Goal: Task Accomplishment & Management: Use online tool/utility

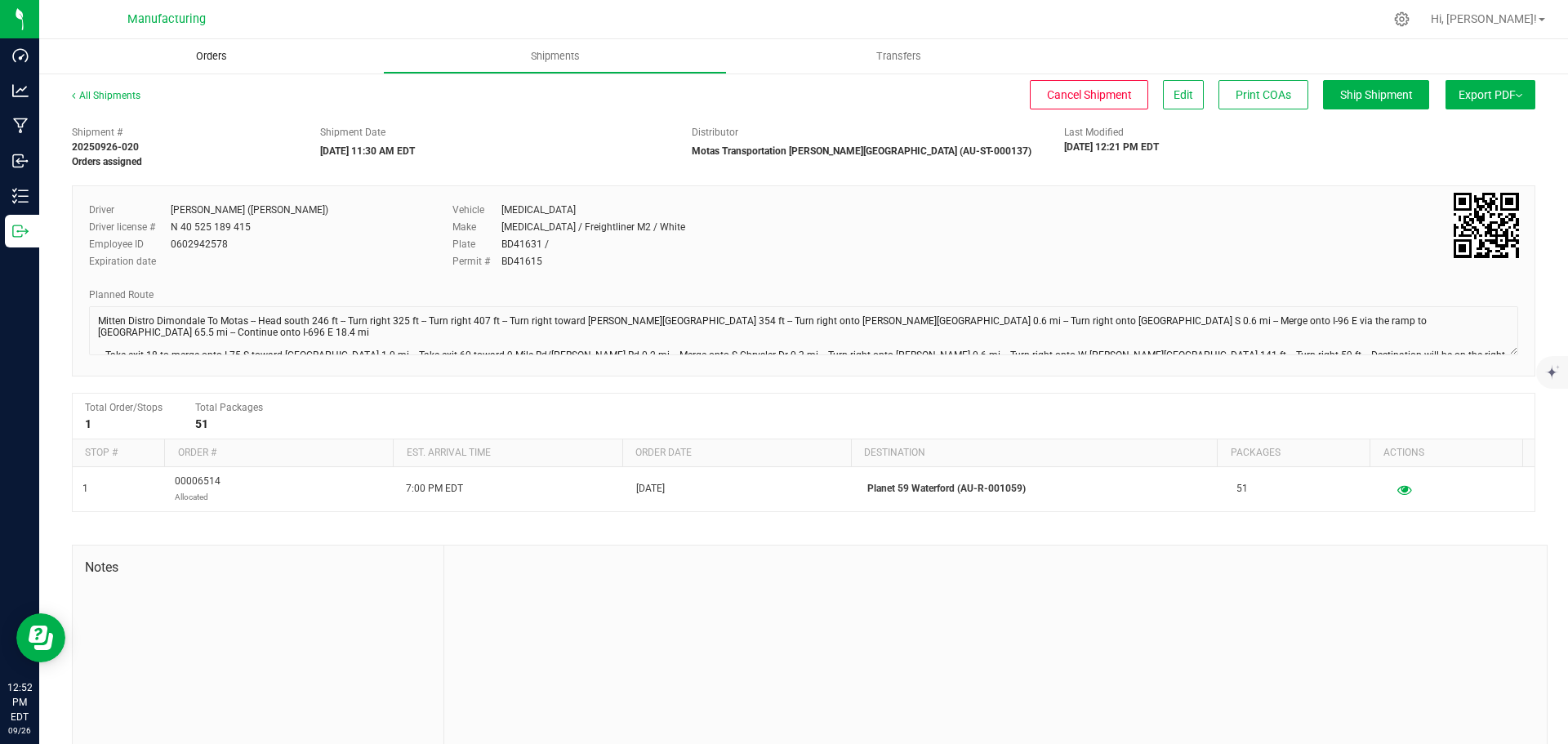
click at [205, 53] on span "Orders" at bounding box center [211, 56] width 75 height 14
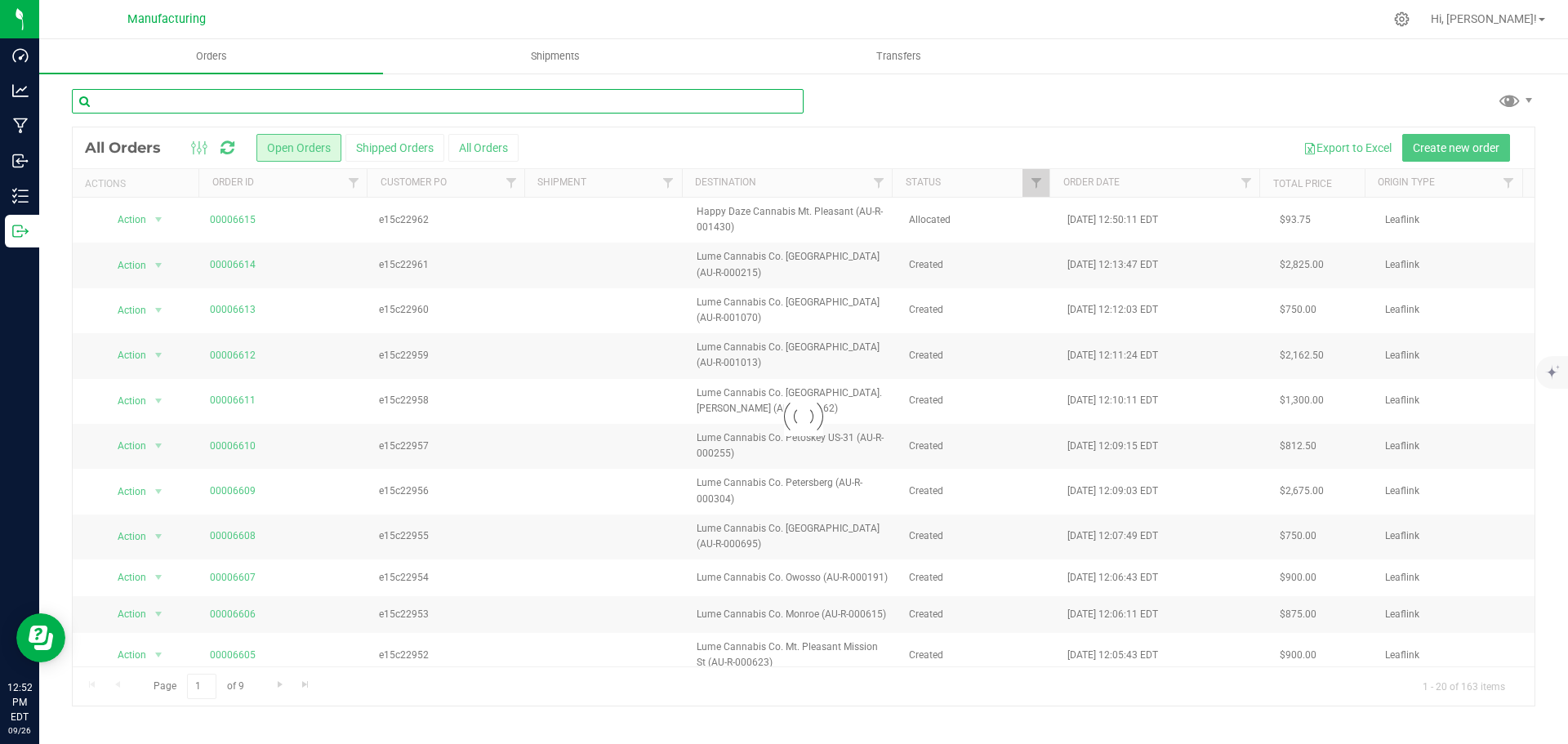
click at [196, 103] on input "text" at bounding box center [438, 101] width 732 height 25
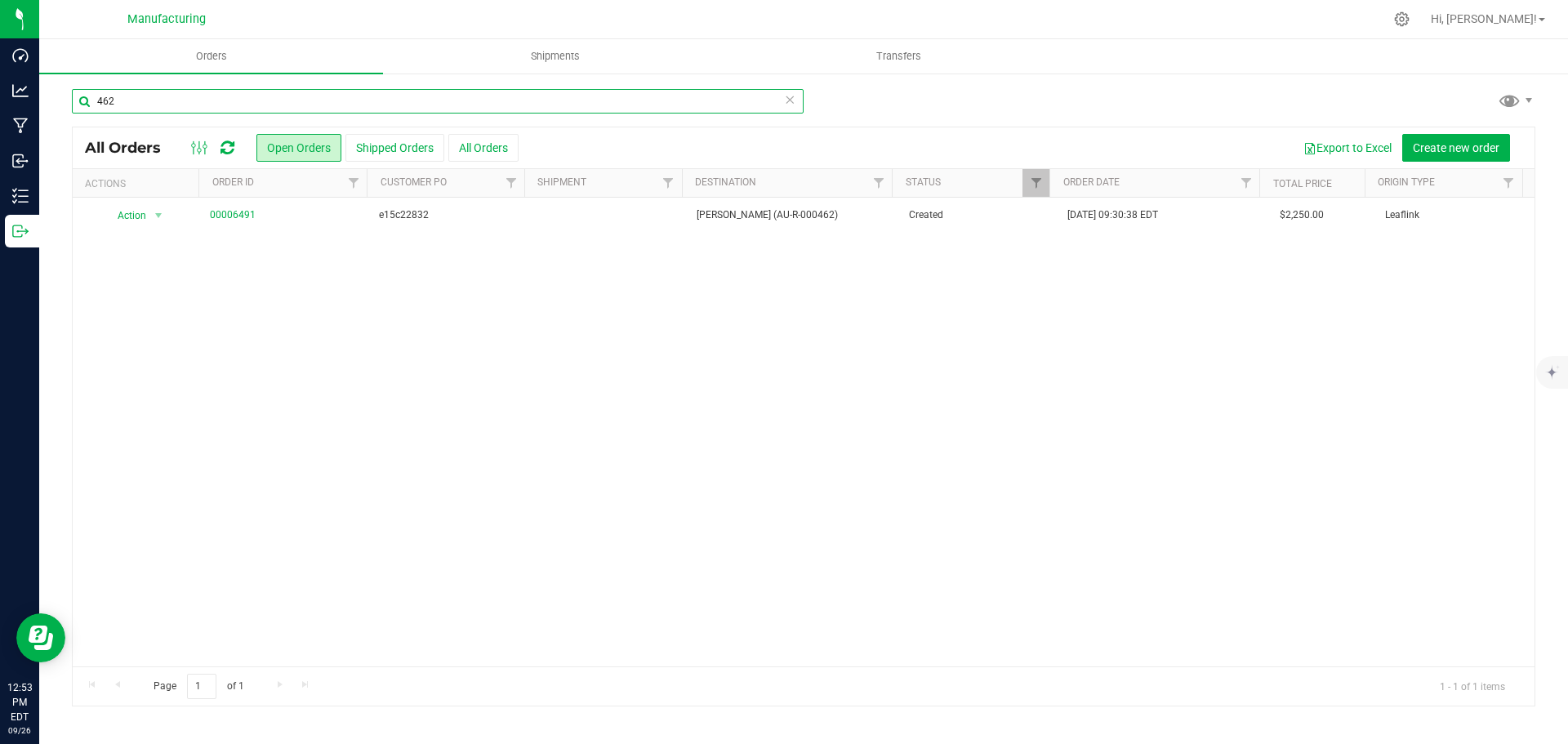
type input "462"
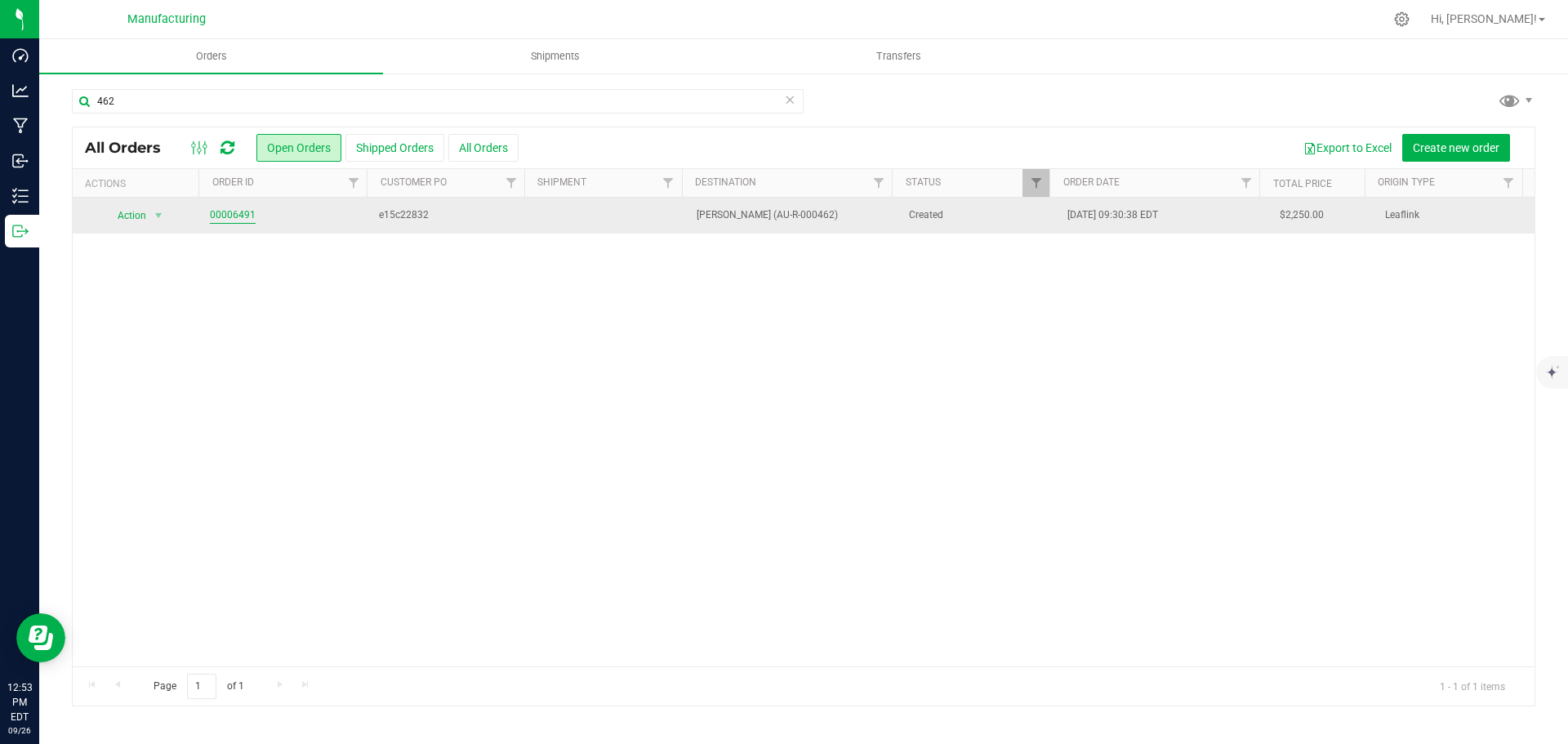
click at [235, 211] on link "00006491" at bounding box center [233, 215] width 46 height 15
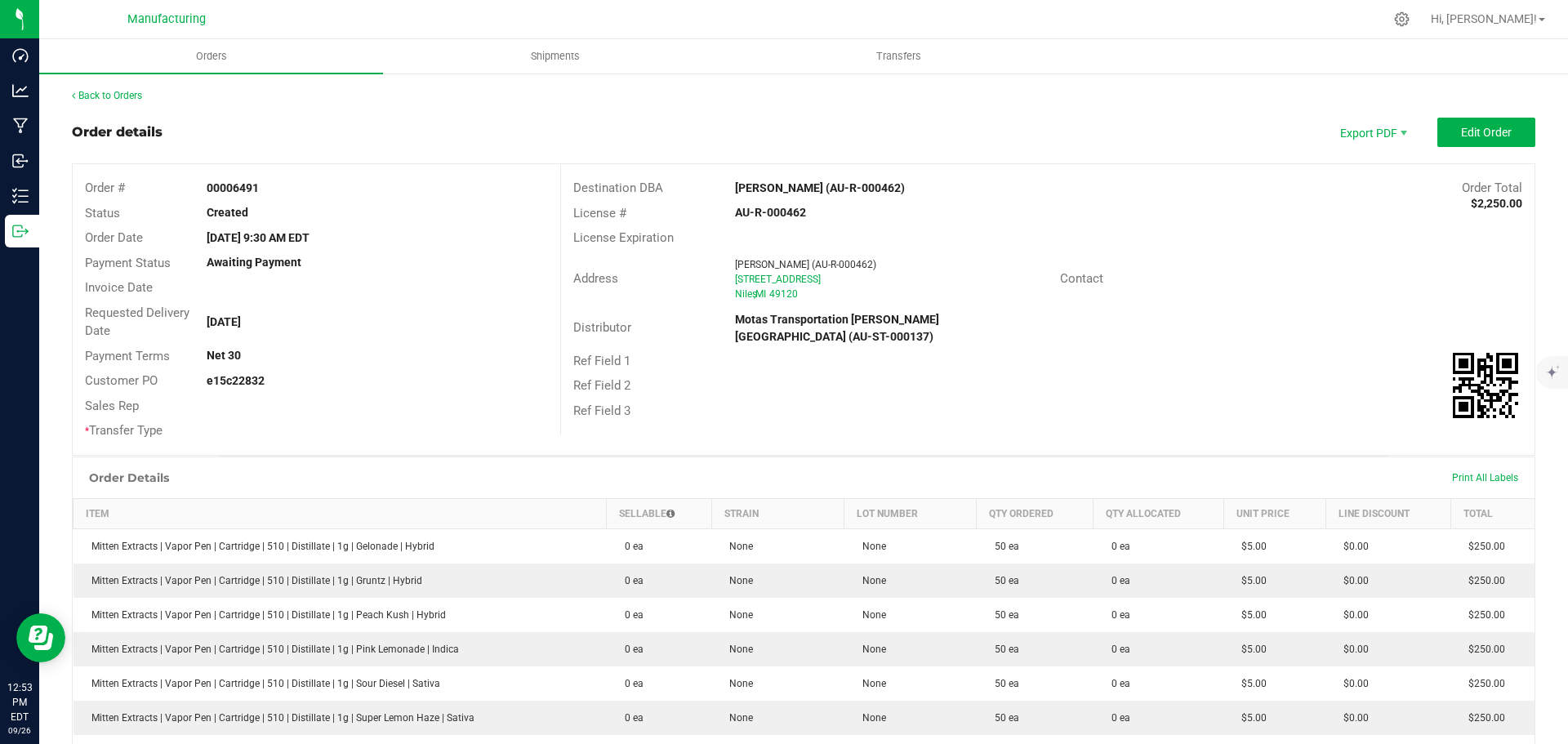
click at [792, 185] on strong "[PERSON_NAME] (AU-R-000462)" at bounding box center [820, 187] width 170 height 13
click at [787, 187] on strong "[PERSON_NAME] (AU-R-000462)" at bounding box center [820, 187] width 170 height 13
click at [787, 186] on strong "[PERSON_NAME] (AU-R-000462)" at bounding box center [820, 187] width 170 height 13
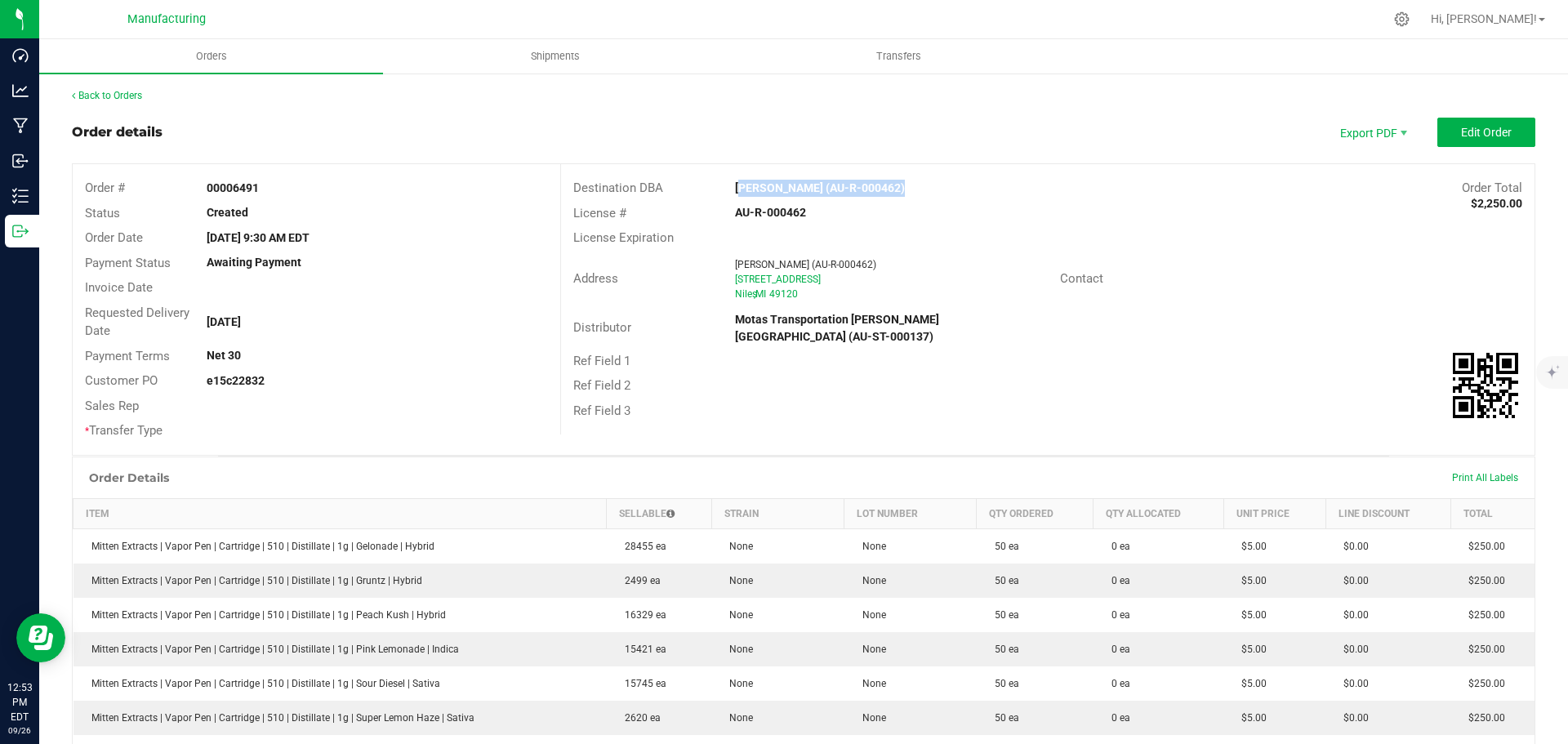
click at [787, 186] on strong "[PERSON_NAME] (AU-R-000462)" at bounding box center [820, 187] width 170 height 13
click at [787, 185] on strong "[PERSON_NAME] (AU-R-000462)" at bounding box center [820, 187] width 170 height 13
click at [798, 189] on strong "[PERSON_NAME] (AU-R-000462)" at bounding box center [820, 187] width 170 height 13
click at [796, 186] on strong "[PERSON_NAME] (AU-R-000462)" at bounding box center [820, 187] width 170 height 13
click at [794, 185] on strong "[PERSON_NAME] (AU-R-000462)" at bounding box center [820, 187] width 170 height 13
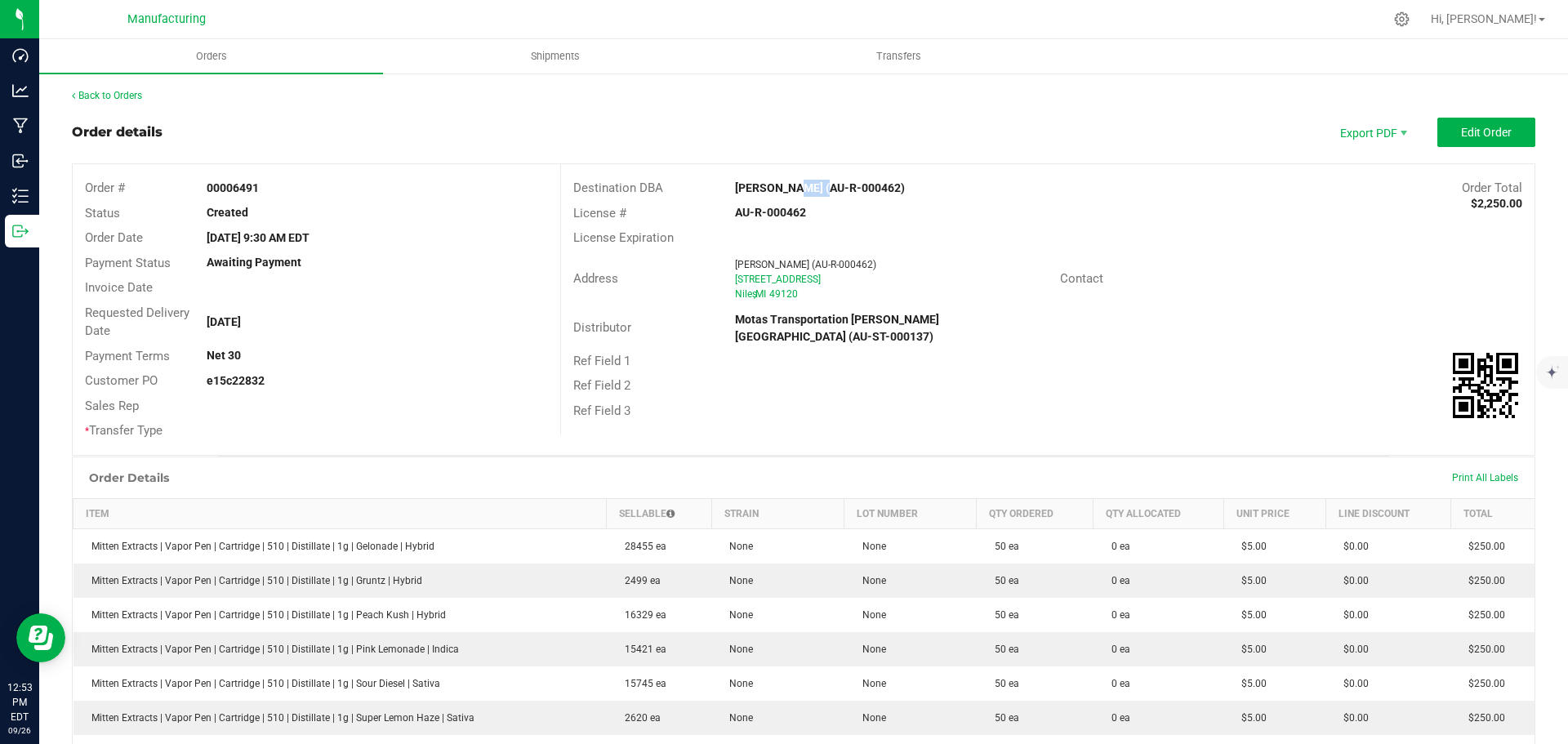
click at [794, 182] on strong "[PERSON_NAME] (AU-R-000462)" at bounding box center [820, 187] width 170 height 13
click at [794, 183] on strong "[PERSON_NAME] (AU-R-000462)" at bounding box center [820, 187] width 170 height 13
click at [1162, 260] on div "Address [PERSON_NAME] (AU-R-000462) [STREET_ADDRESS] Contact" at bounding box center [1048, 279] width 974 height 58
click at [1460, 131] on span "Edit Order" at bounding box center [1486, 132] width 51 height 13
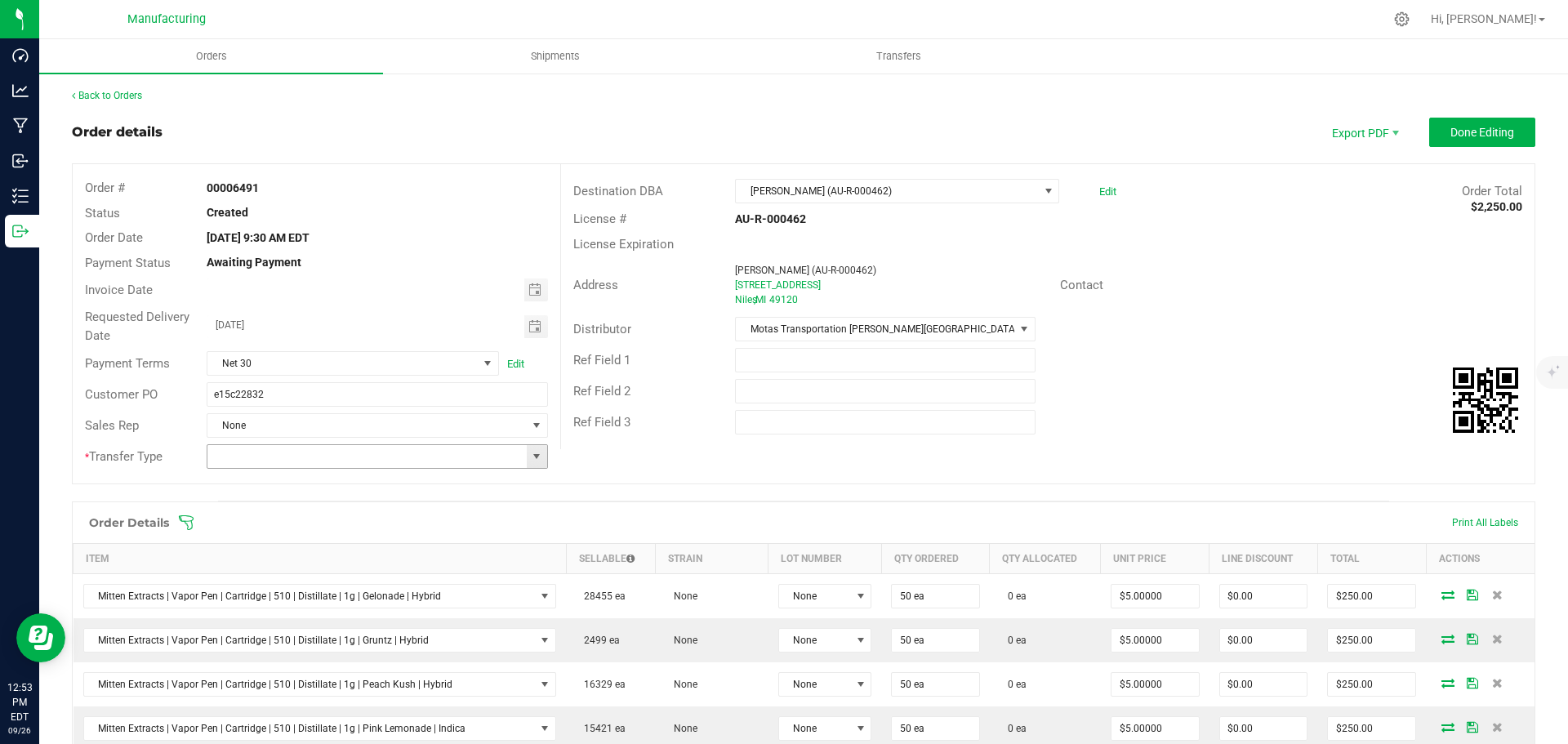
click at [538, 460] on span at bounding box center [536, 455] width 13 height 13
click at [268, 592] on li "Wholesale Transfer" at bounding box center [374, 593] width 336 height 28
type input "Wholesale Transfer"
click at [183, 516] on icon at bounding box center [185, 522] width 14 height 14
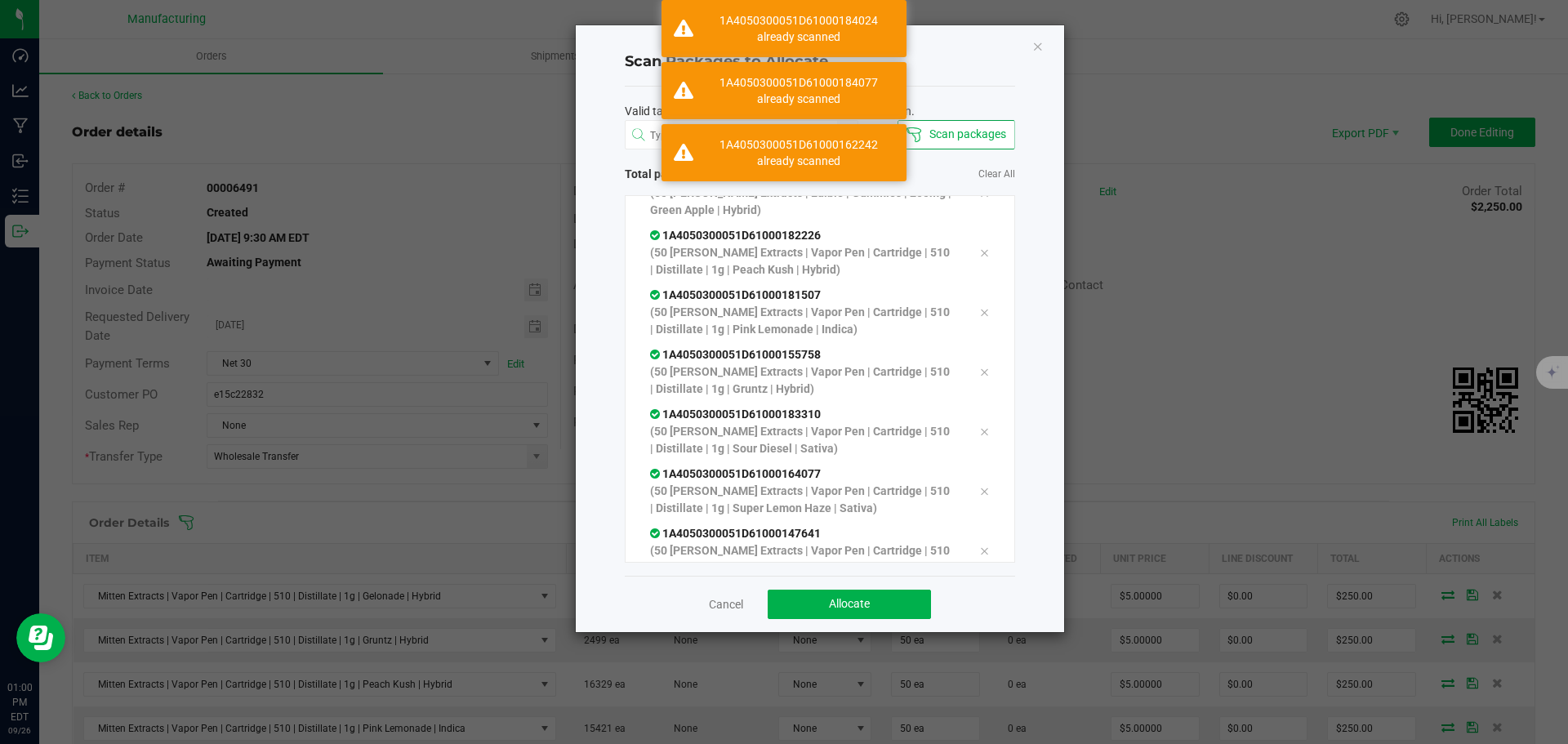
scroll to position [629, 0]
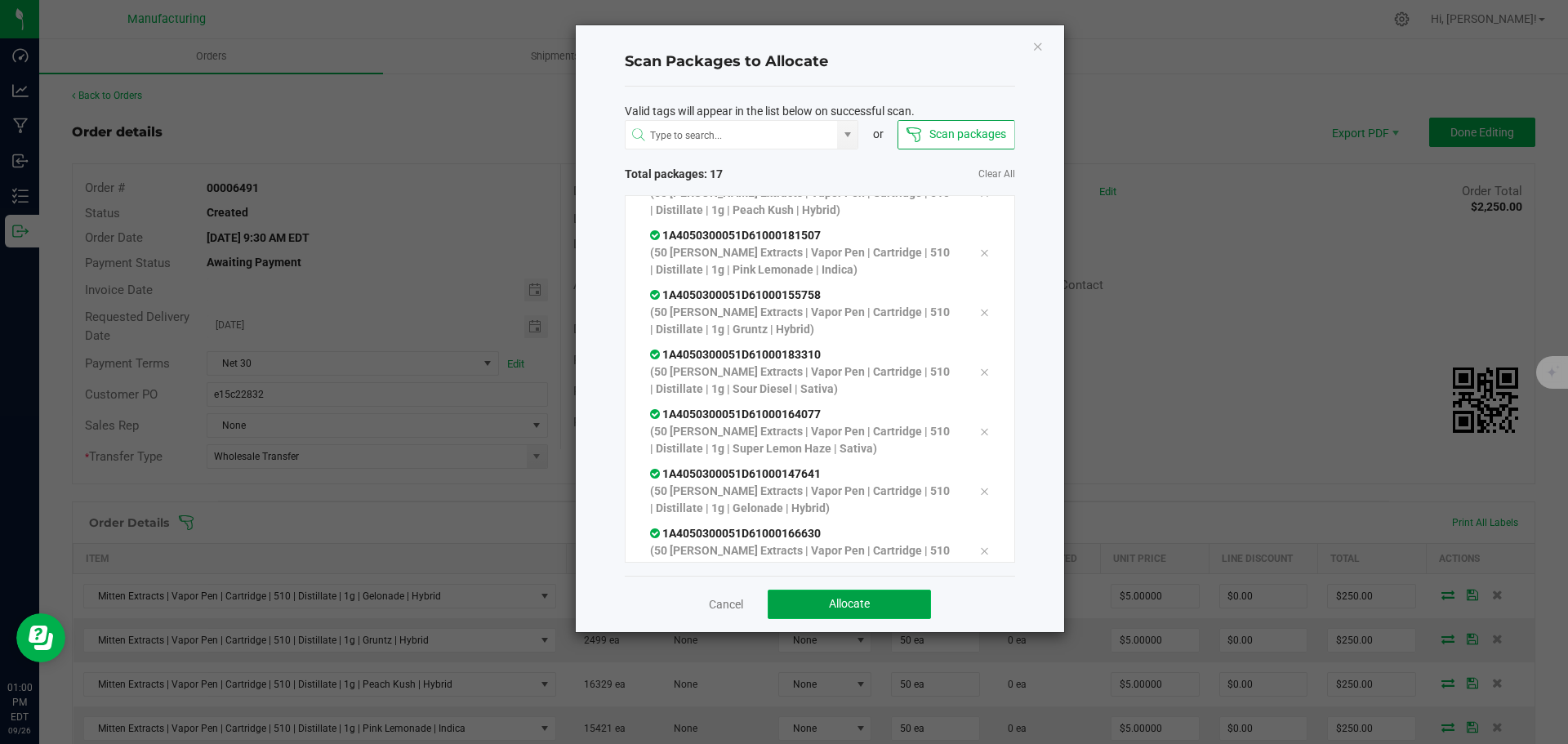
click at [820, 603] on button "Allocate" at bounding box center [849, 603] width 163 height 30
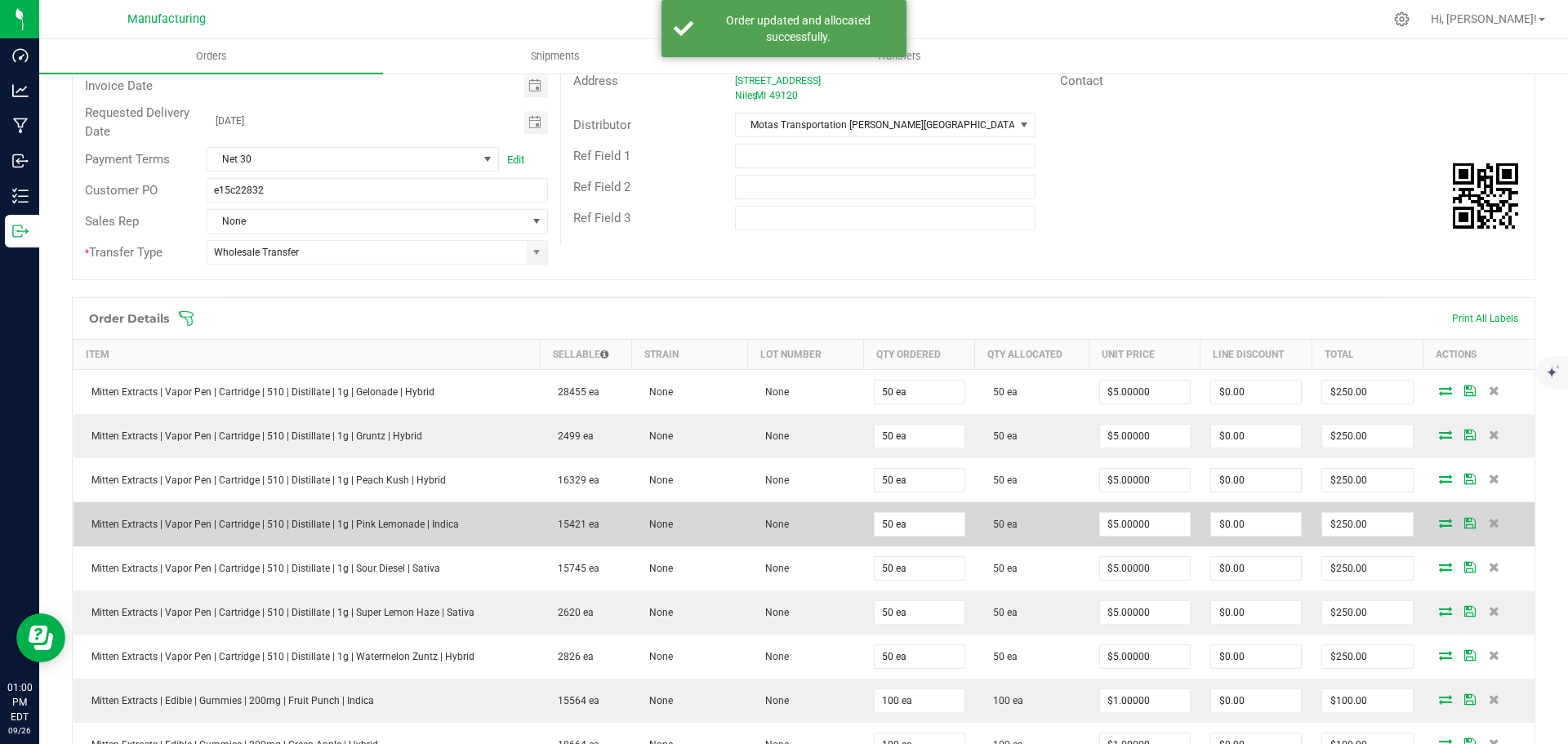
scroll to position [0, 0]
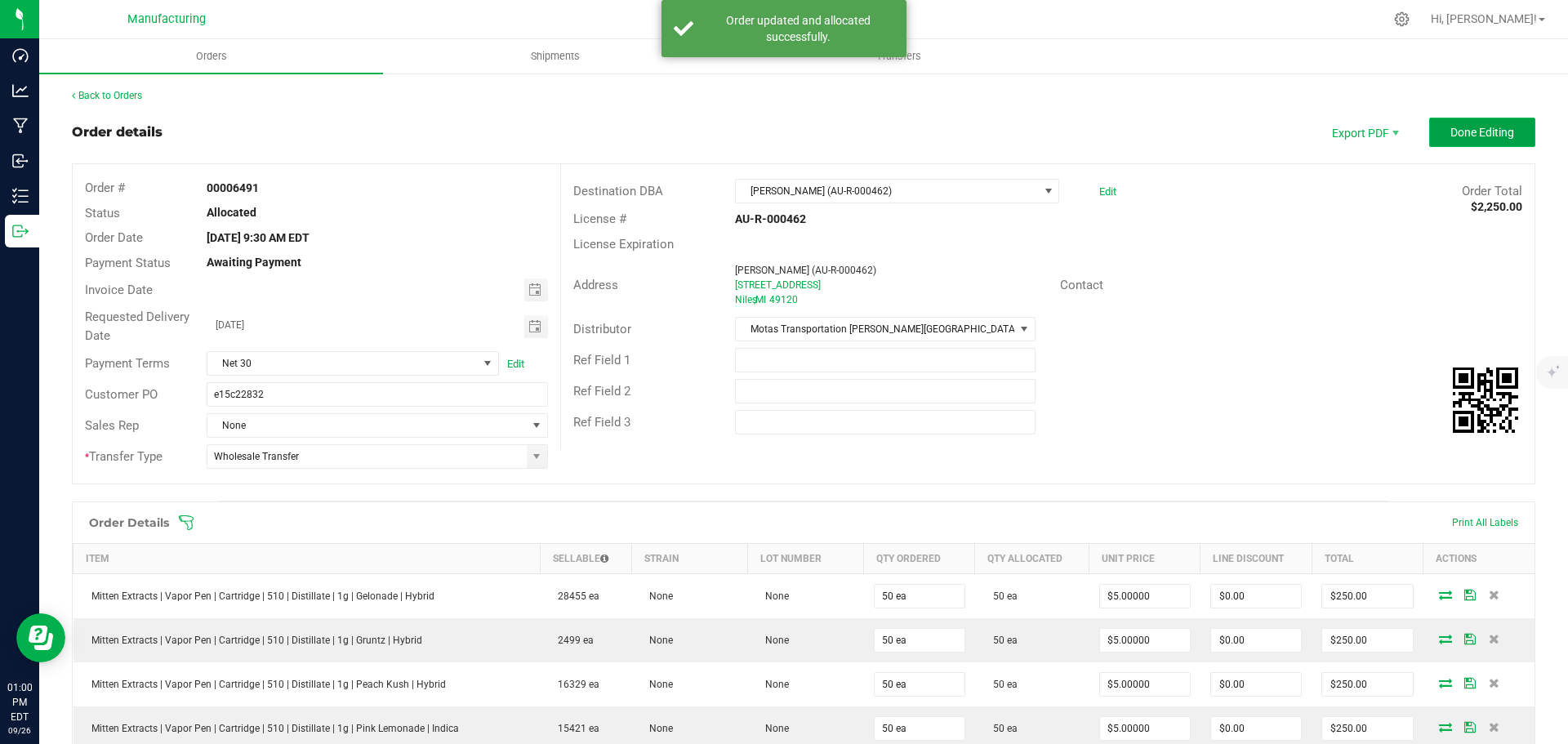
click at [1472, 138] on span "Done Editing" at bounding box center [1482, 132] width 63 height 13
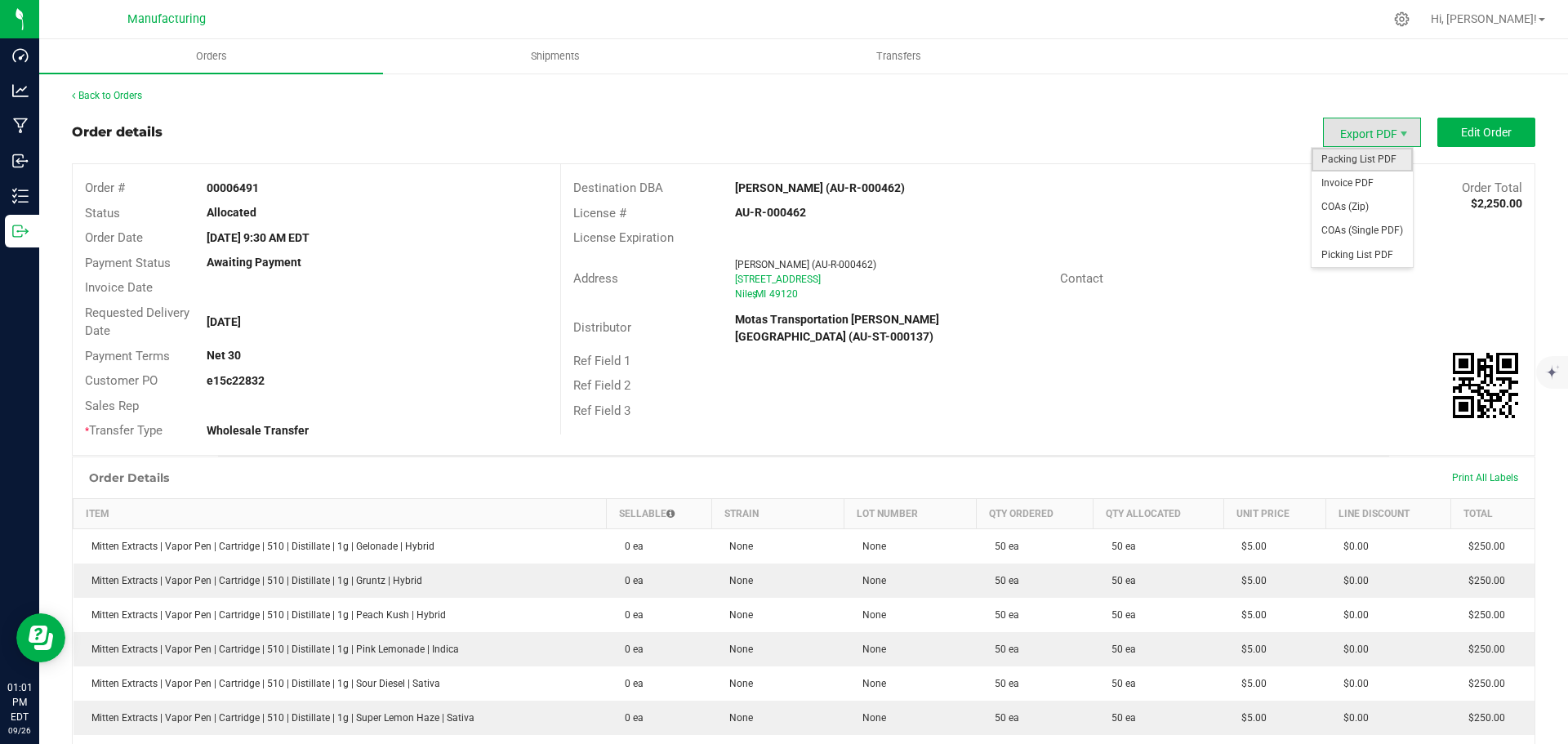
click at [1374, 159] on span "Packing List PDF" at bounding box center [1362, 160] width 102 height 24
click at [135, 95] on link "Back to Orders" at bounding box center [107, 96] width 70 height 12
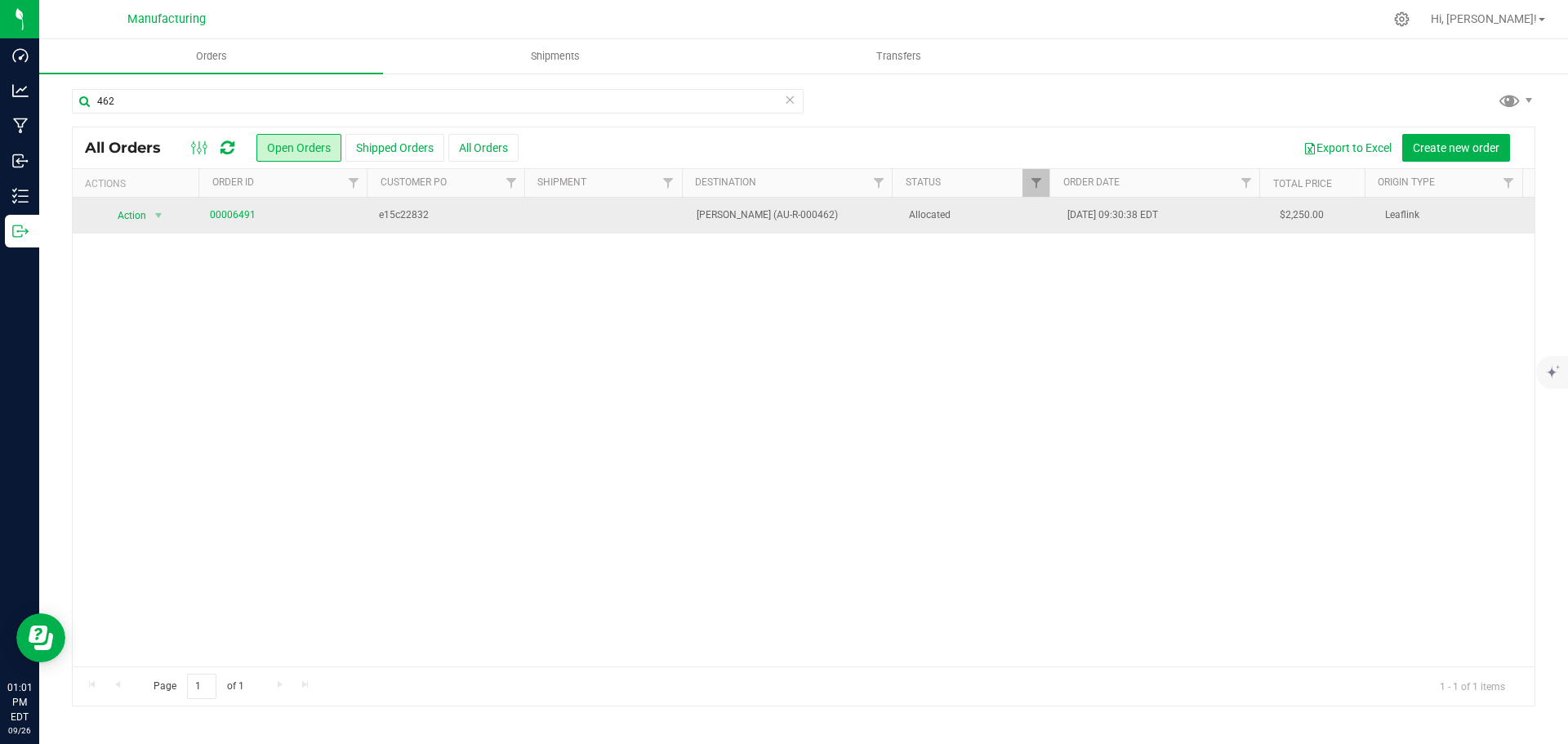
click at [995, 218] on span "Allocated" at bounding box center [978, 215] width 140 height 15
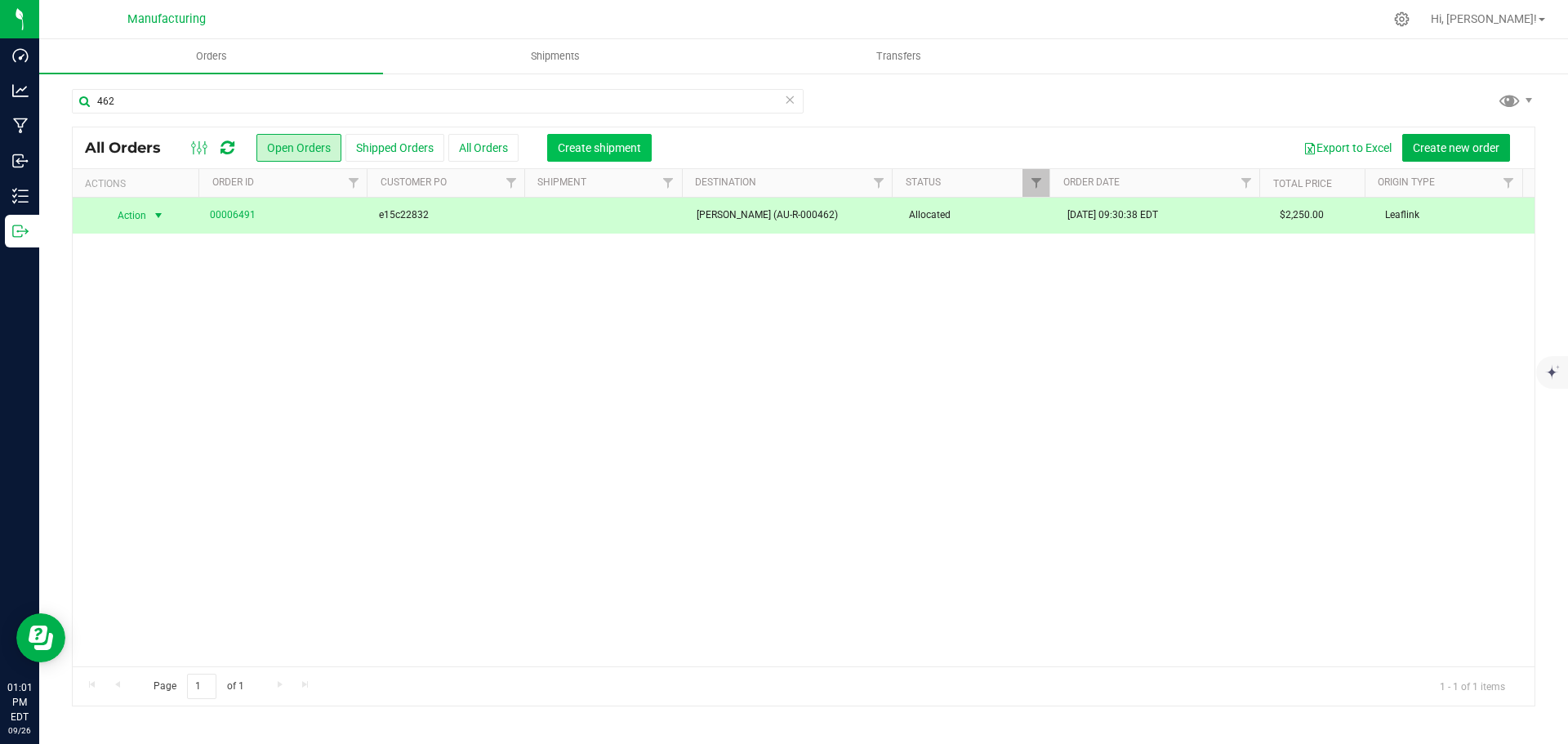
click at [636, 149] on span "Create shipment" at bounding box center [599, 147] width 83 height 13
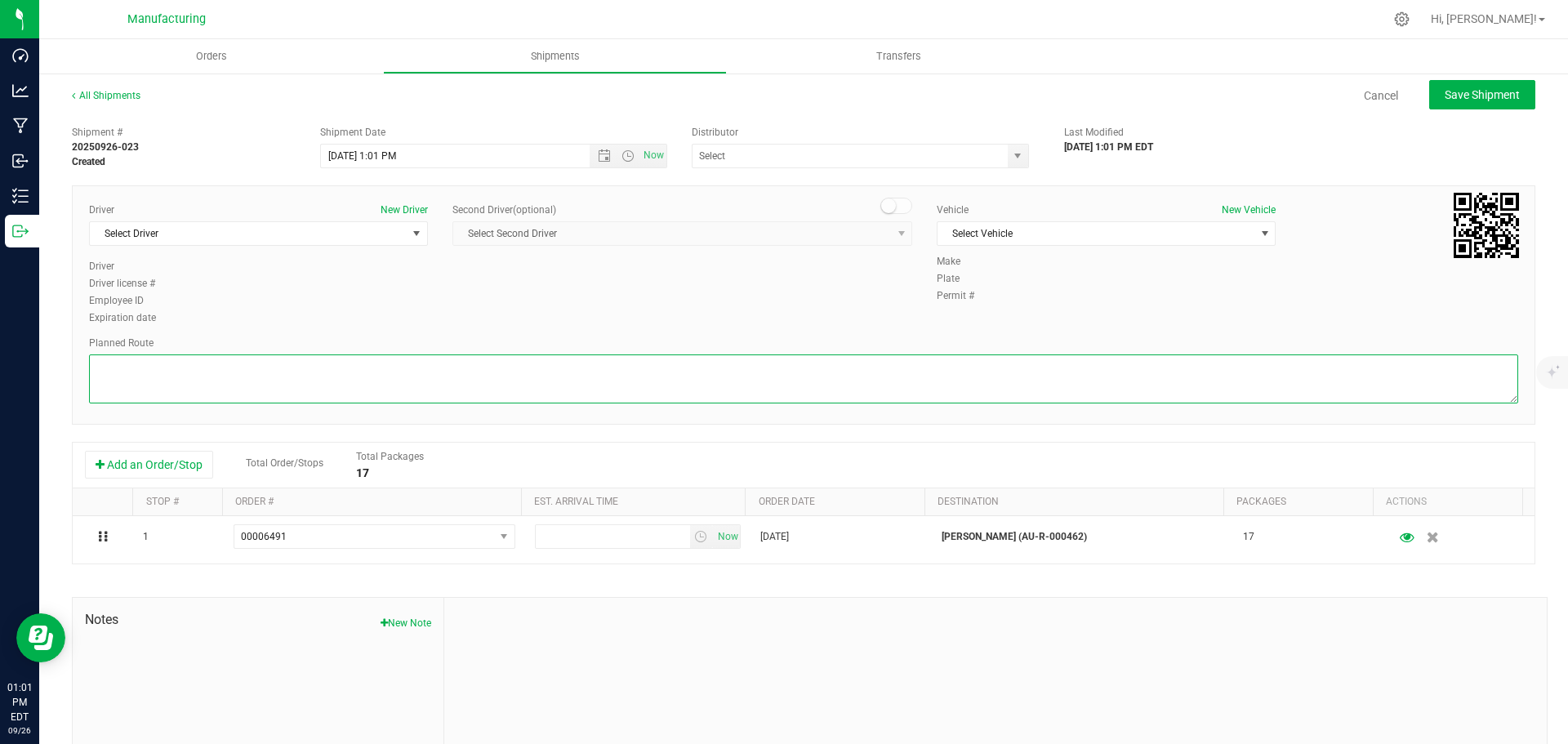
click at [378, 375] on textarea at bounding box center [803, 379] width 1429 height 49
paste textarea "Mitten Distro Dimondale To Motas -- Head south 246 ft -- Turn right 325 ft -- T…"
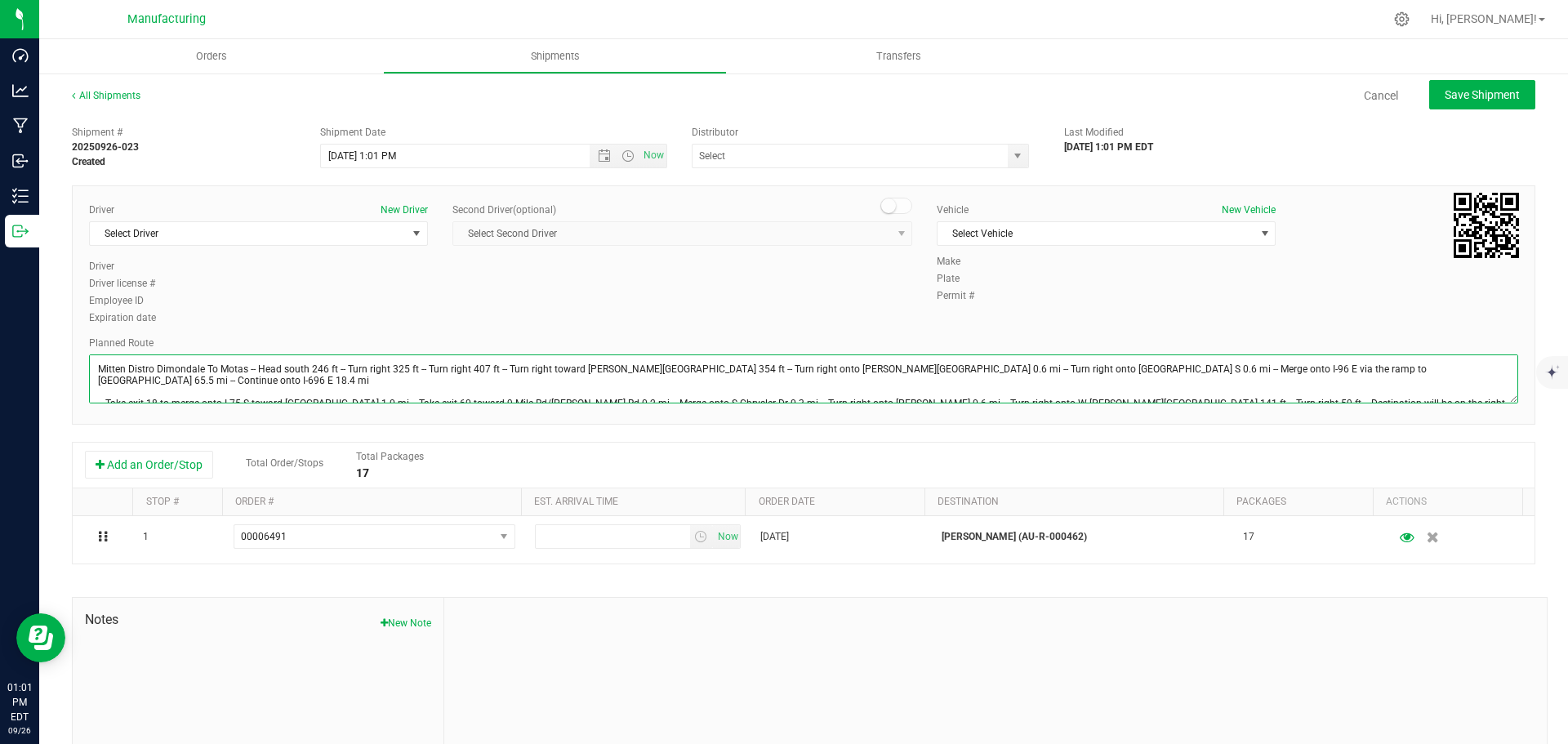
scroll to position [18, 0]
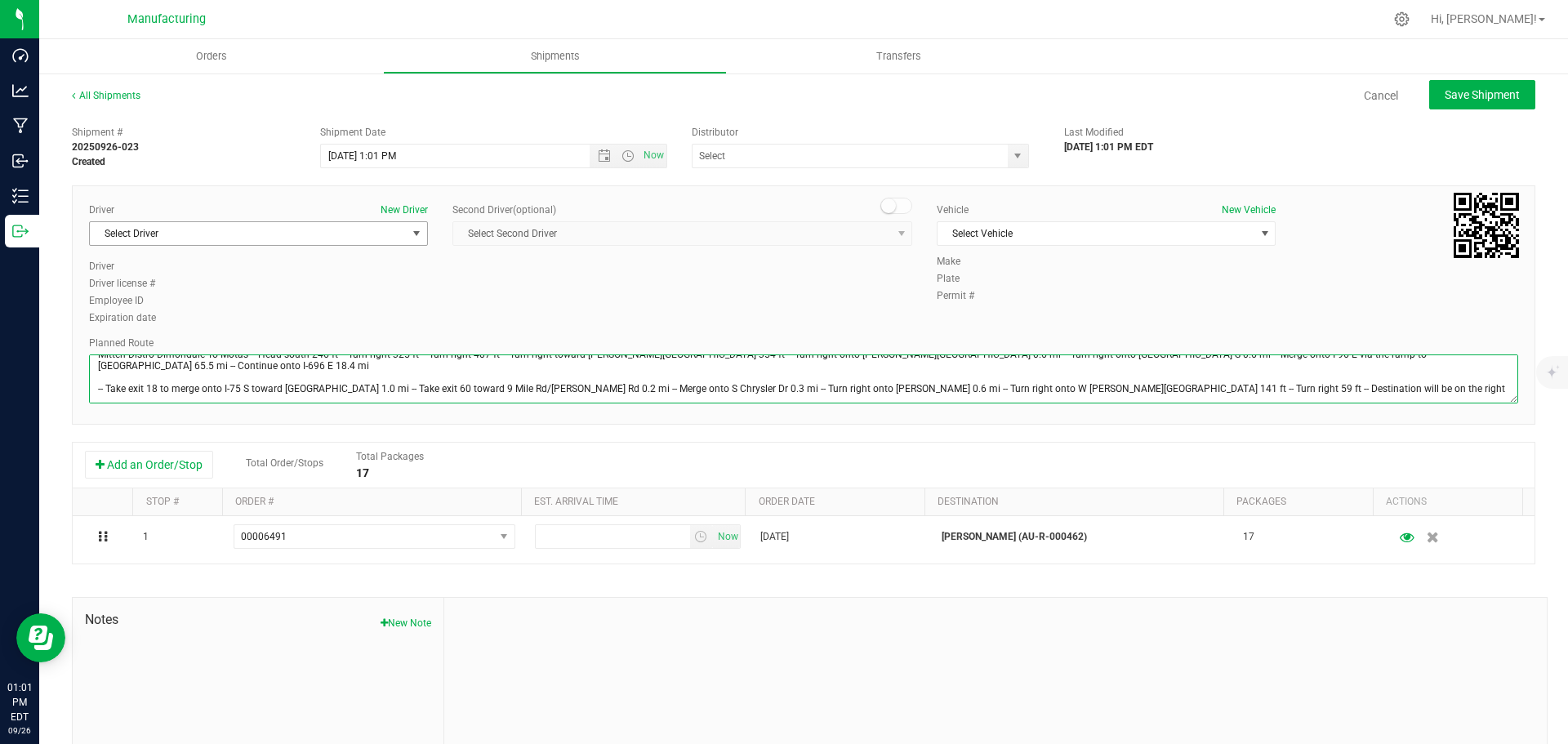
type textarea "Mitten Distro Dimondale To Motas -- Head south 246 ft -- Turn right 325 ft -- T…"
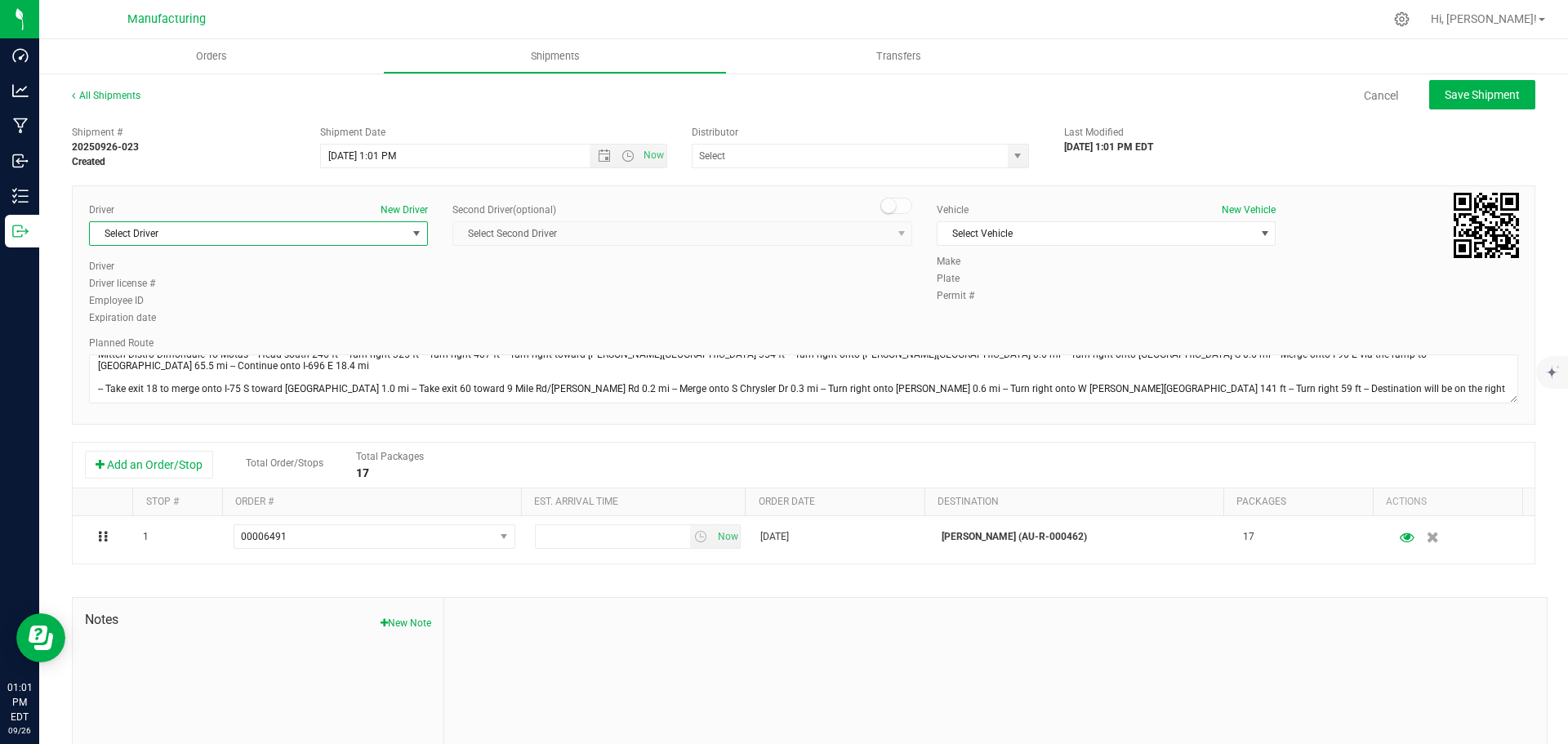
click at [249, 235] on span "Select Driver" at bounding box center [248, 233] width 317 height 23
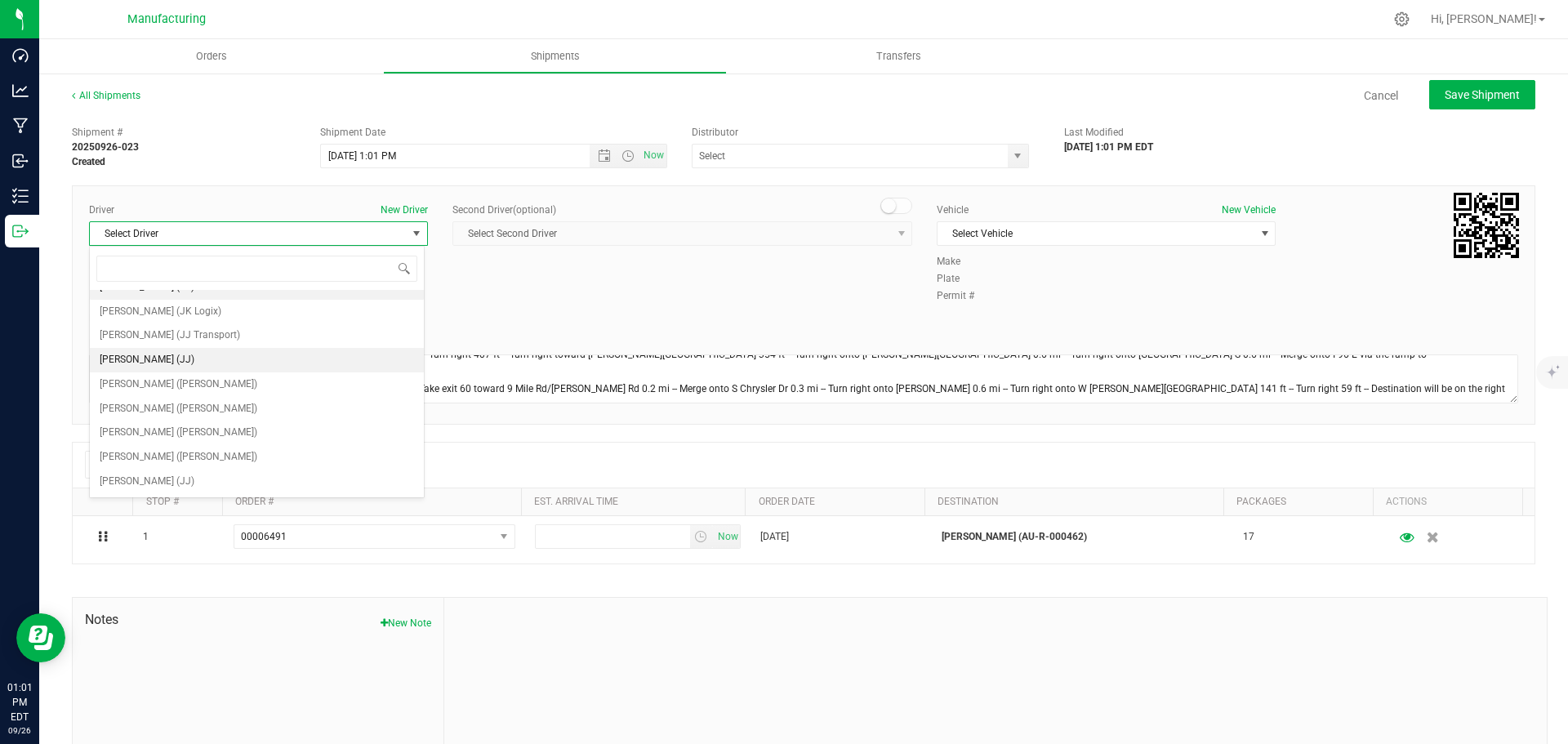
scroll to position [85, 0]
click at [194, 382] on li "[PERSON_NAME] ([PERSON_NAME])" at bounding box center [257, 386] width 334 height 25
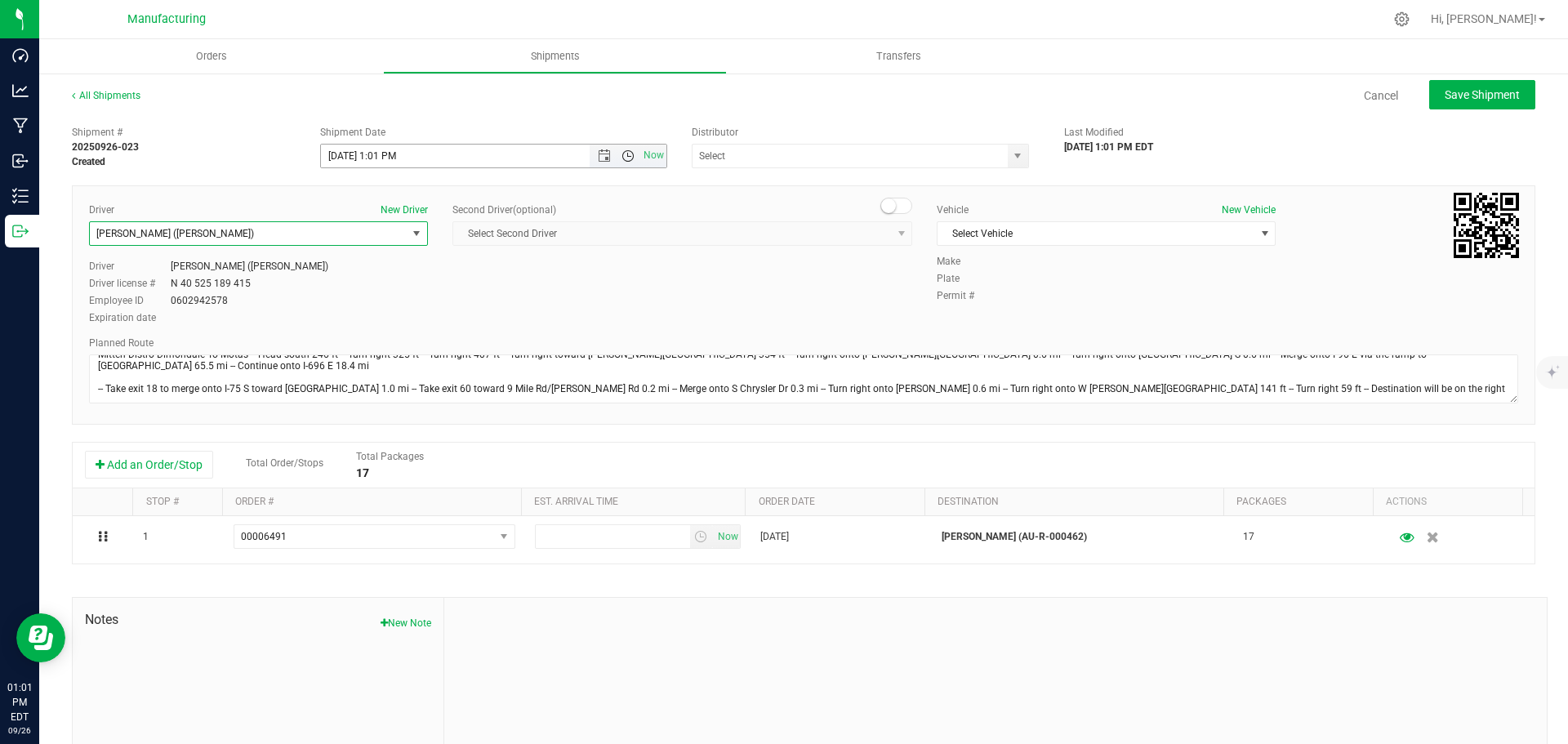
click at [628, 152] on span "Open the time view" at bounding box center [627, 155] width 13 height 13
click at [353, 333] on li "11:30 AM" at bounding box center [489, 339] width 341 height 21
type input "[DATE] 11:30 AM"
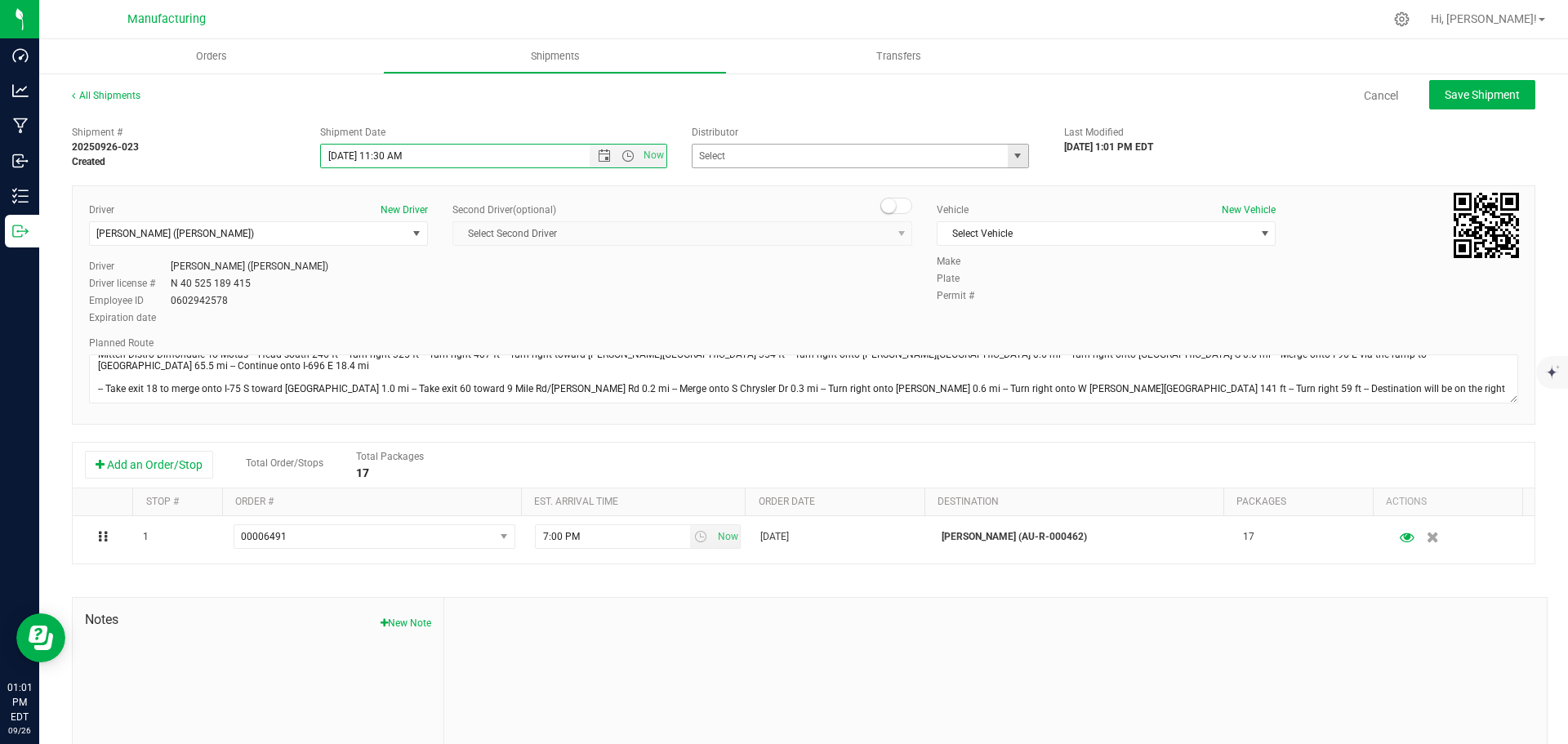
click at [1011, 157] on span "select" at bounding box center [1017, 155] width 13 height 13
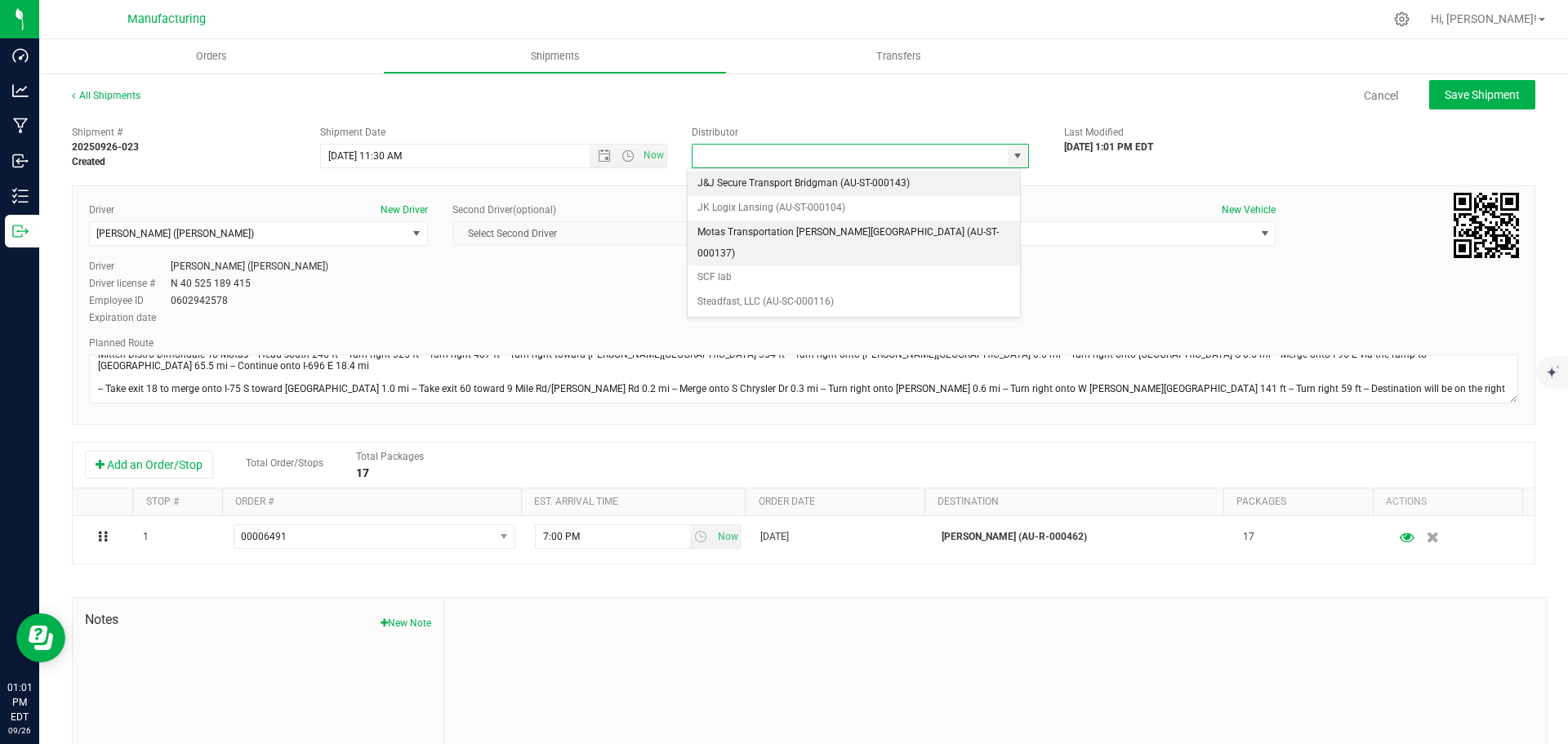
click at [798, 229] on li "Motas Transportation [PERSON_NAME][GEOGRAPHIC_DATA] (AU-ST-000137)" at bounding box center [853, 242] width 333 height 45
type input "Motas Transportation [PERSON_NAME][GEOGRAPHIC_DATA] (AU-ST-000137)"
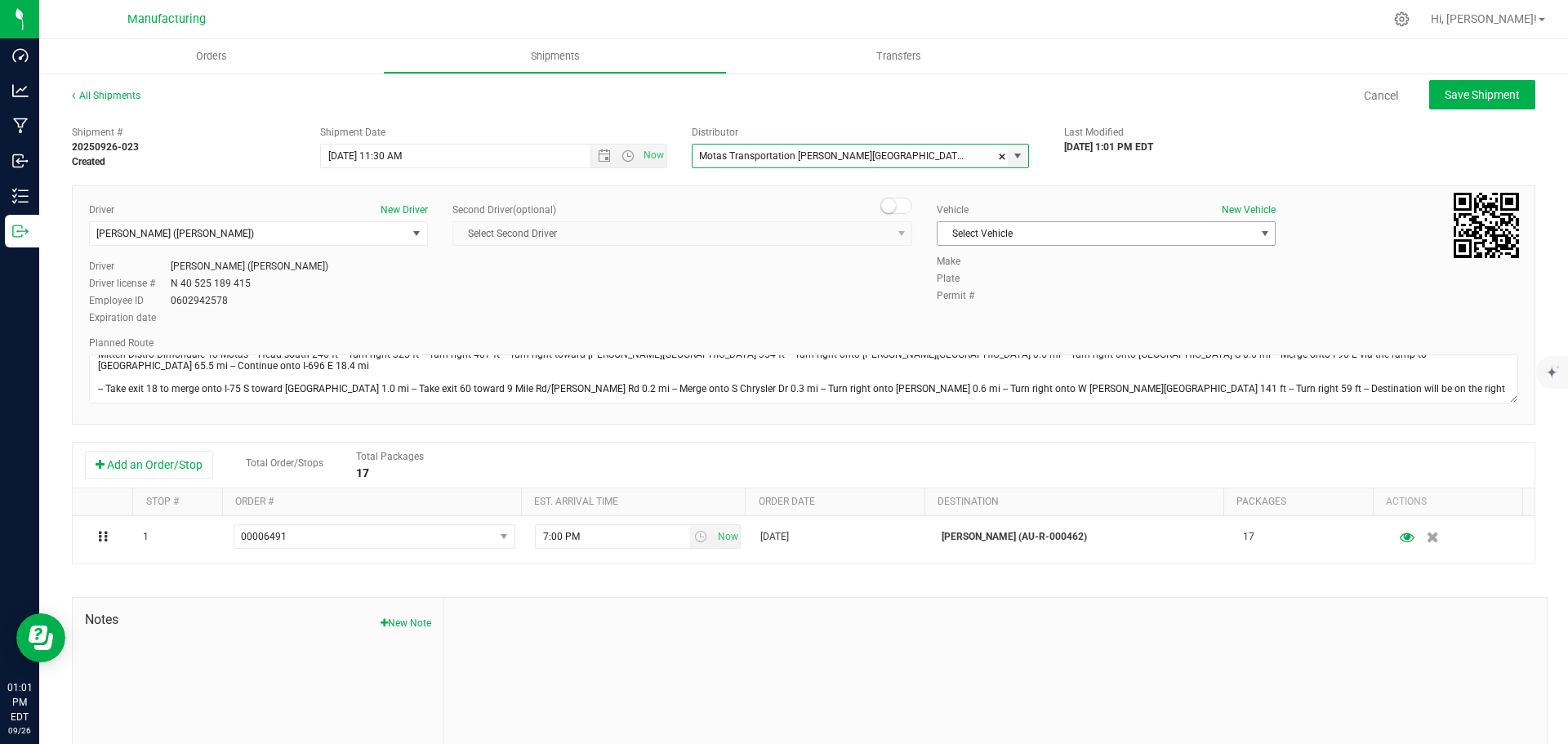
click at [975, 228] on span "Select Vehicle" at bounding box center [1096, 233] width 317 height 23
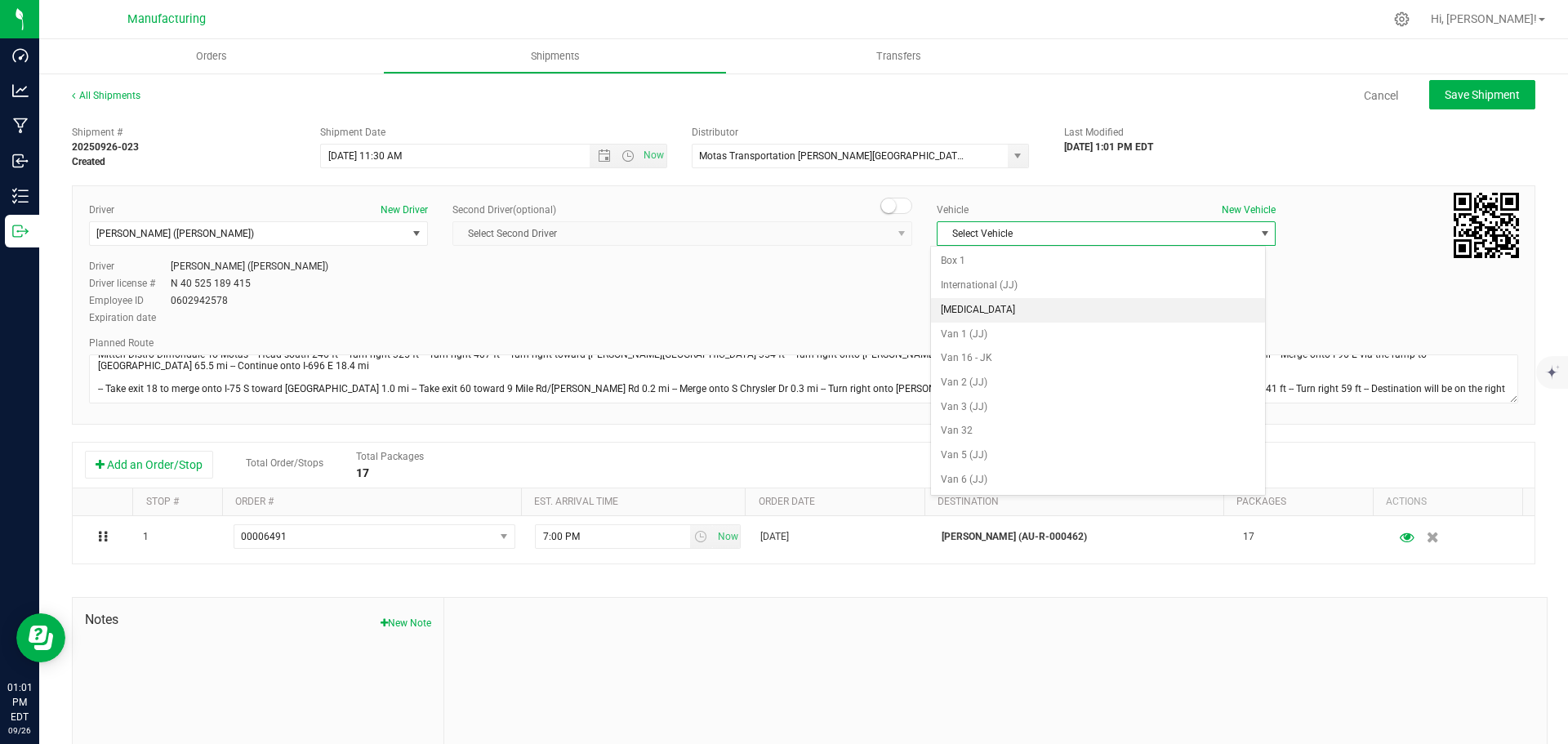
click at [963, 304] on li "[MEDICAL_DATA]" at bounding box center [1097, 310] width 334 height 25
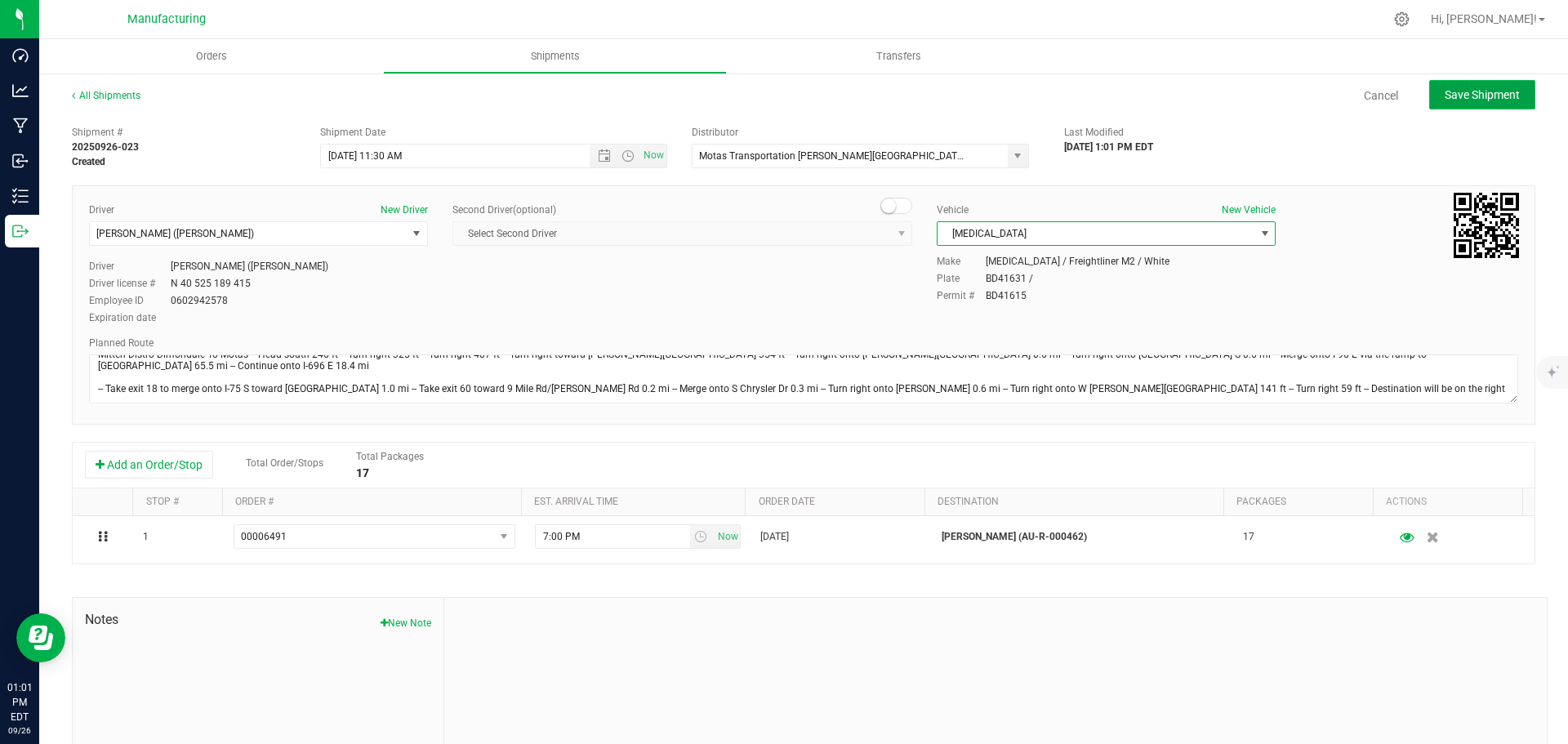
click at [1475, 89] on span "Save Shipment" at bounding box center [1482, 94] width 75 height 13
type input "[DATE] 3:30 PM"
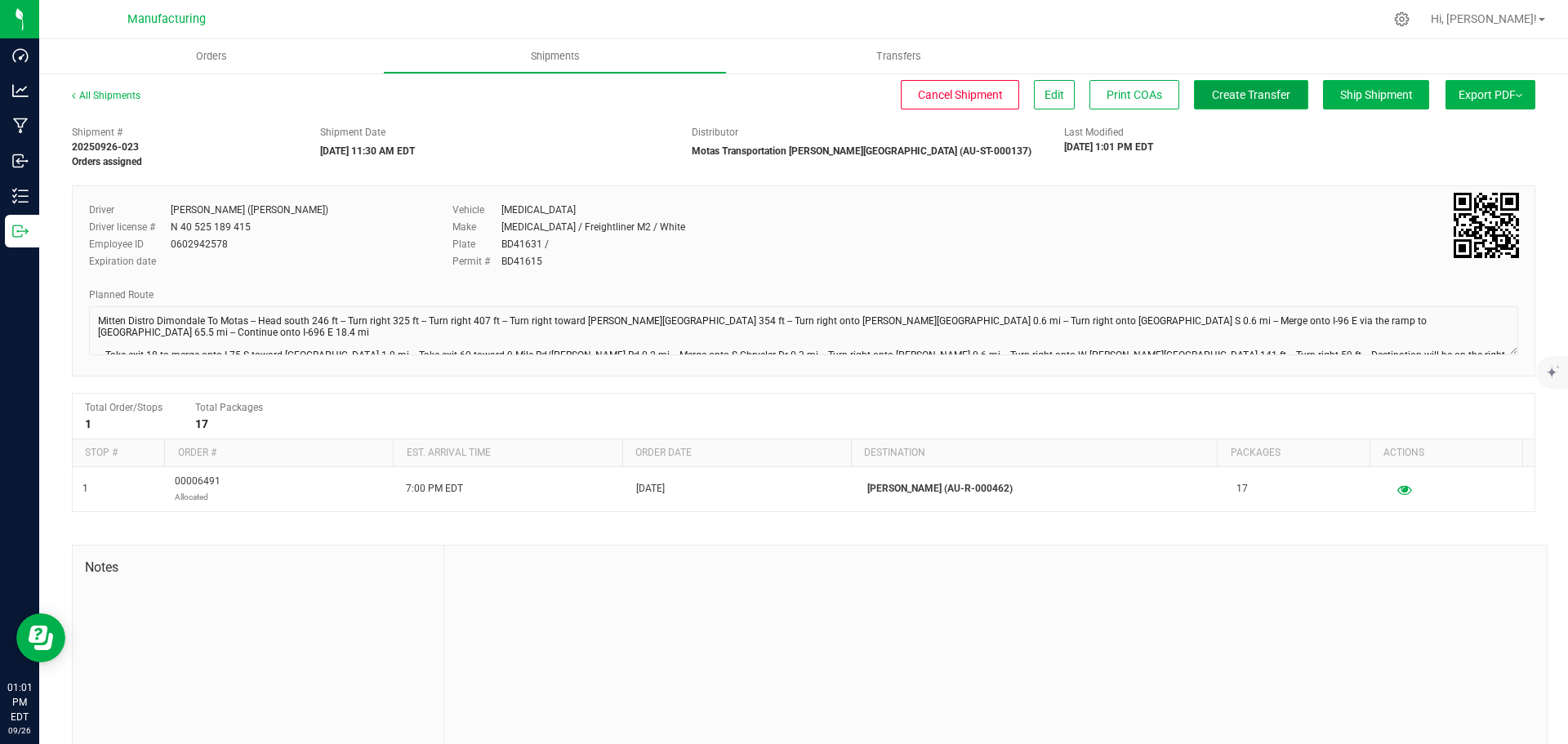
click at [1212, 103] on button "Create Transfer" at bounding box center [1251, 95] width 114 height 30
click at [211, 58] on span "Orders" at bounding box center [211, 56] width 75 height 14
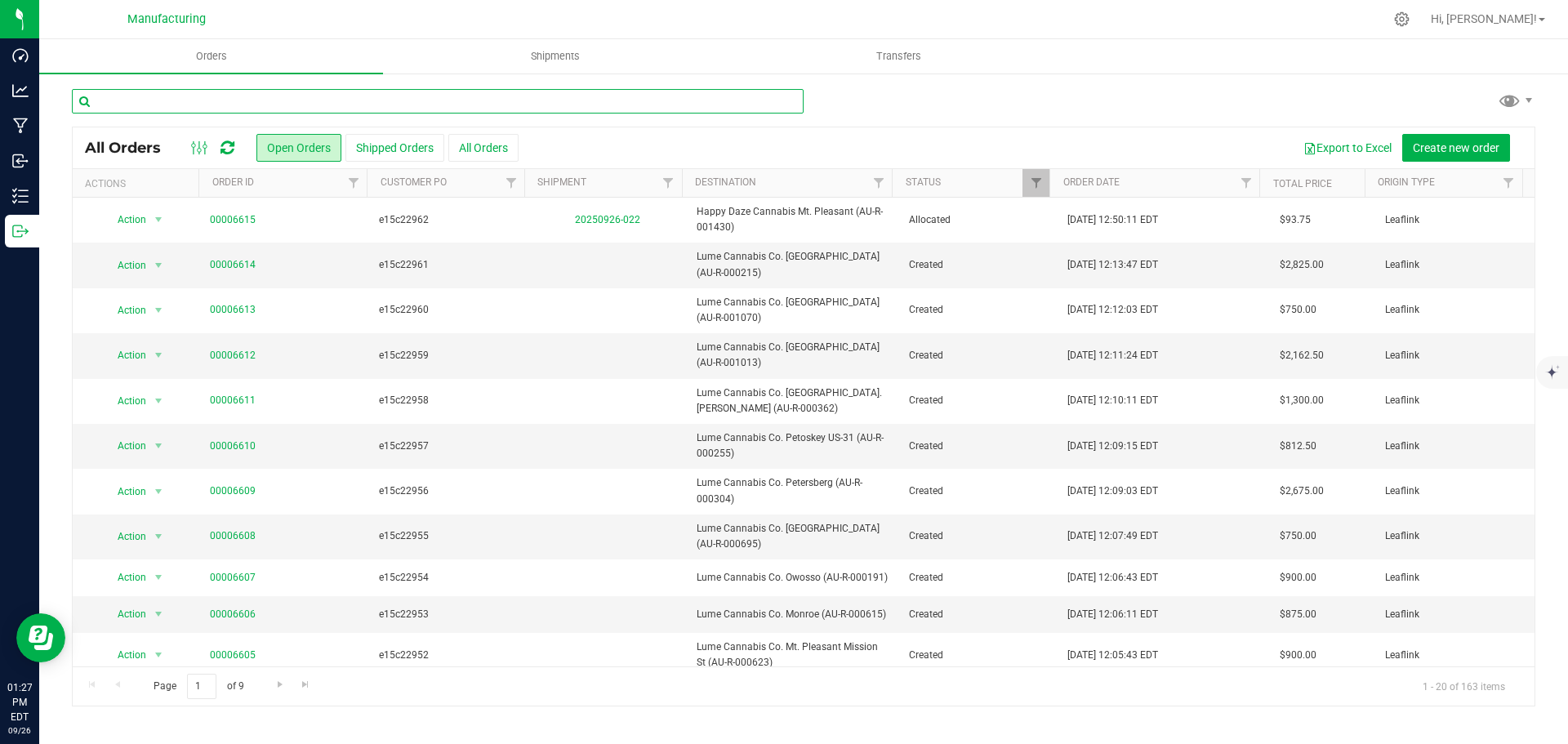
click at [387, 105] on input "text" at bounding box center [438, 101] width 732 height 25
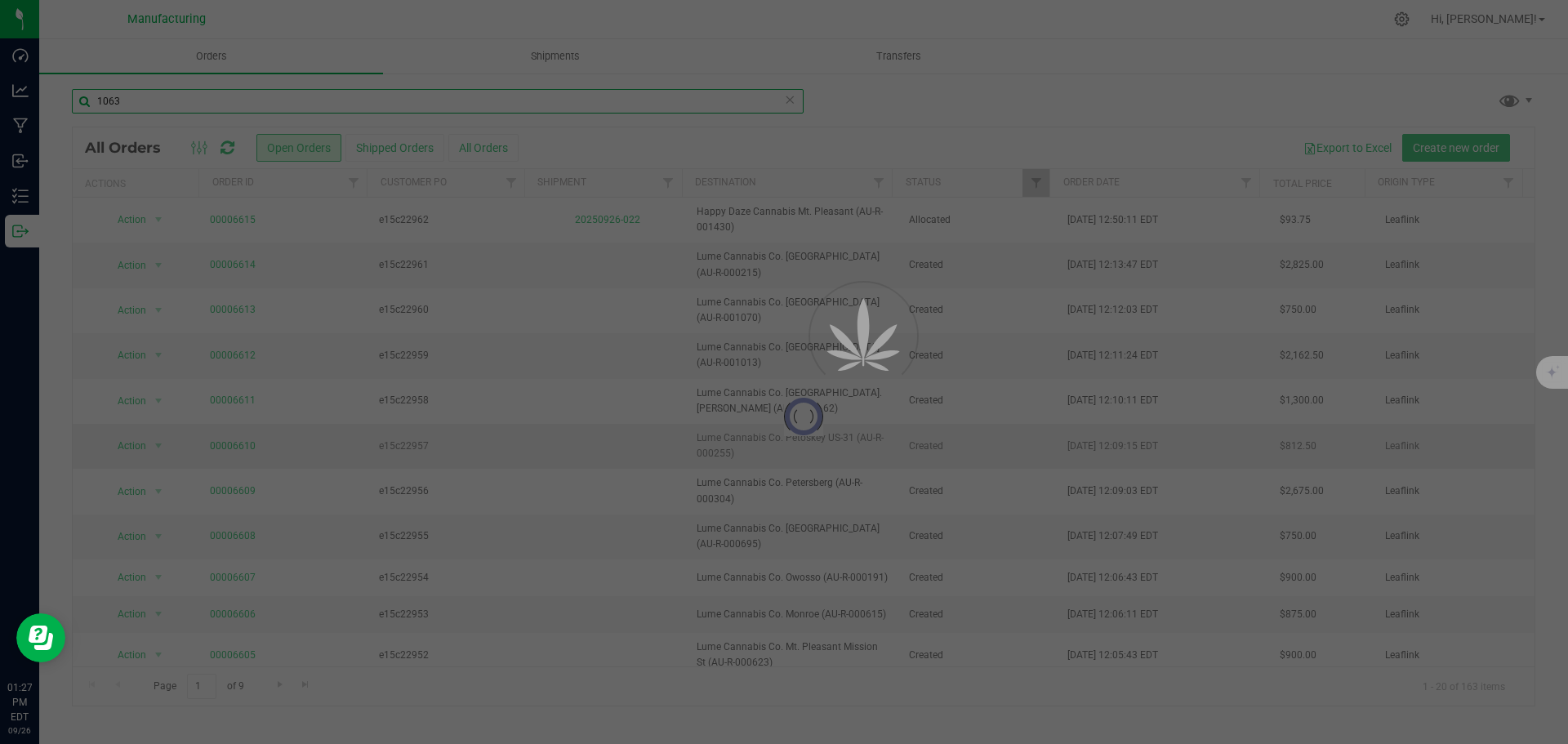
type input "1063"
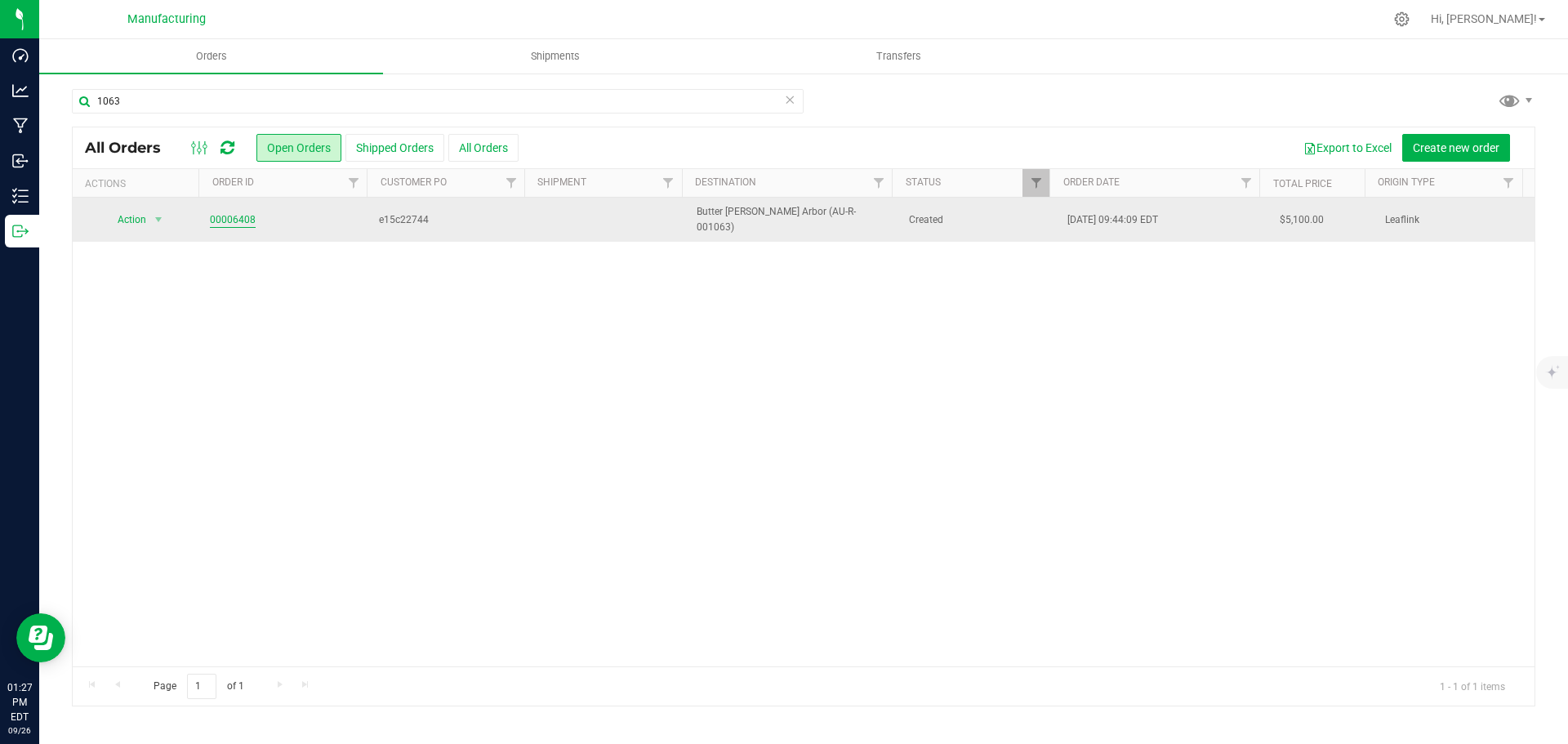
click at [230, 212] on link "00006408" at bounding box center [233, 220] width 46 height 15
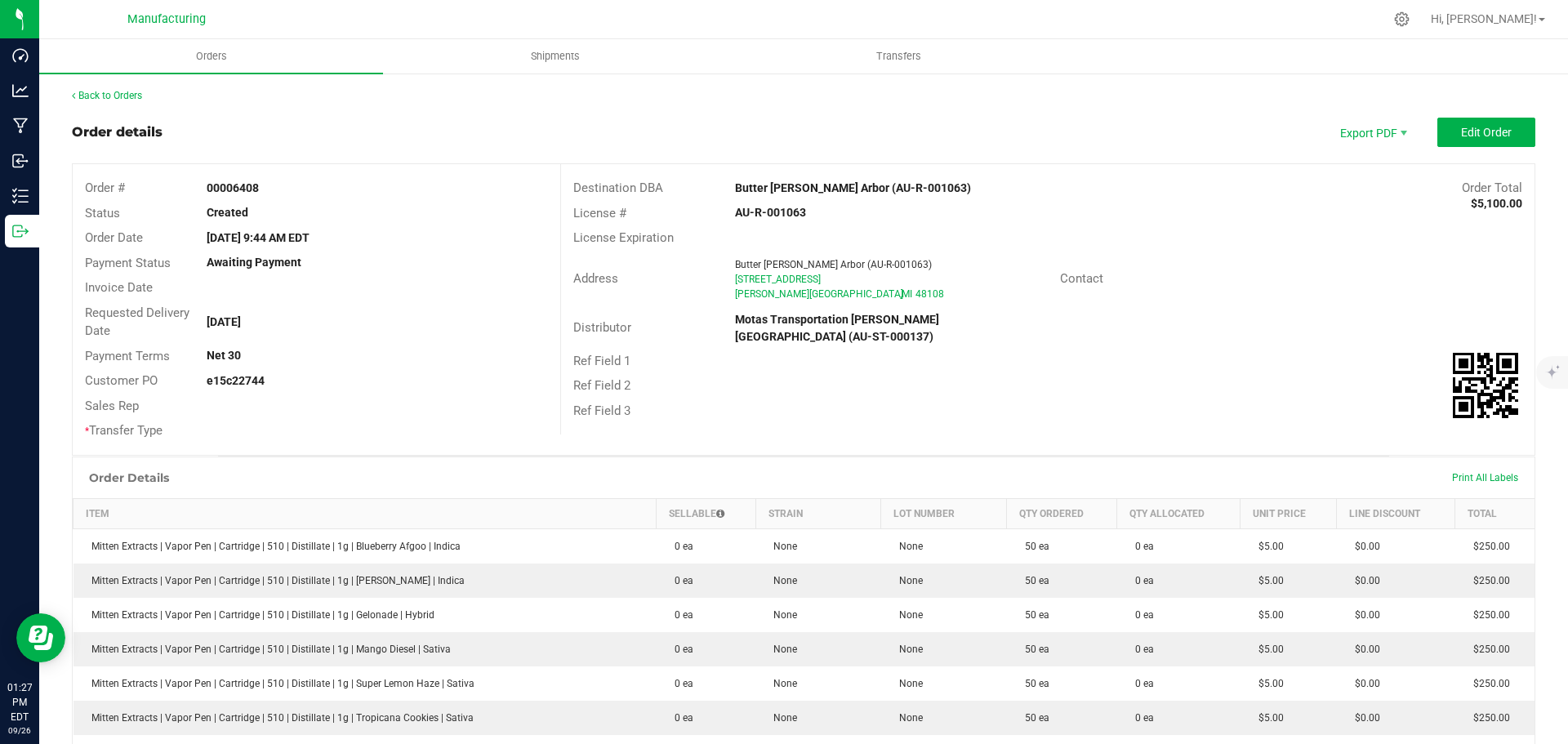
click at [772, 186] on strong "Butter [PERSON_NAME] Arbor (AU-R-001063)" at bounding box center [853, 187] width 236 height 13
click at [979, 221] on div "AU-R-001063" at bounding box center [885, 212] width 324 height 17
click at [1487, 129] on span "Edit Order" at bounding box center [1486, 132] width 51 height 13
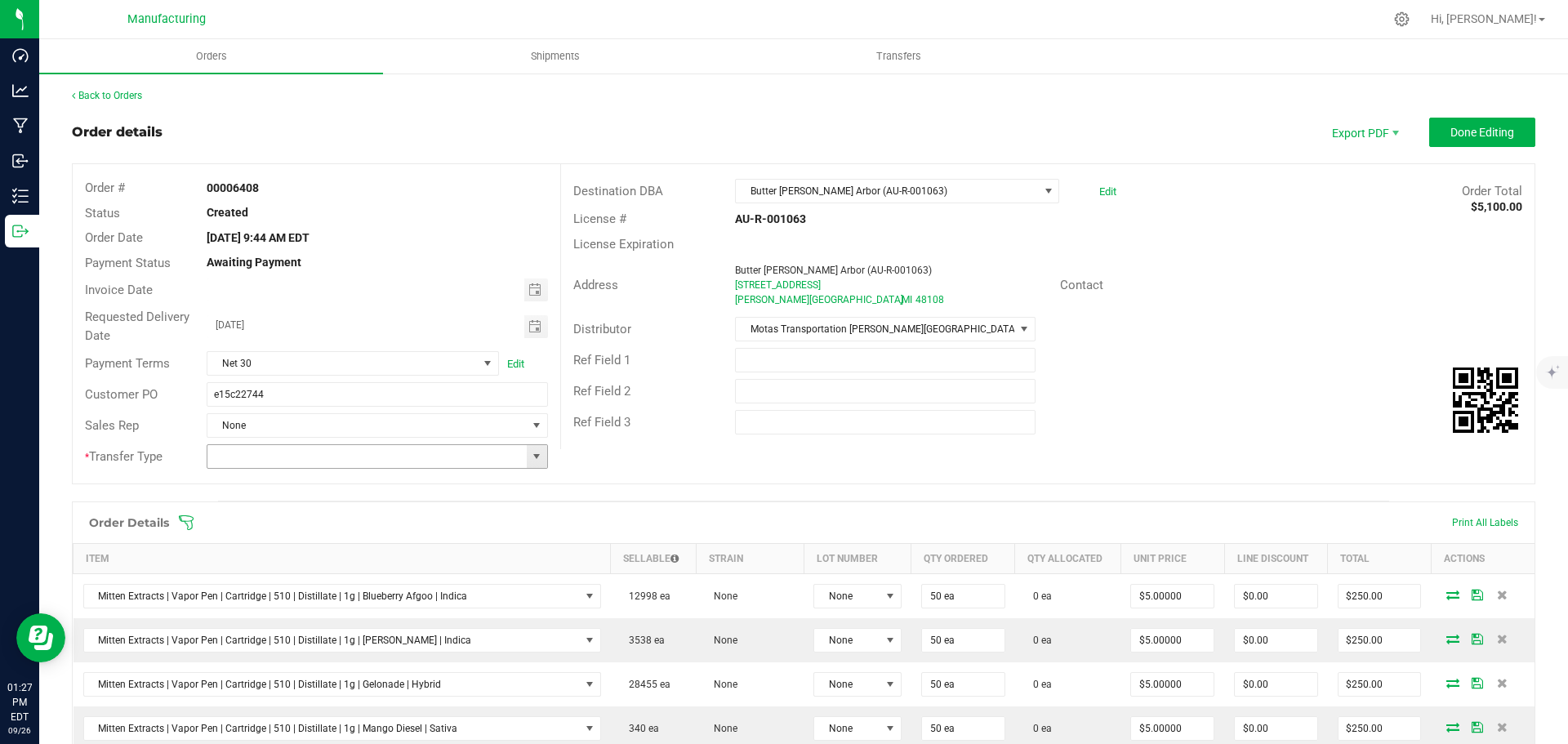
click at [537, 456] on span at bounding box center [536, 455] width 13 height 13
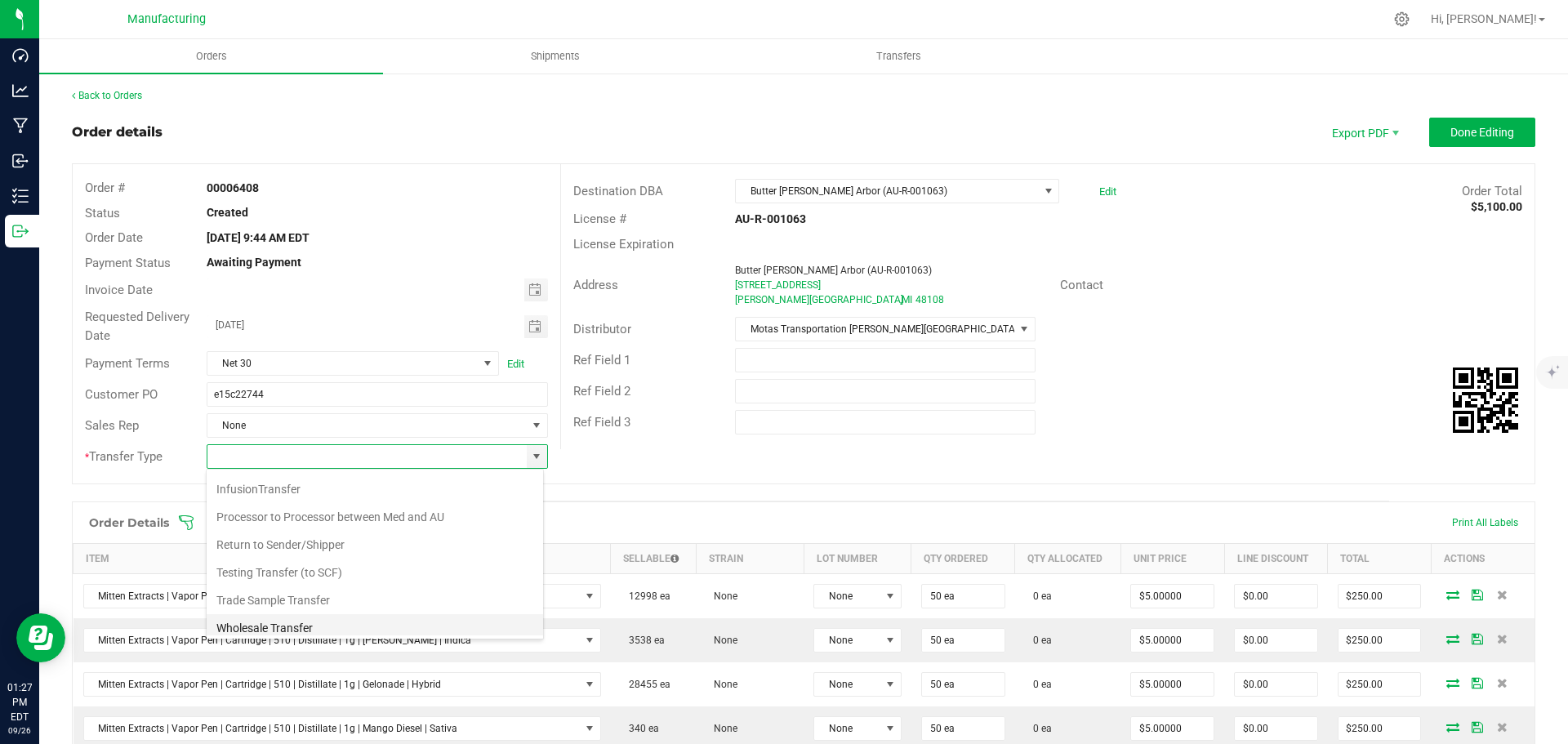
scroll to position [114, 0]
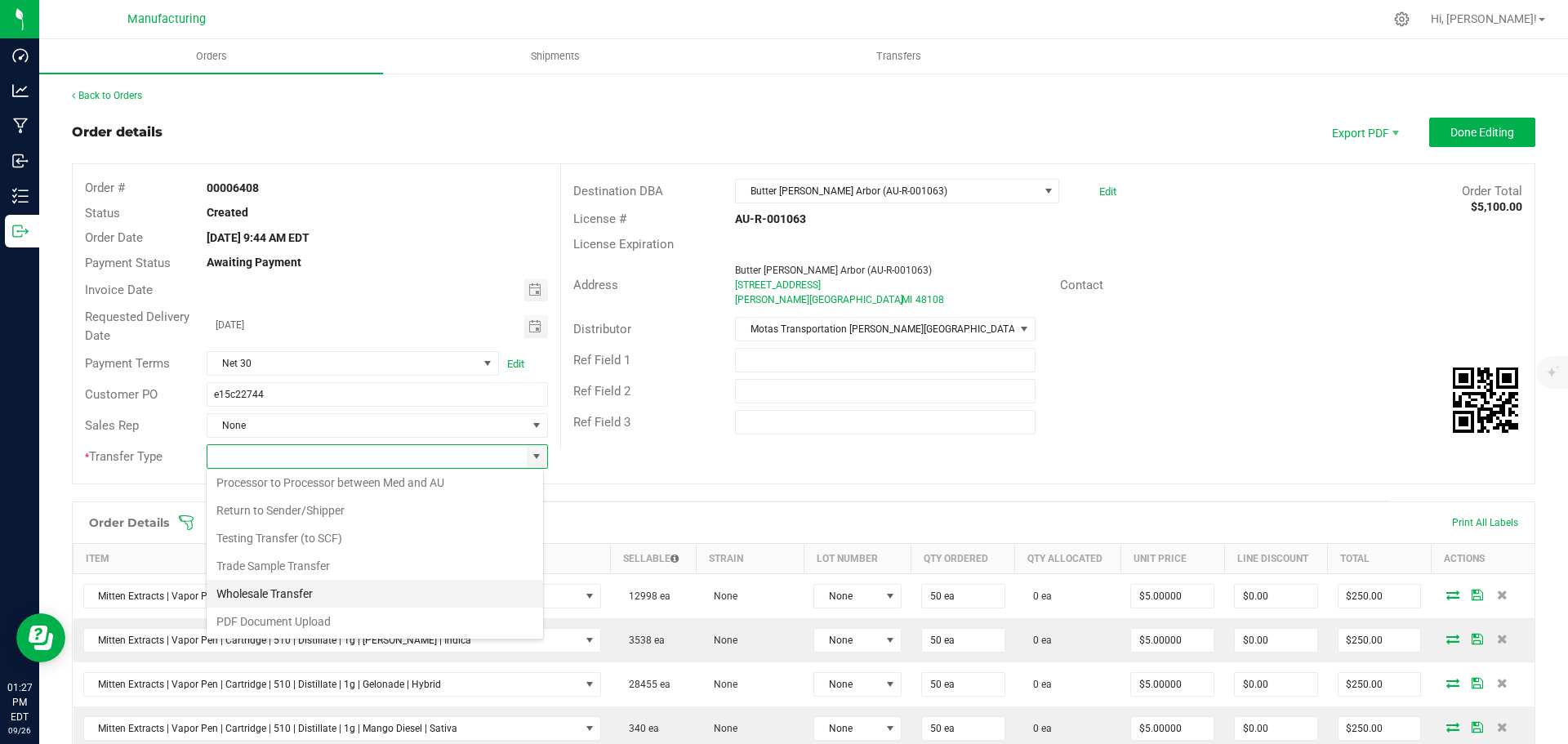
click at [271, 589] on li "Wholesale Transfer" at bounding box center [374, 593] width 336 height 28
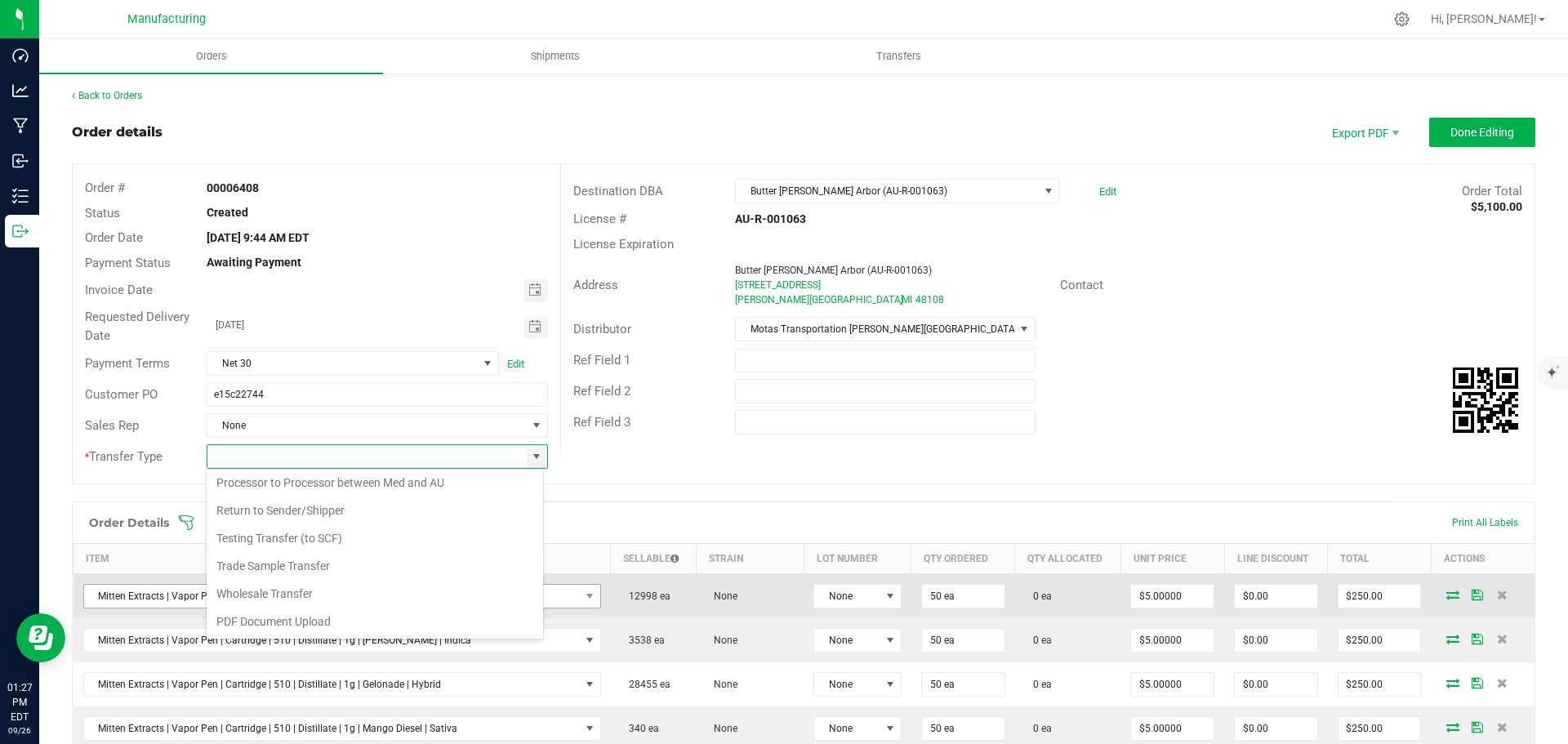
type input "Wholesale Transfer"
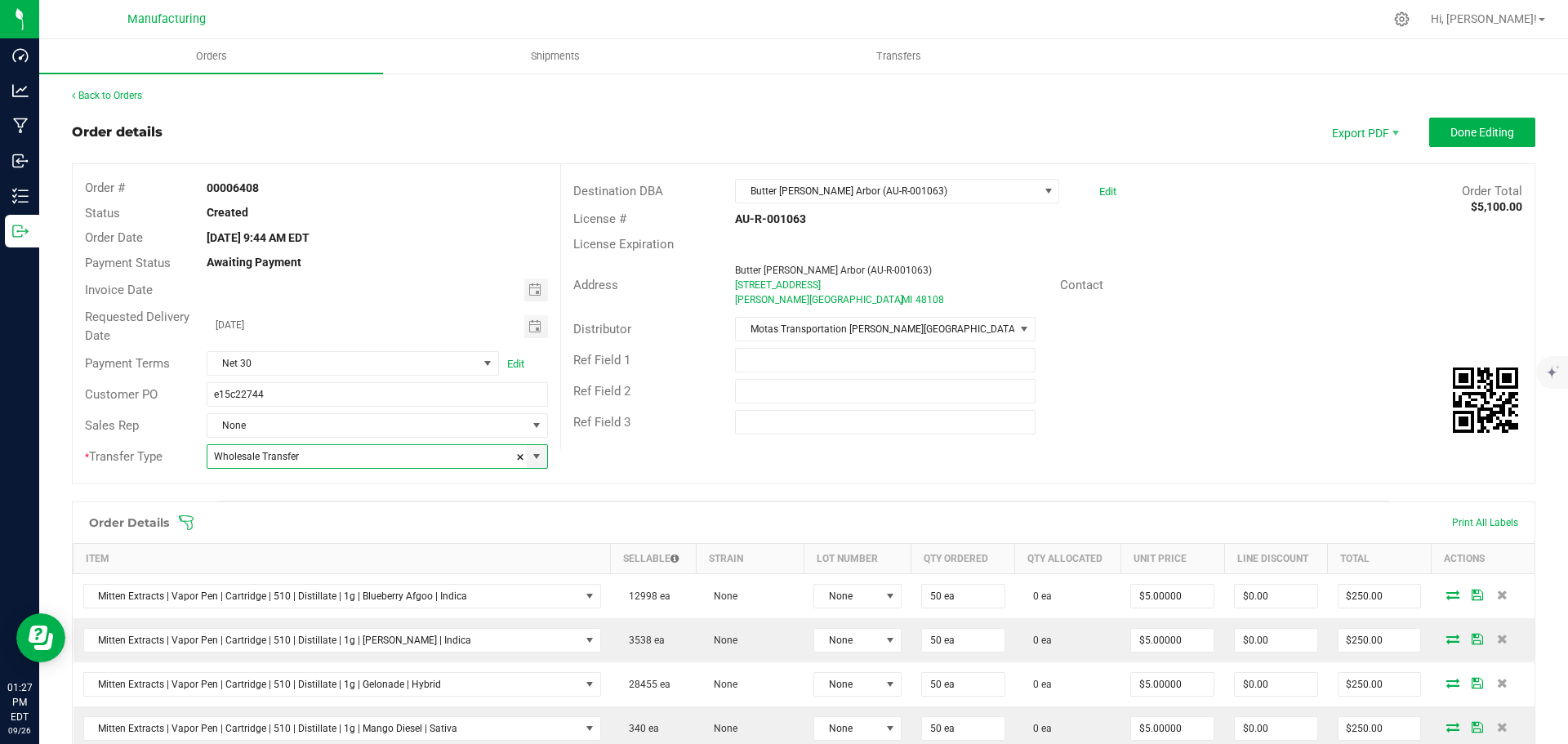
click at [185, 518] on icon at bounding box center [185, 522] width 16 height 16
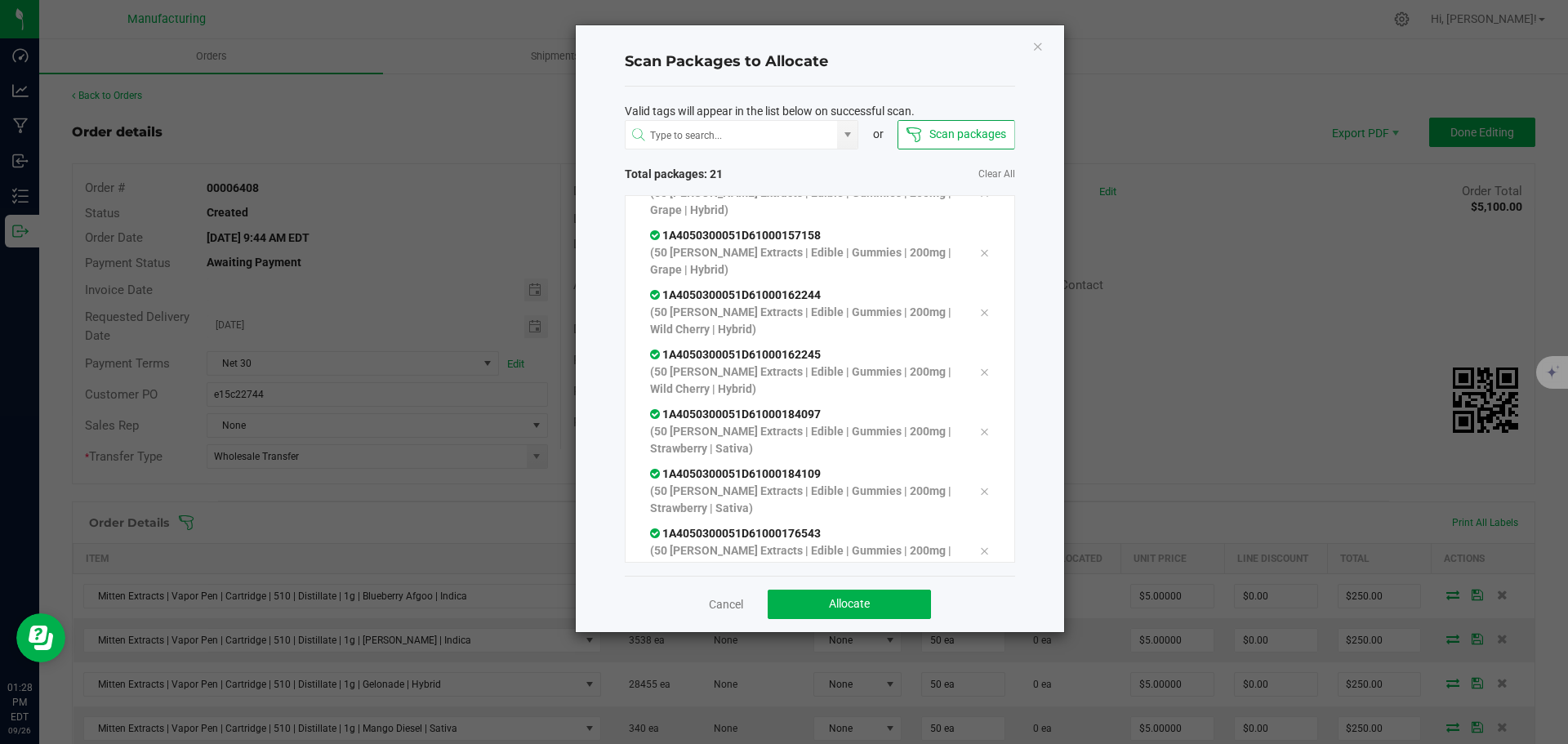
scroll to position [935, 0]
click at [855, 602] on span "Allocate" at bounding box center [849, 603] width 41 height 13
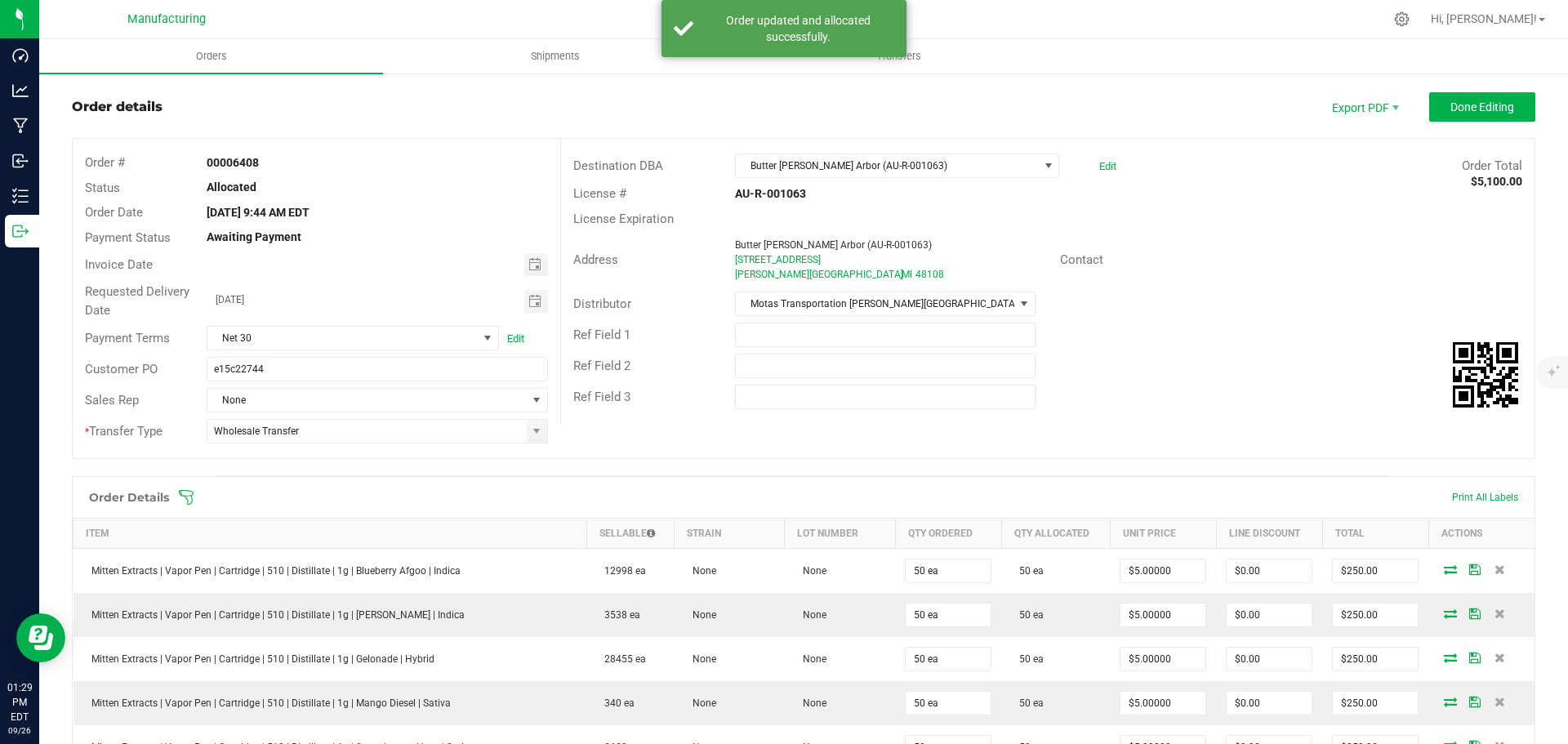
scroll to position [0, 0]
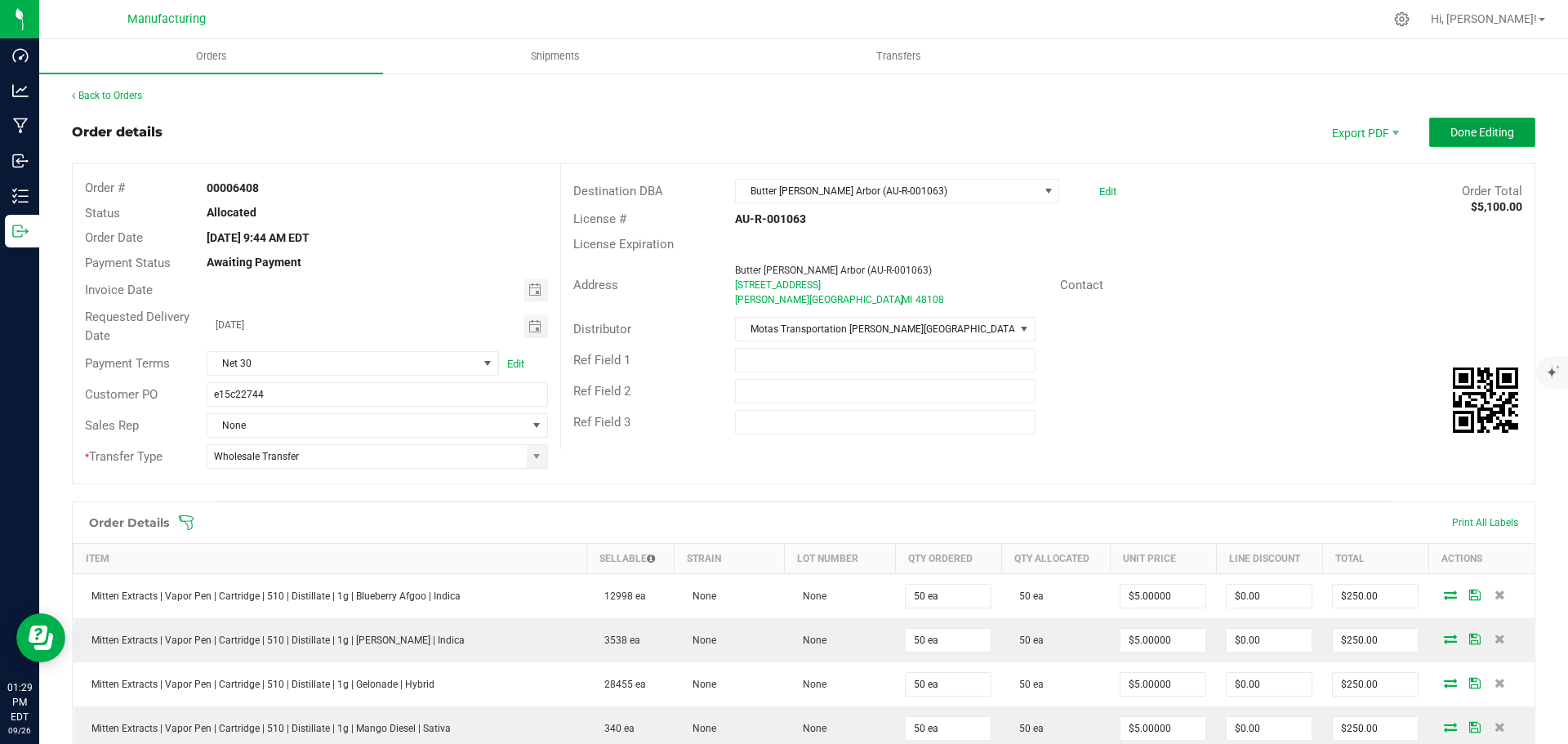
click at [1473, 128] on span "Done Editing" at bounding box center [1482, 132] width 63 height 13
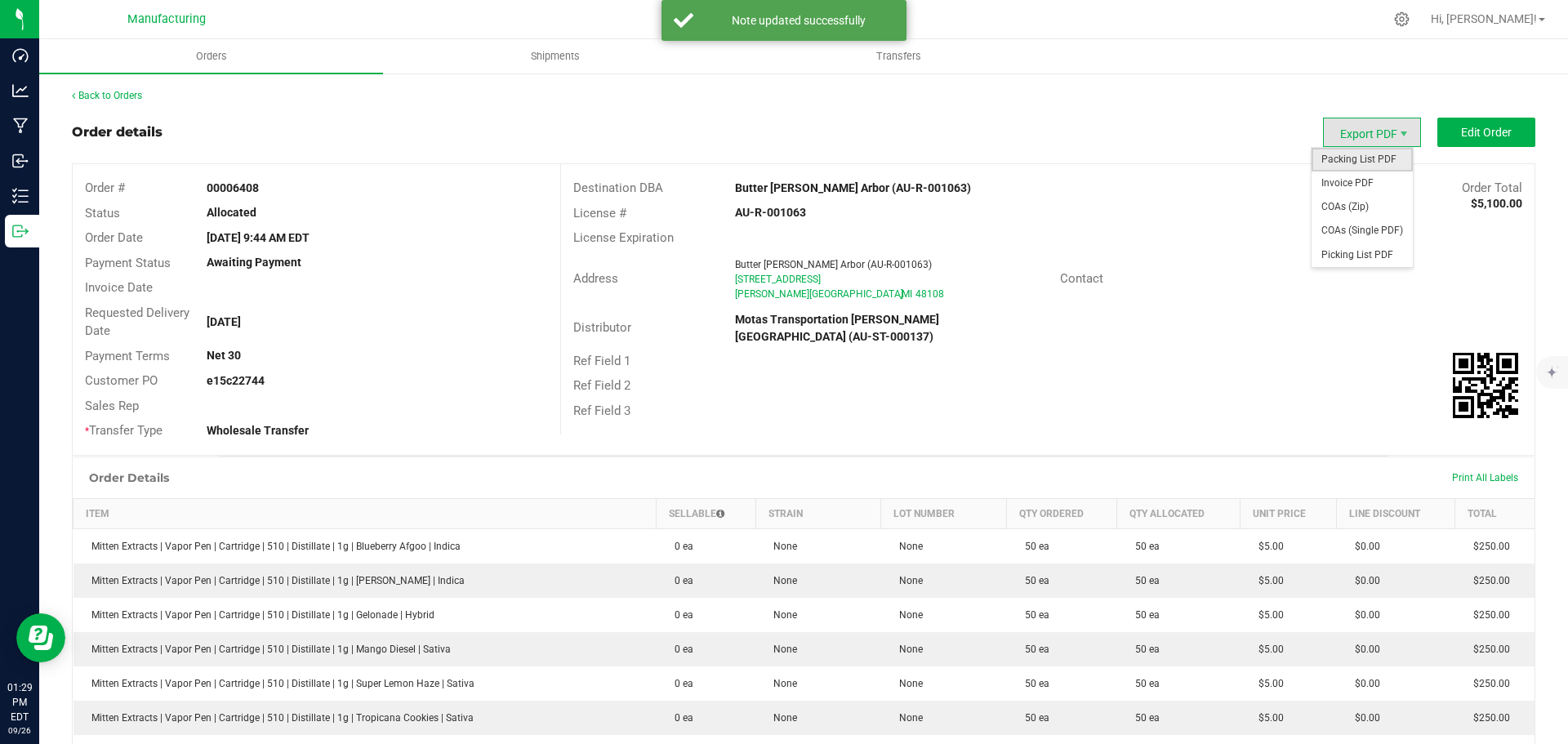
click at [1347, 157] on span "Packing List PDF" at bounding box center [1362, 160] width 102 height 24
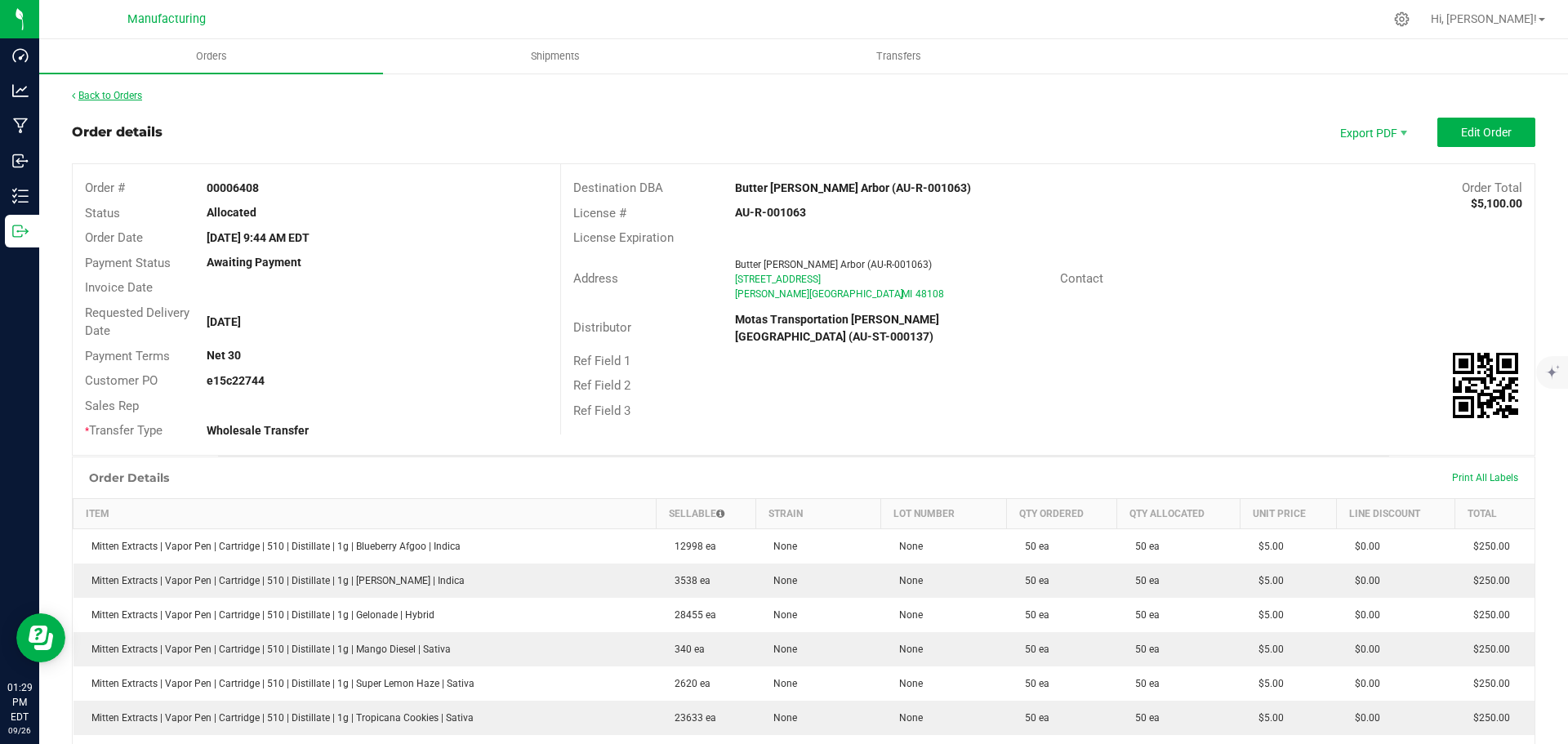
click at [124, 97] on link "Back to Orders" at bounding box center [107, 96] width 70 height 12
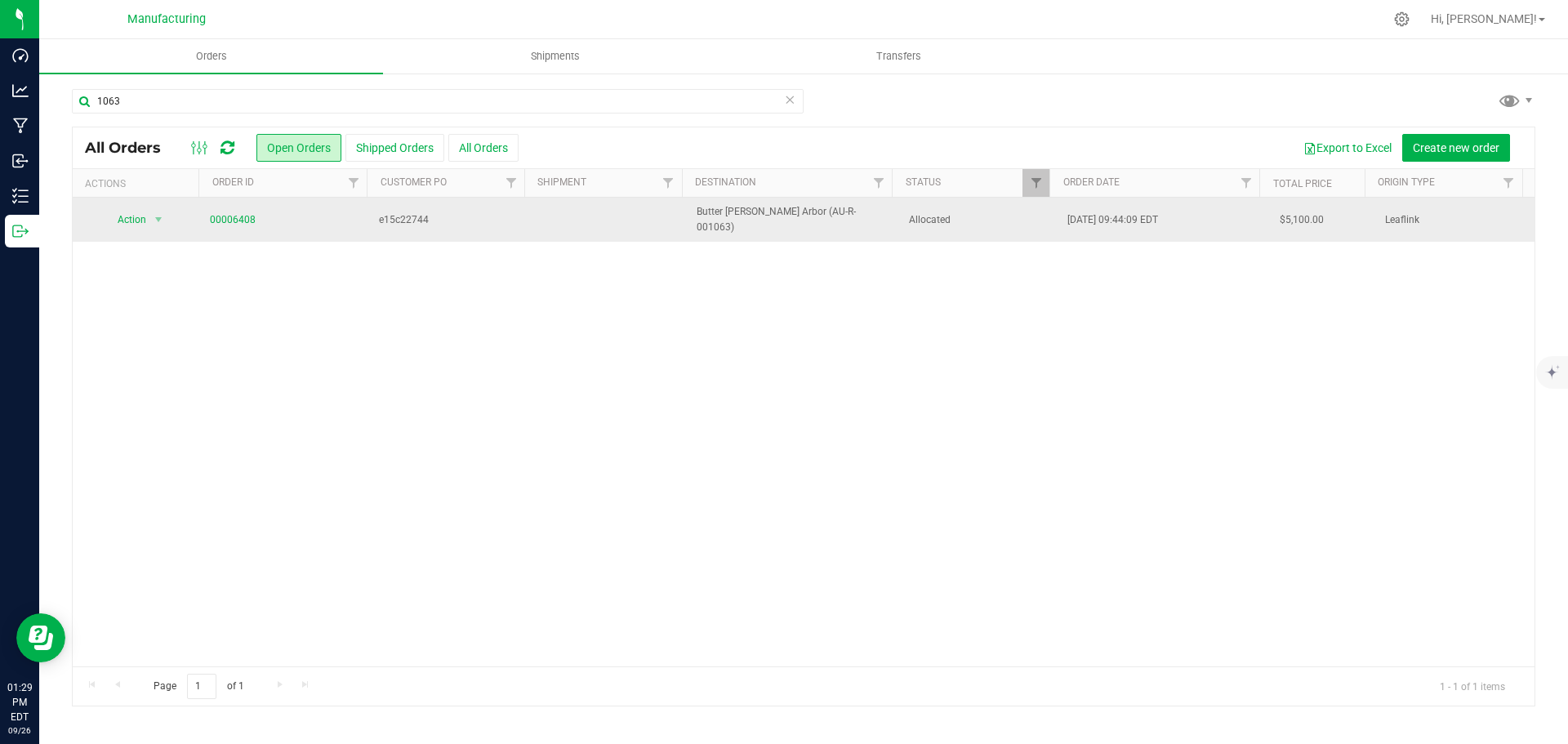
click at [997, 215] on span "Allocated" at bounding box center [978, 220] width 140 height 15
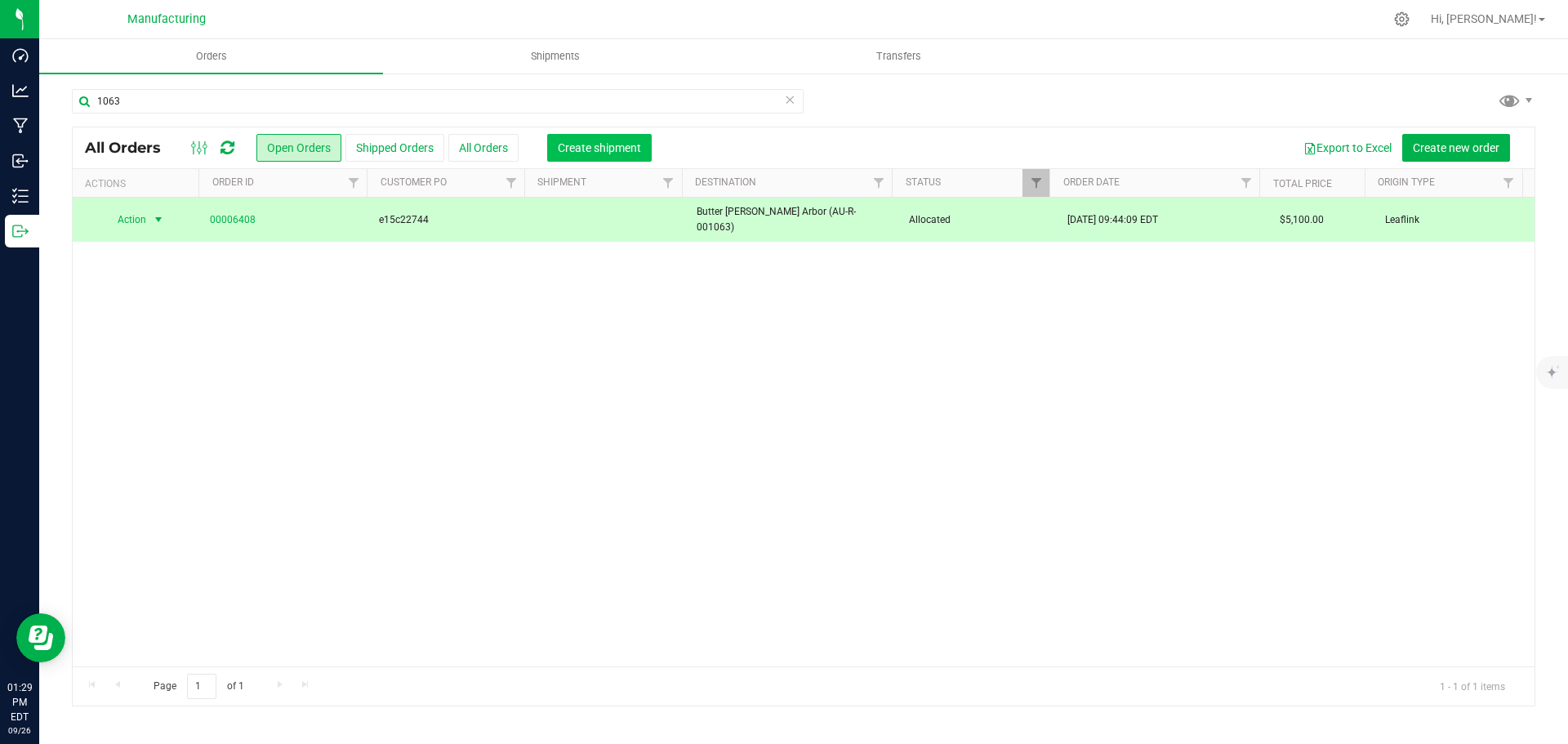
click at [580, 153] on span "Create shipment" at bounding box center [599, 147] width 83 height 13
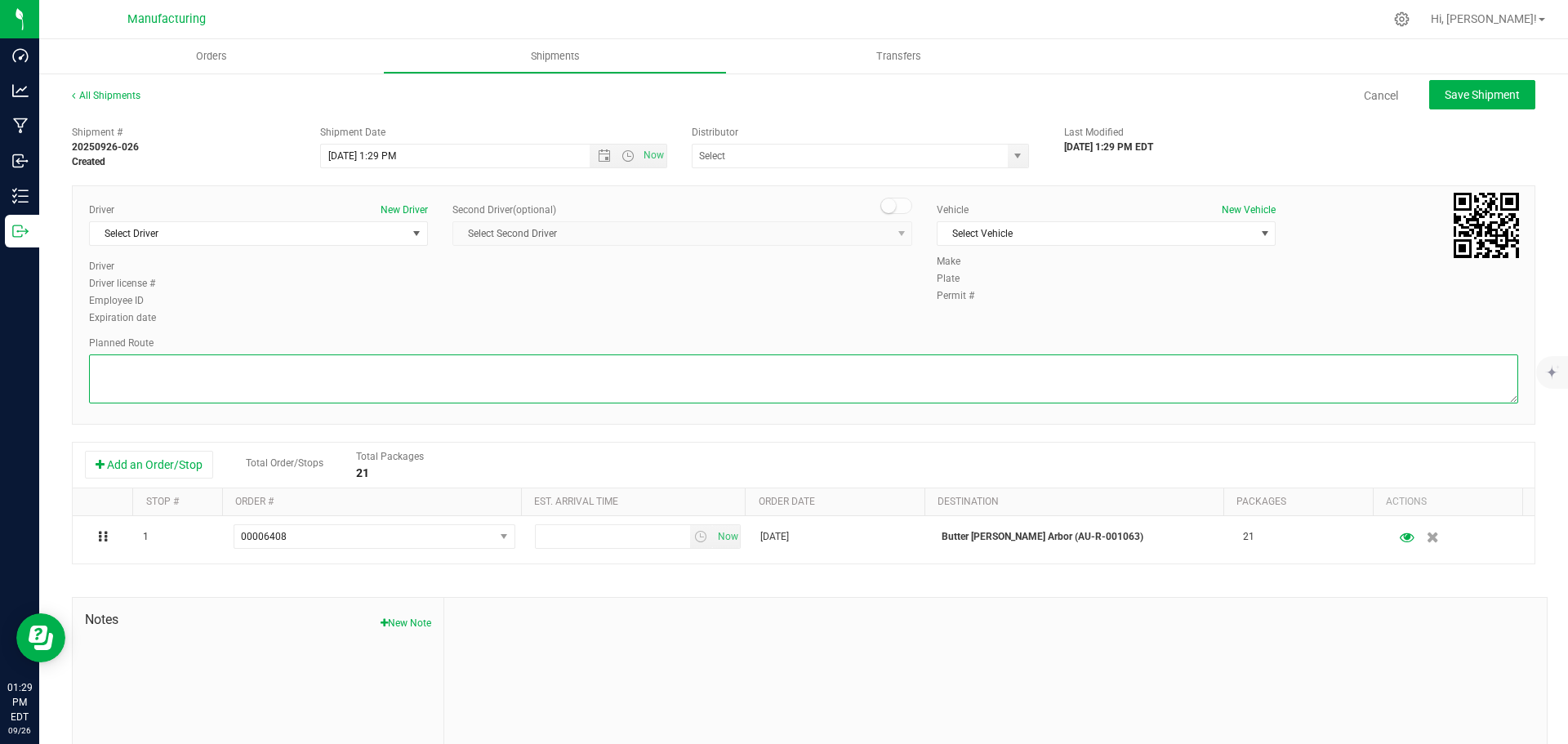
click at [609, 380] on textarea at bounding box center [803, 379] width 1429 height 49
paste textarea "Mitten Distro Dimondale To Motas -- Head south 246 ft -- Turn right 325 ft -- T…"
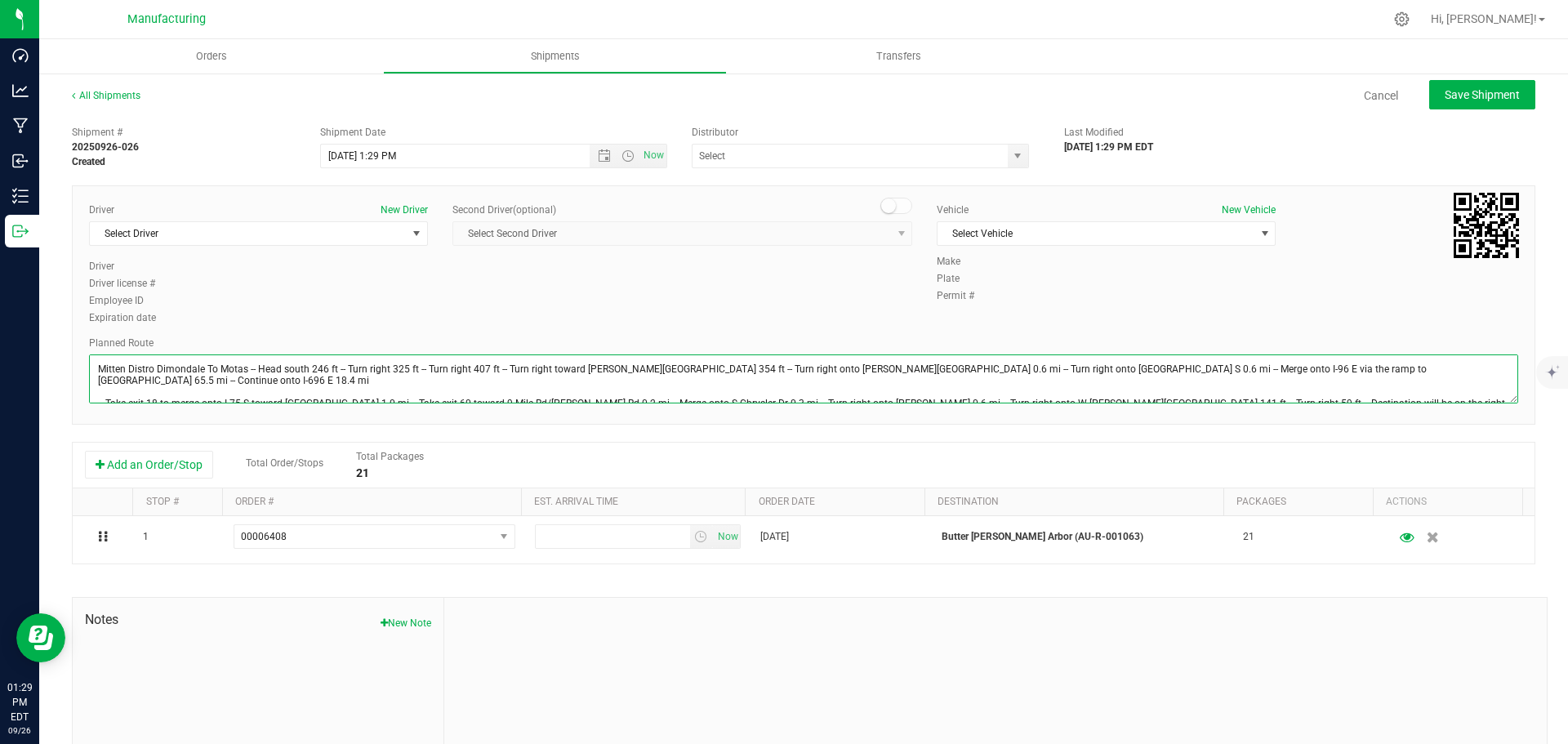
scroll to position [18, 0]
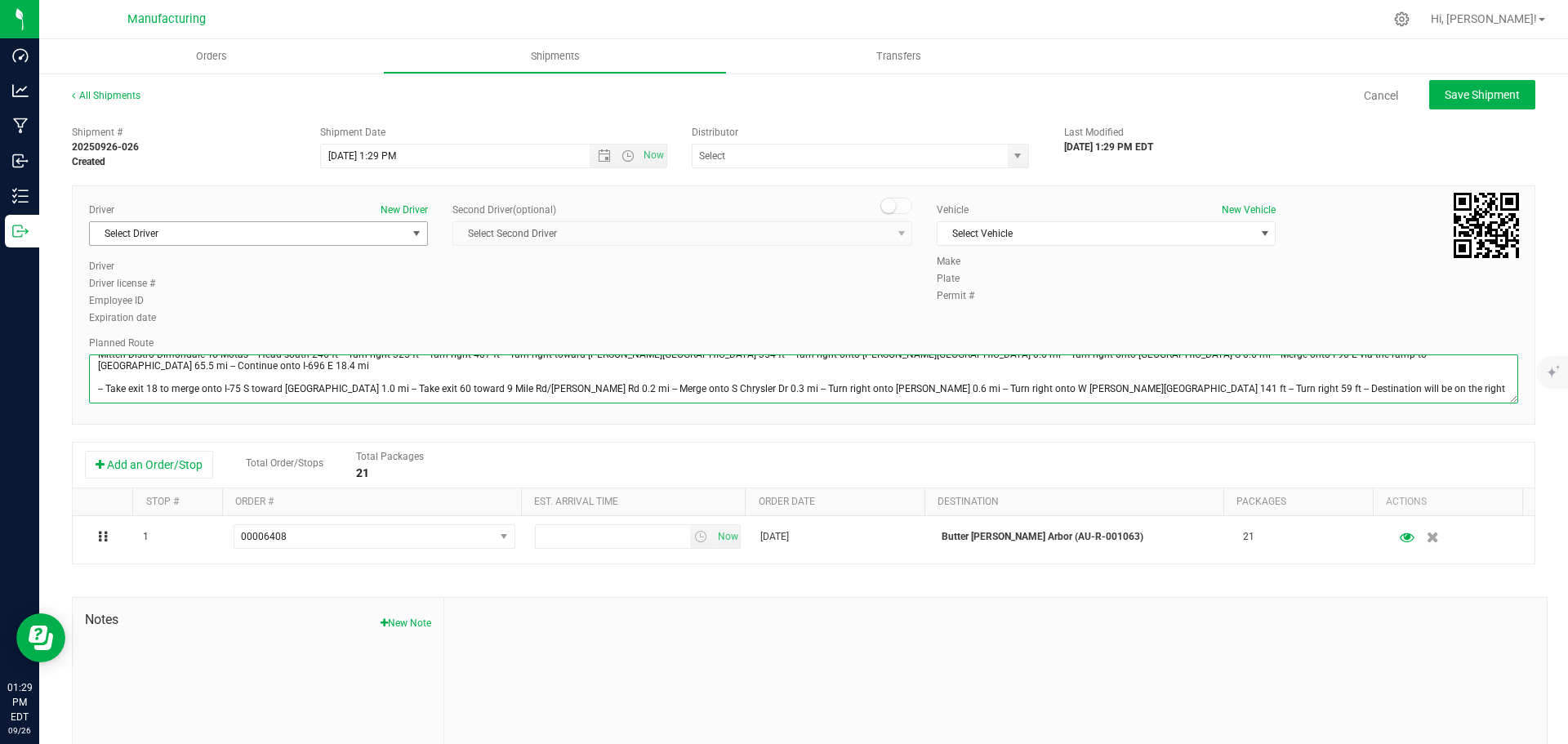
type textarea "Mitten Distro Dimondale To Motas -- Head south 246 ft -- Turn right 325 ft -- T…"
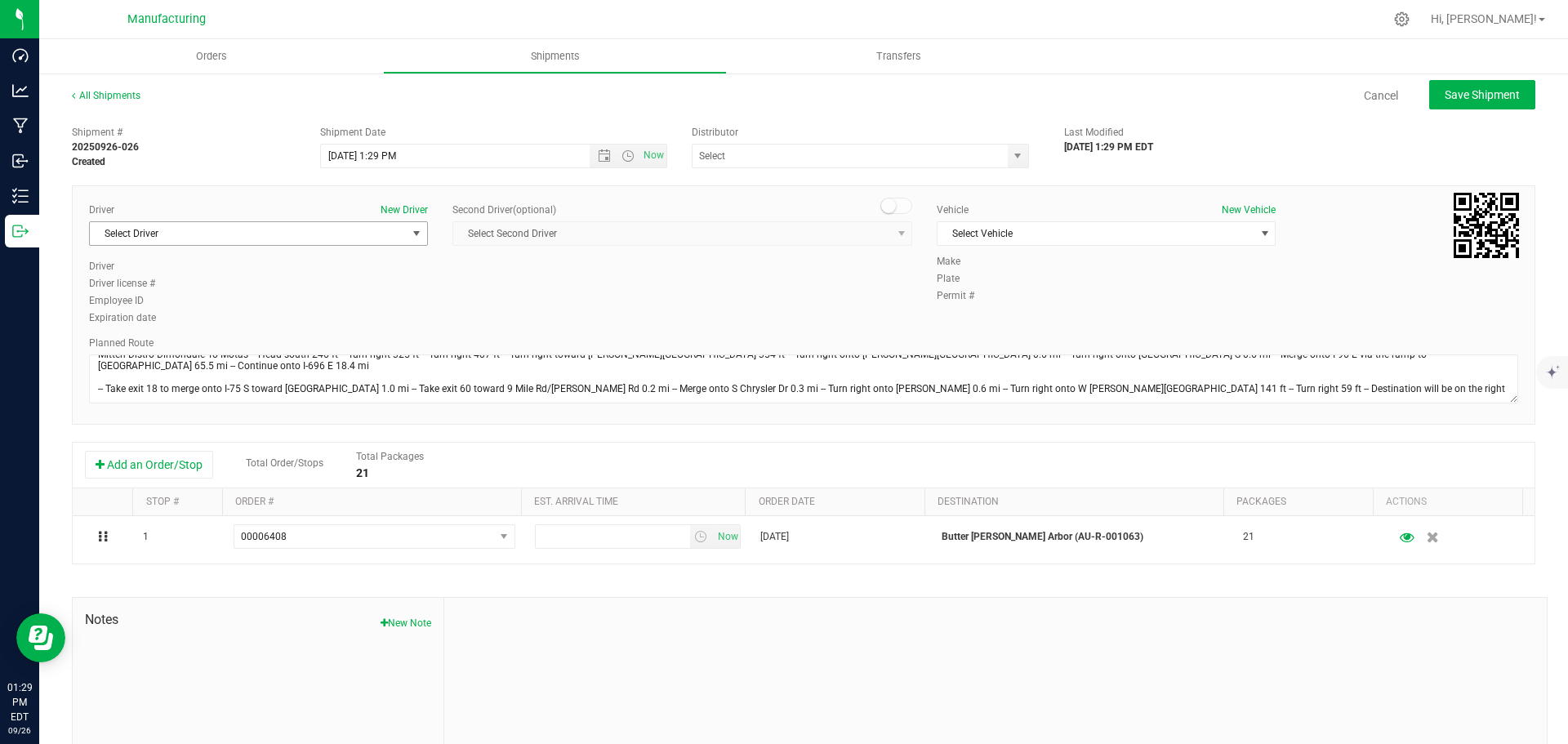
click at [335, 244] on span "Select Driver" at bounding box center [248, 233] width 317 height 23
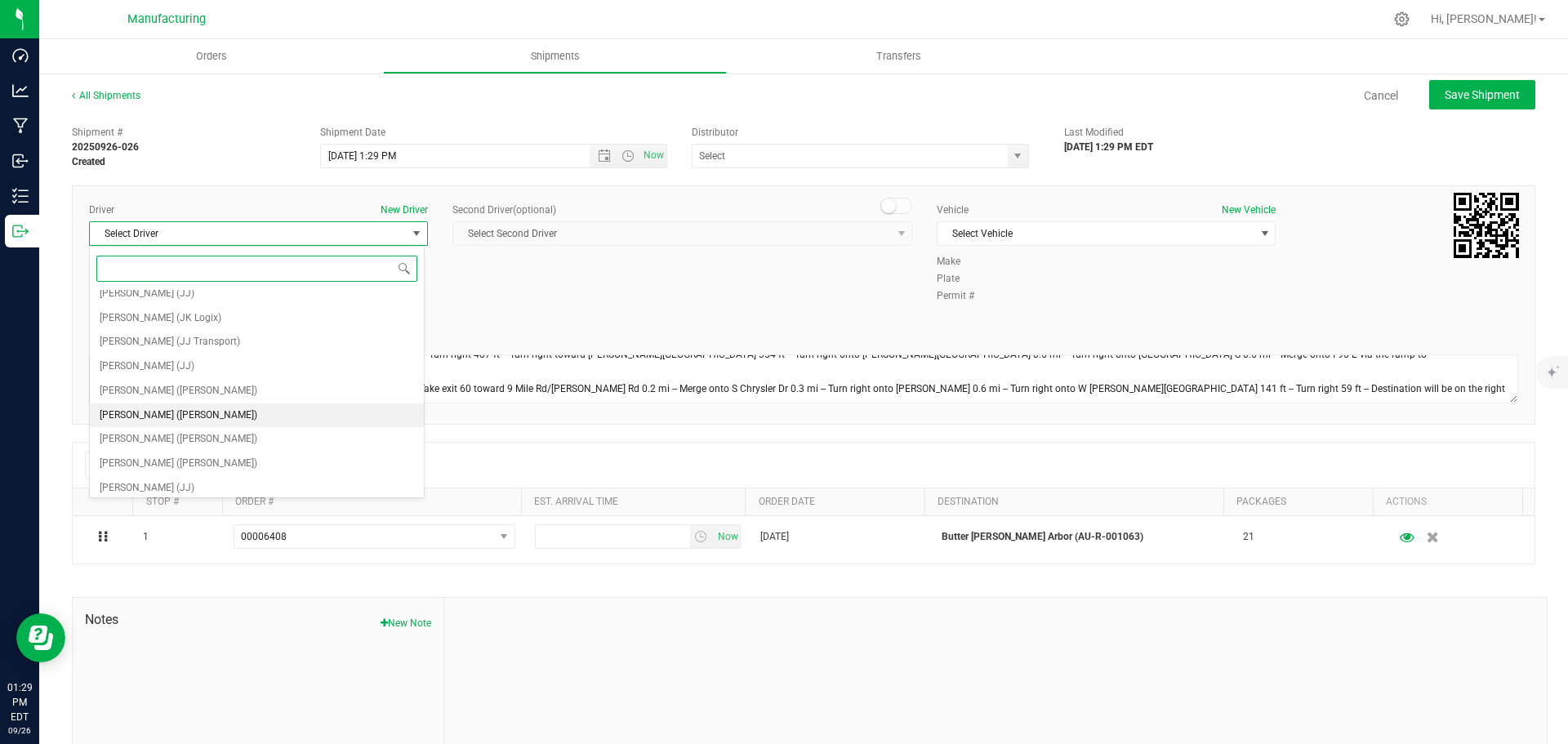
scroll to position [85, 0]
click at [195, 387] on li "[PERSON_NAME] ([PERSON_NAME])" at bounding box center [257, 386] width 334 height 25
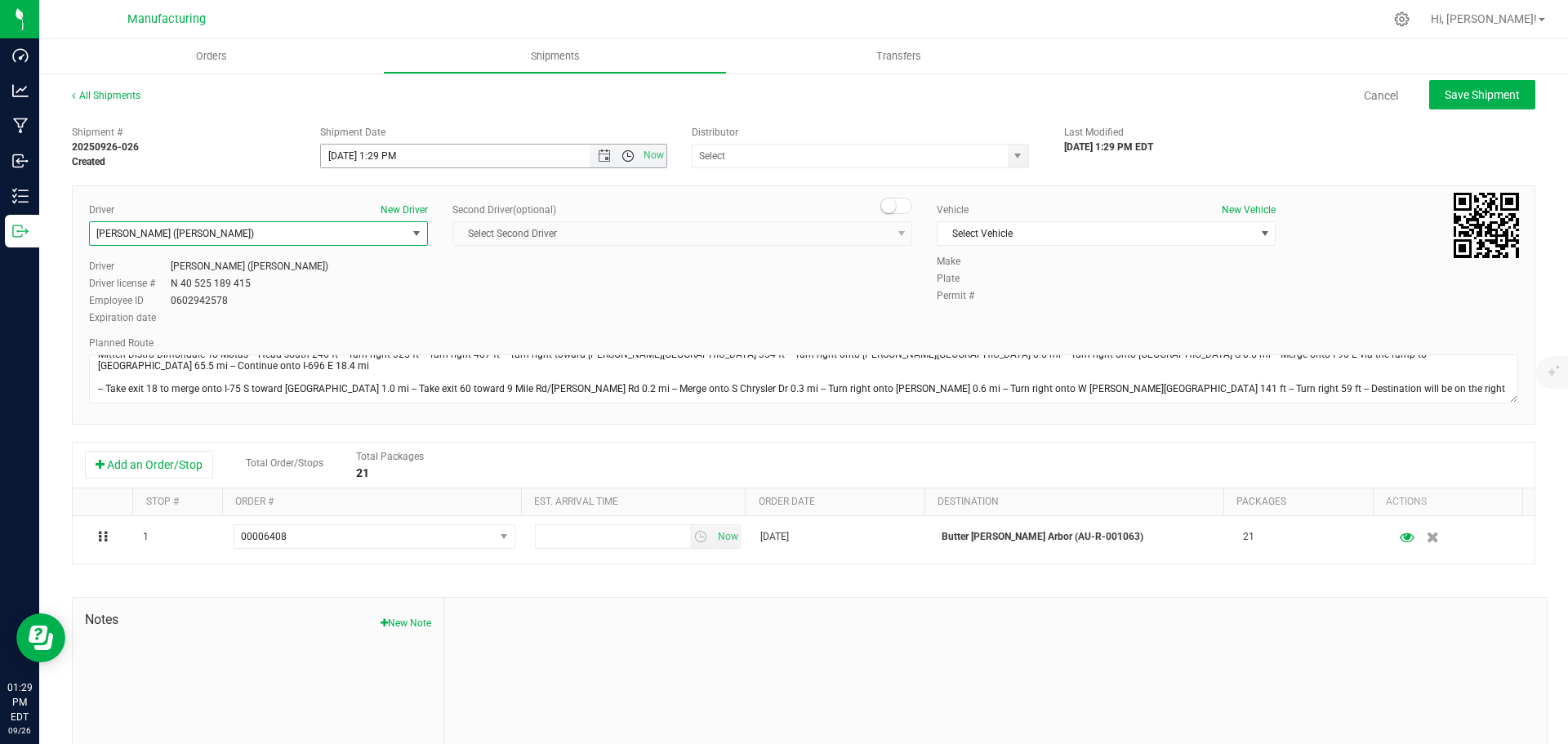
click at [631, 155] on span "Open the time view" at bounding box center [627, 155] width 28 height 13
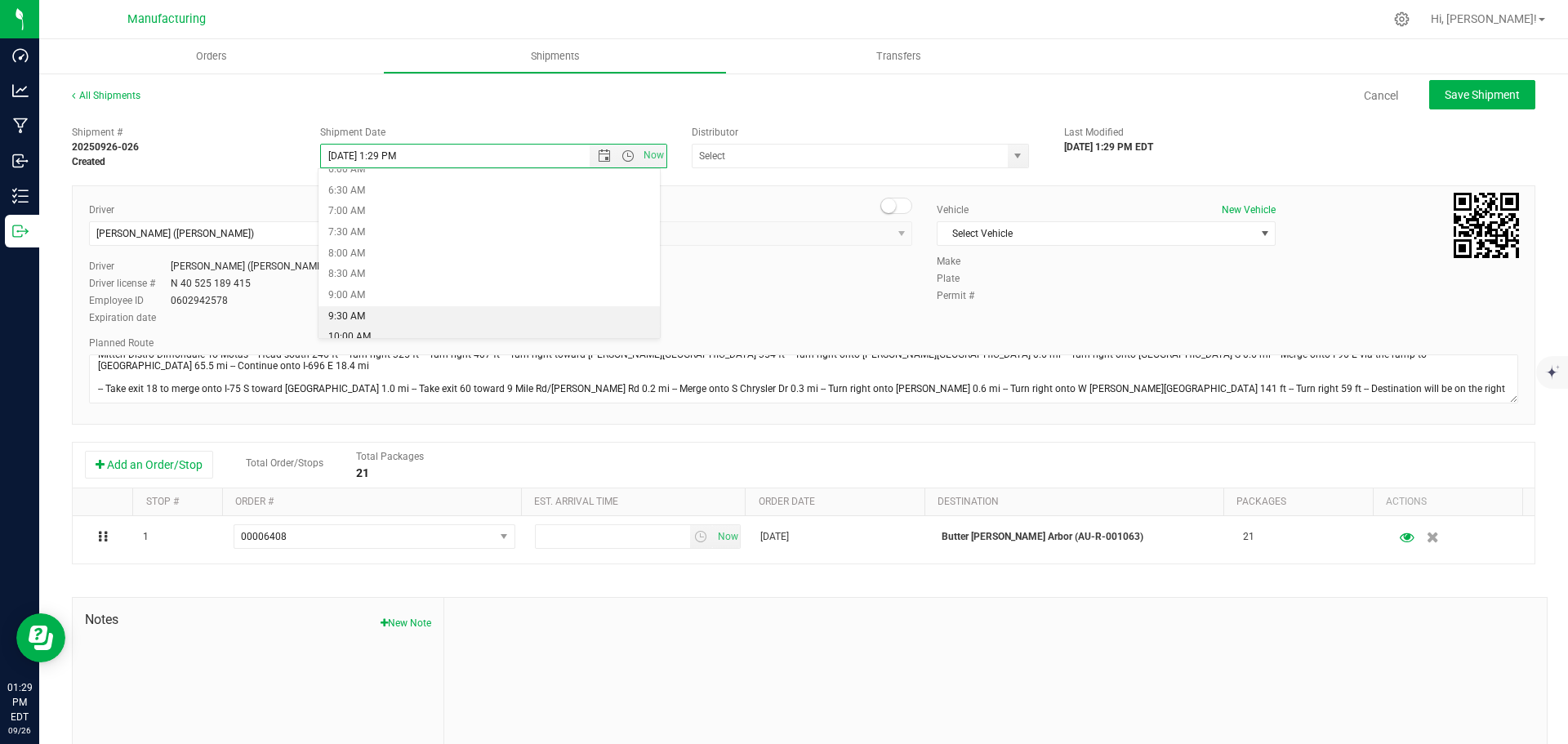
scroll to position [327, 0]
click at [364, 333] on li "11:30 AM" at bounding box center [489, 339] width 341 height 21
type input "[DATE] 11:30 AM"
drag, startPoint x: 1008, startPoint y: 154, endPoint x: 998, endPoint y: 157, distance: 10.4
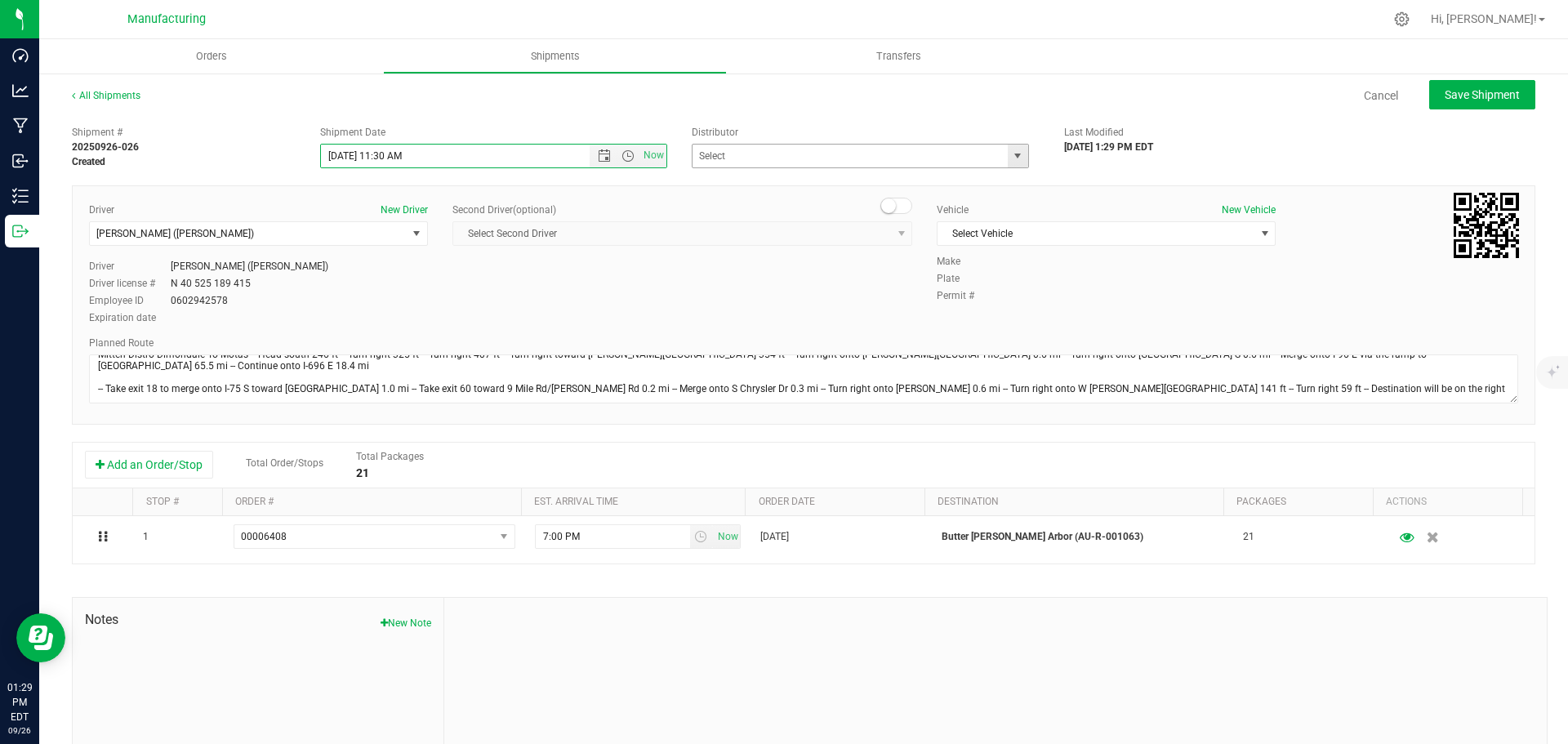
click at [1011, 154] on span "select" at bounding box center [1017, 155] width 13 height 13
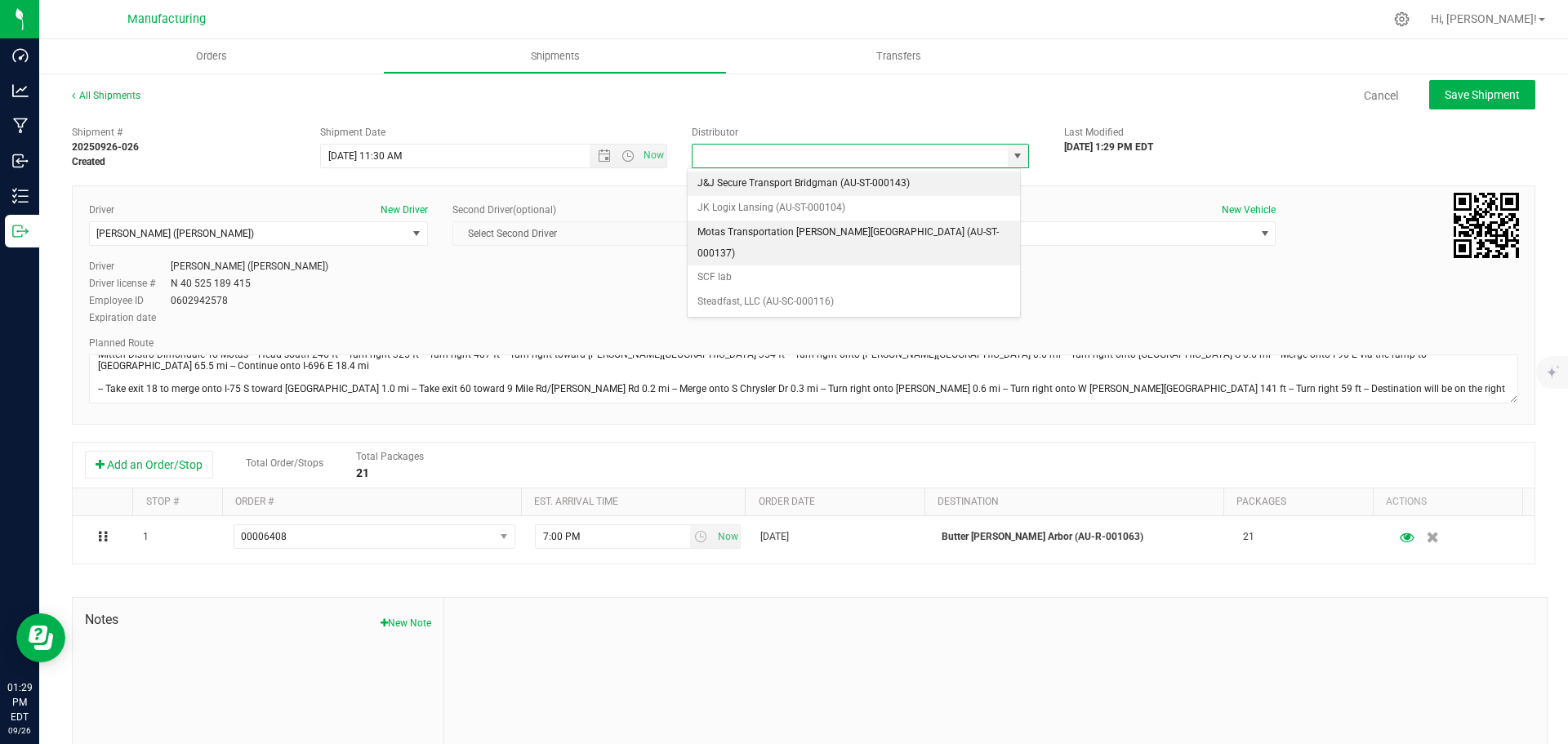
click at [781, 232] on li "Motas Transportation [PERSON_NAME][GEOGRAPHIC_DATA] (AU-ST-000137)" at bounding box center [853, 242] width 333 height 45
type input "Motas Transportation [PERSON_NAME][GEOGRAPHIC_DATA] (AU-ST-000137)"
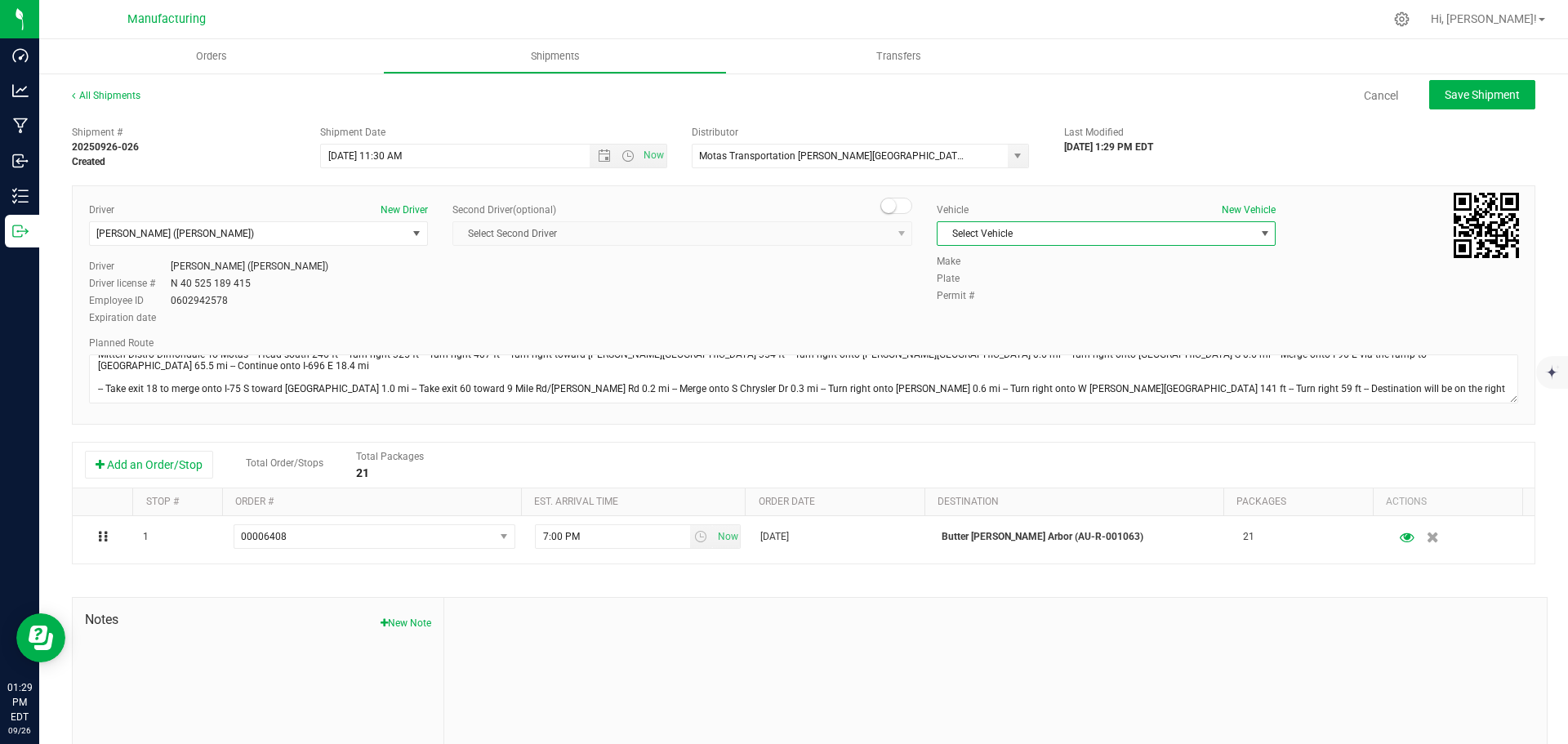
click at [1096, 225] on span "Select Vehicle" at bounding box center [1096, 233] width 317 height 23
click at [963, 311] on li "[MEDICAL_DATA]" at bounding box center [1097, 310] width 334 height 25
click at [1444, 92] on span "Save Shipment" at bounding box center [1482, 94] width 75 height 13
type input "[DATE] 3:30 PM"
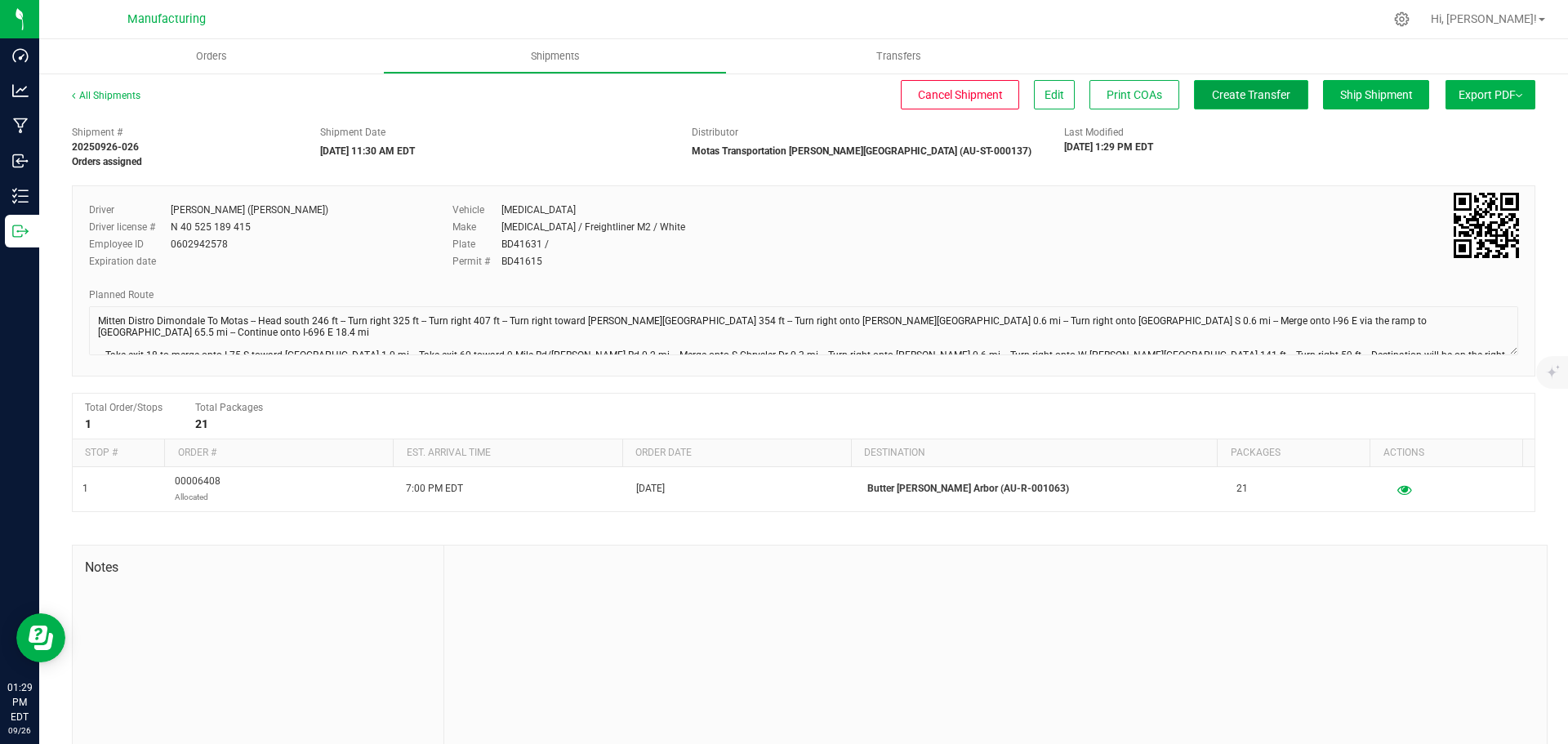
click at [1237, 96] on span "Create Transfer" at bounding box center [1251, 94] width 79 height 13
click at [212, 55] on span "Orders" at bounding box center [211, 56] width 75 height 14
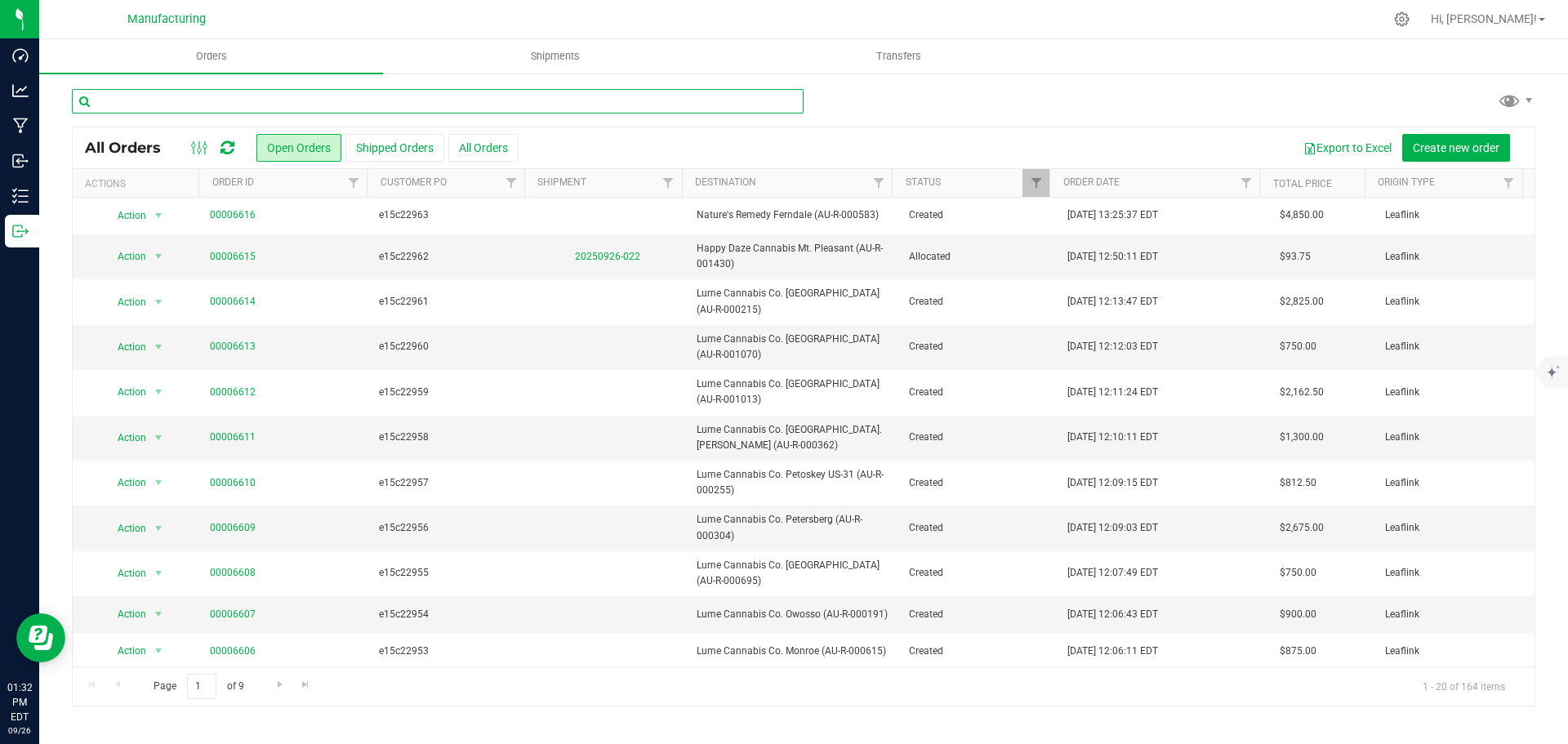
click at [367, 96] on input "text" at bounding box center [438, 101] width 732 height 25
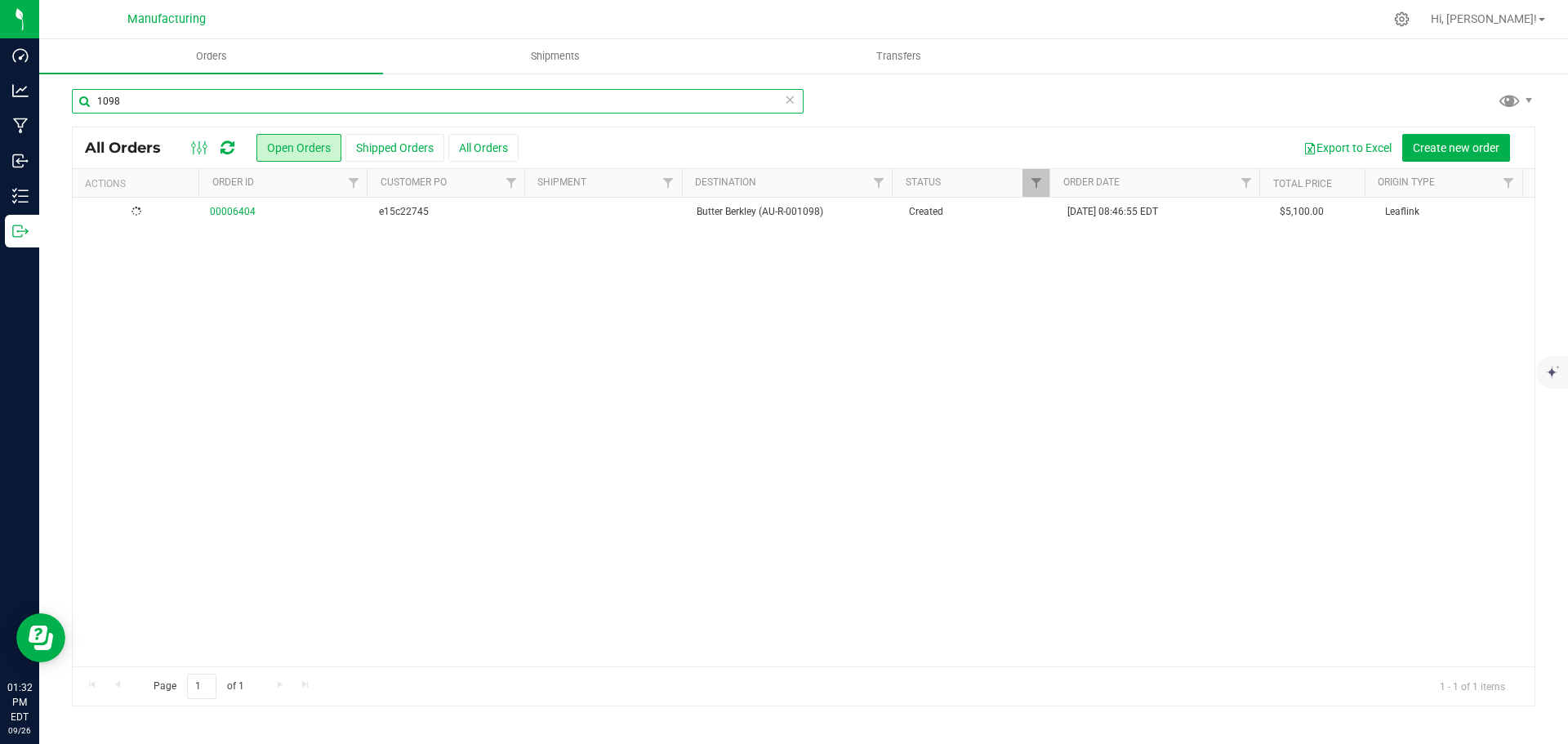
type input "1098"
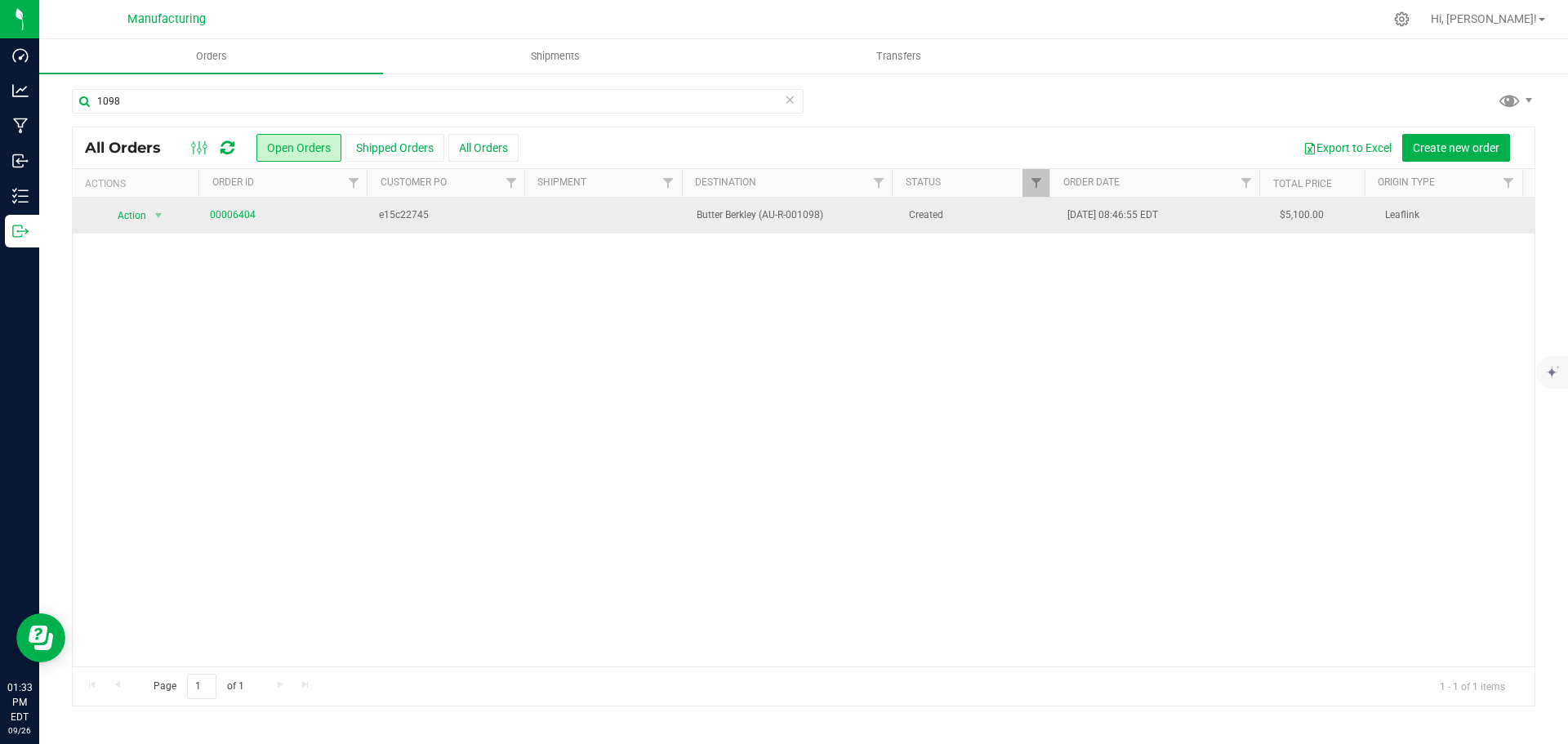
click at [205, 216] on td "00006404" at bounding box center [284, 215] width 170 height 36
click at [218, 213] on link "00006404" at bounding box center [233, 215] width 46 height 15
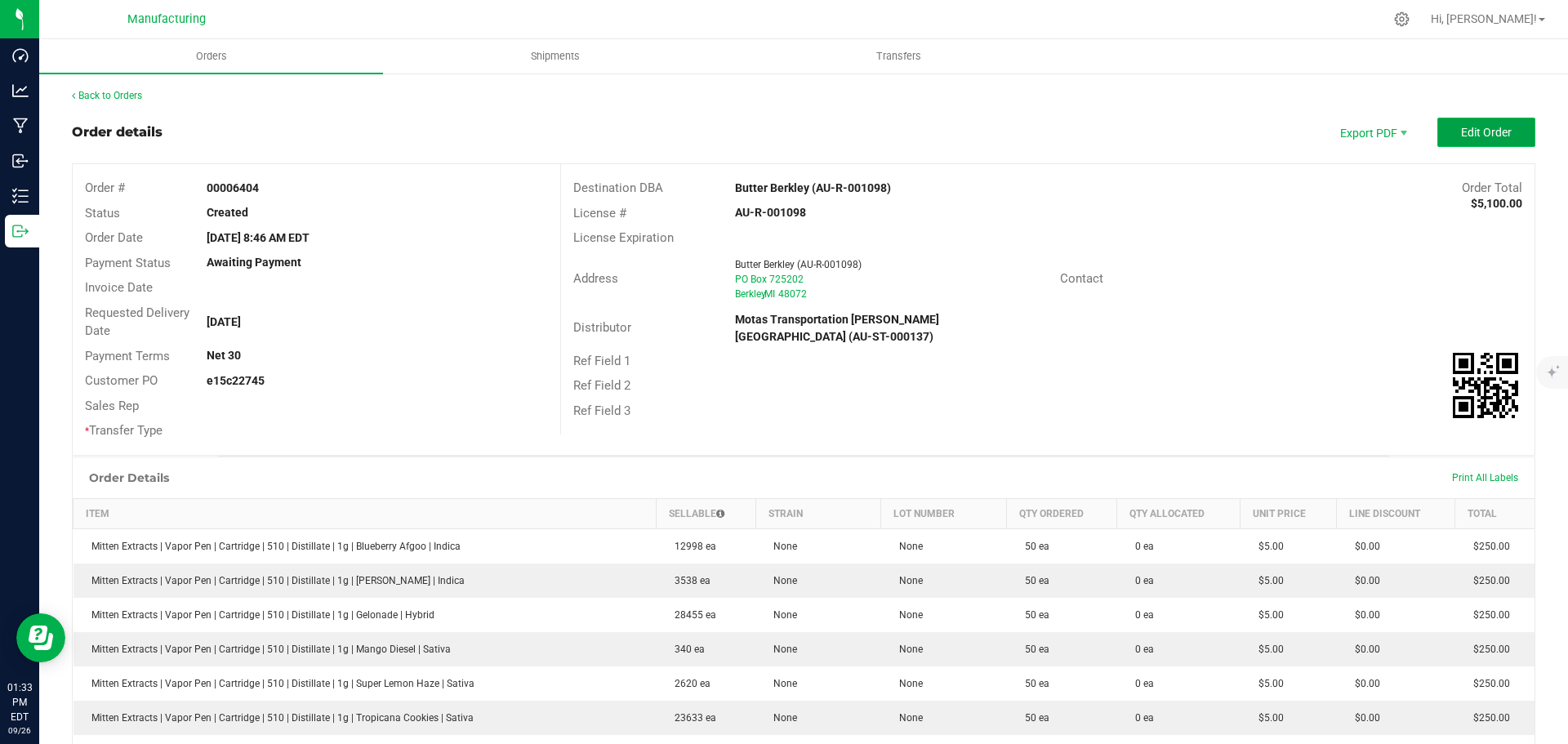
click at [1460, 128] on span "Edit Order" at bounding box center [1486, 132] width 51 height 13
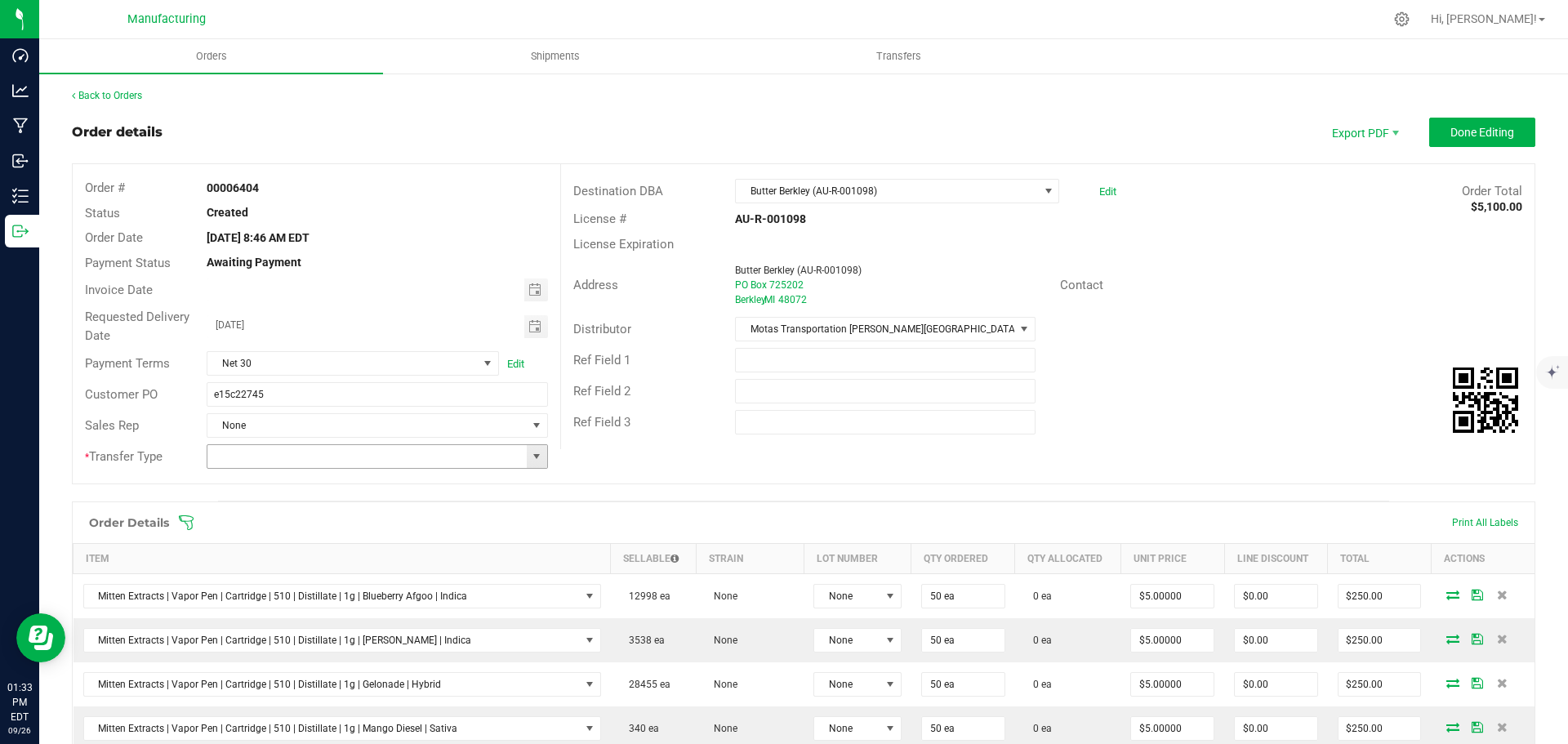
click at [538, 455] on span at bounding box center [536, 455] width 13 height 13
click at [266, 585] on li "Wholesale Transfer" at bounding box center [374, 593] width 336 height 28
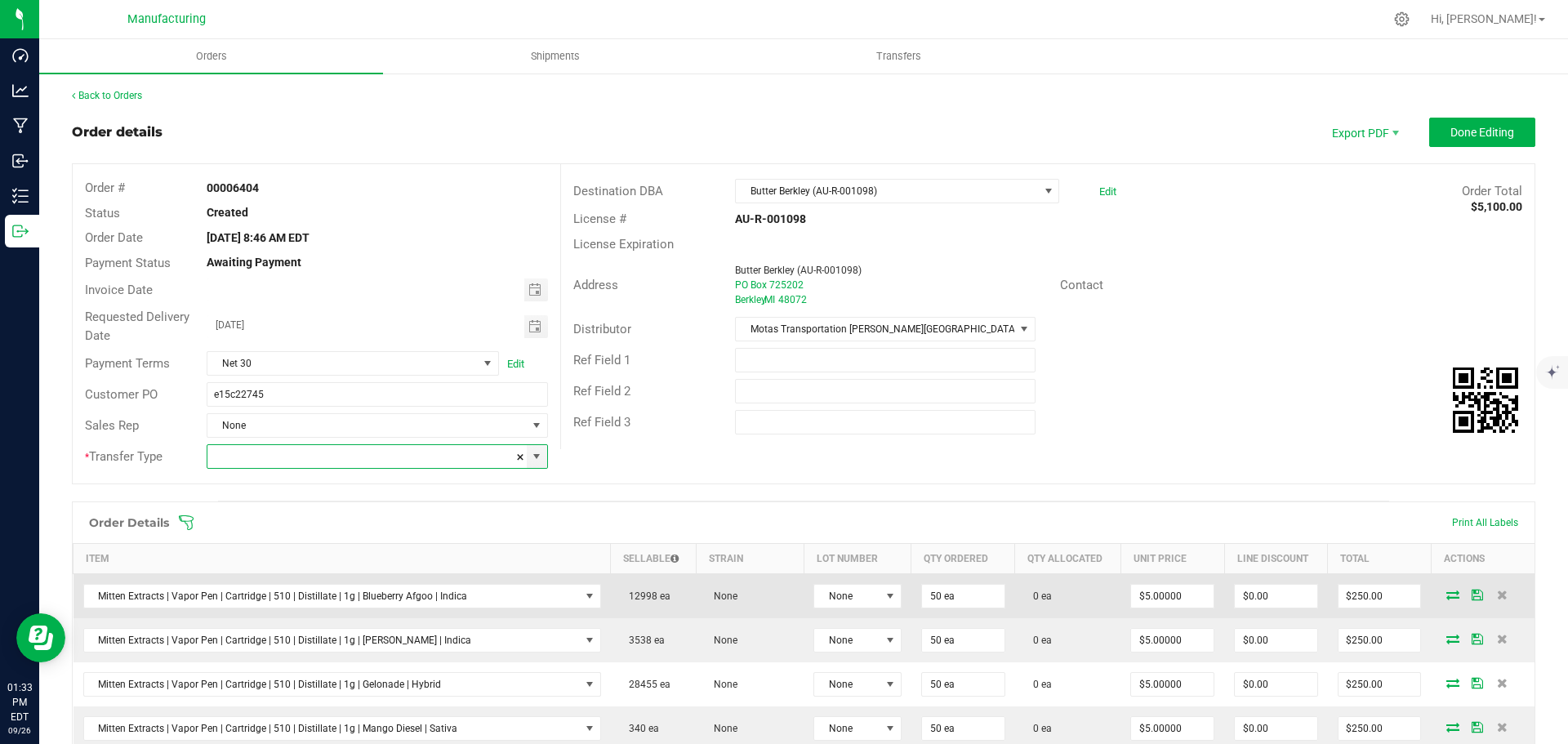
type input "Wholesale Transfer"
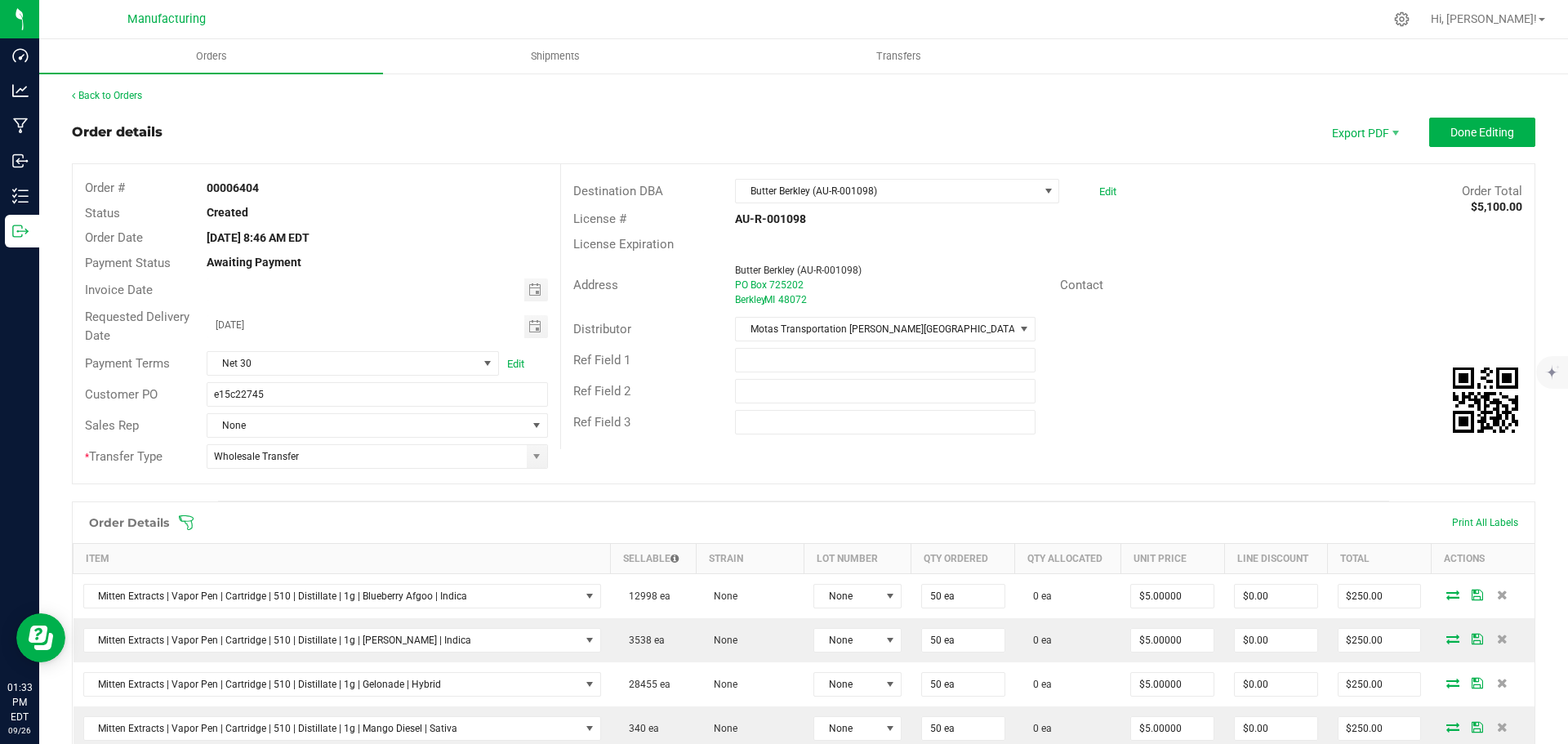
click at [182, 519] on icon at bounding box center [185, 522] width 16 height 16
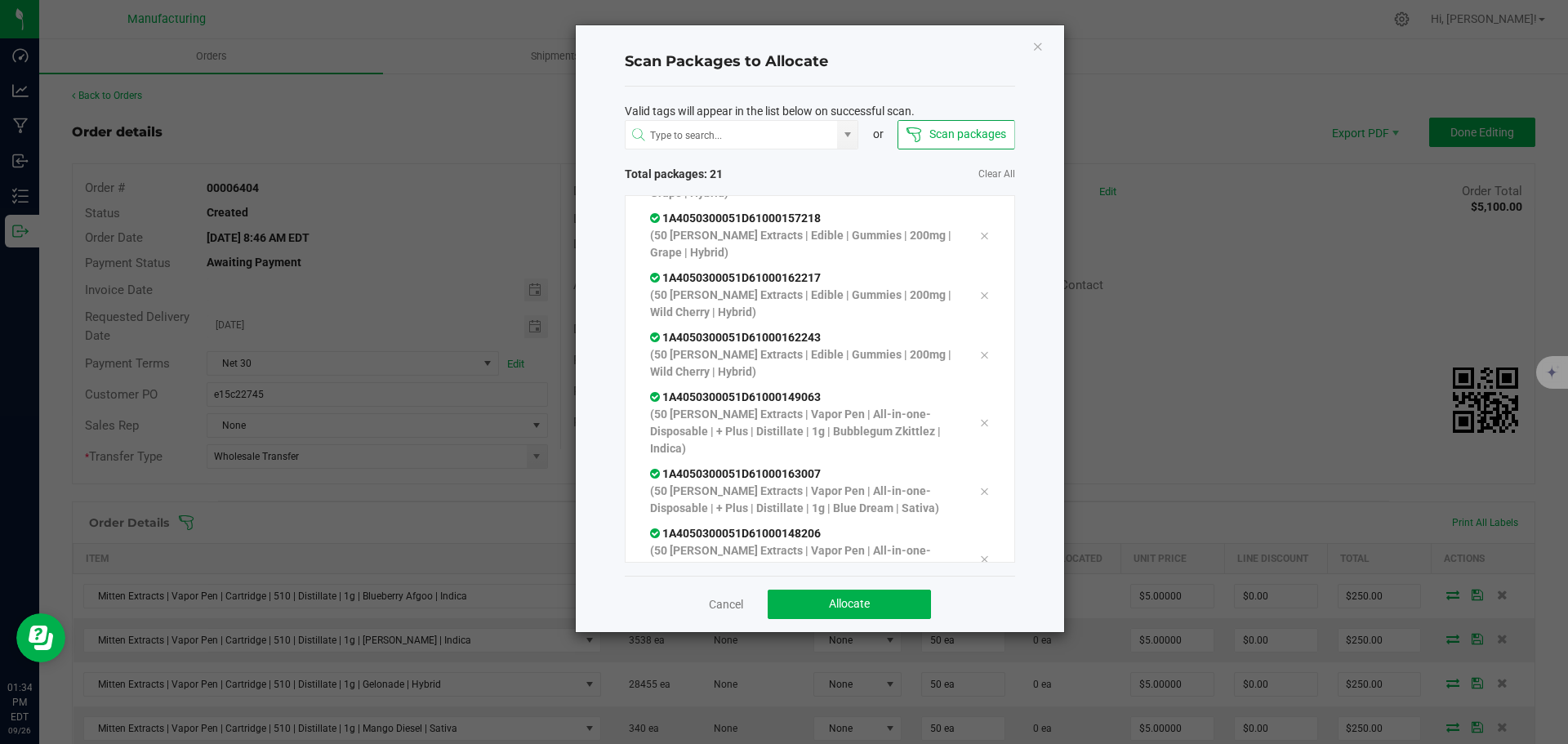
scroll to position [918, 0]
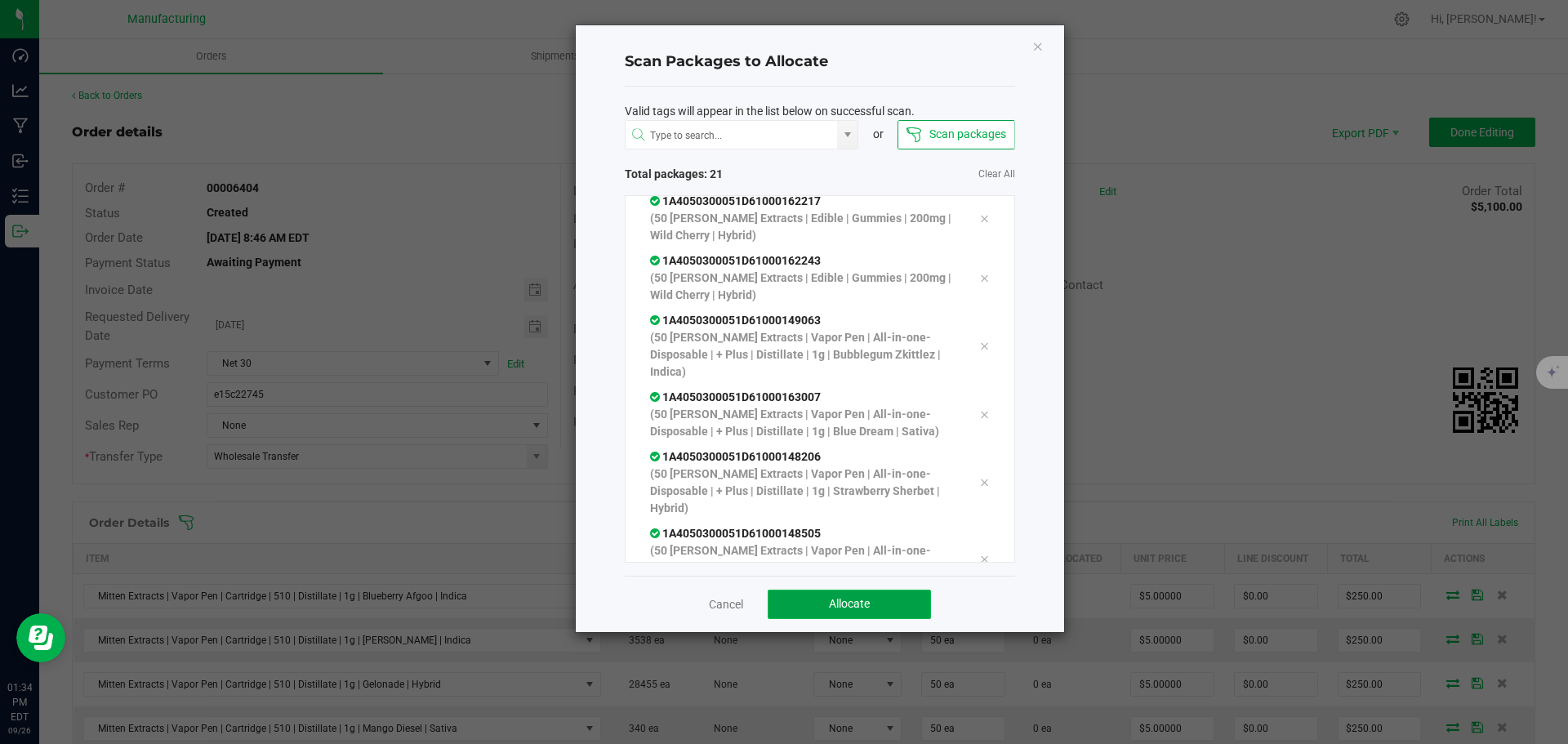
click at [907, 607] on button "Allocate" at bounding box center [849, 603] width 163 height 30
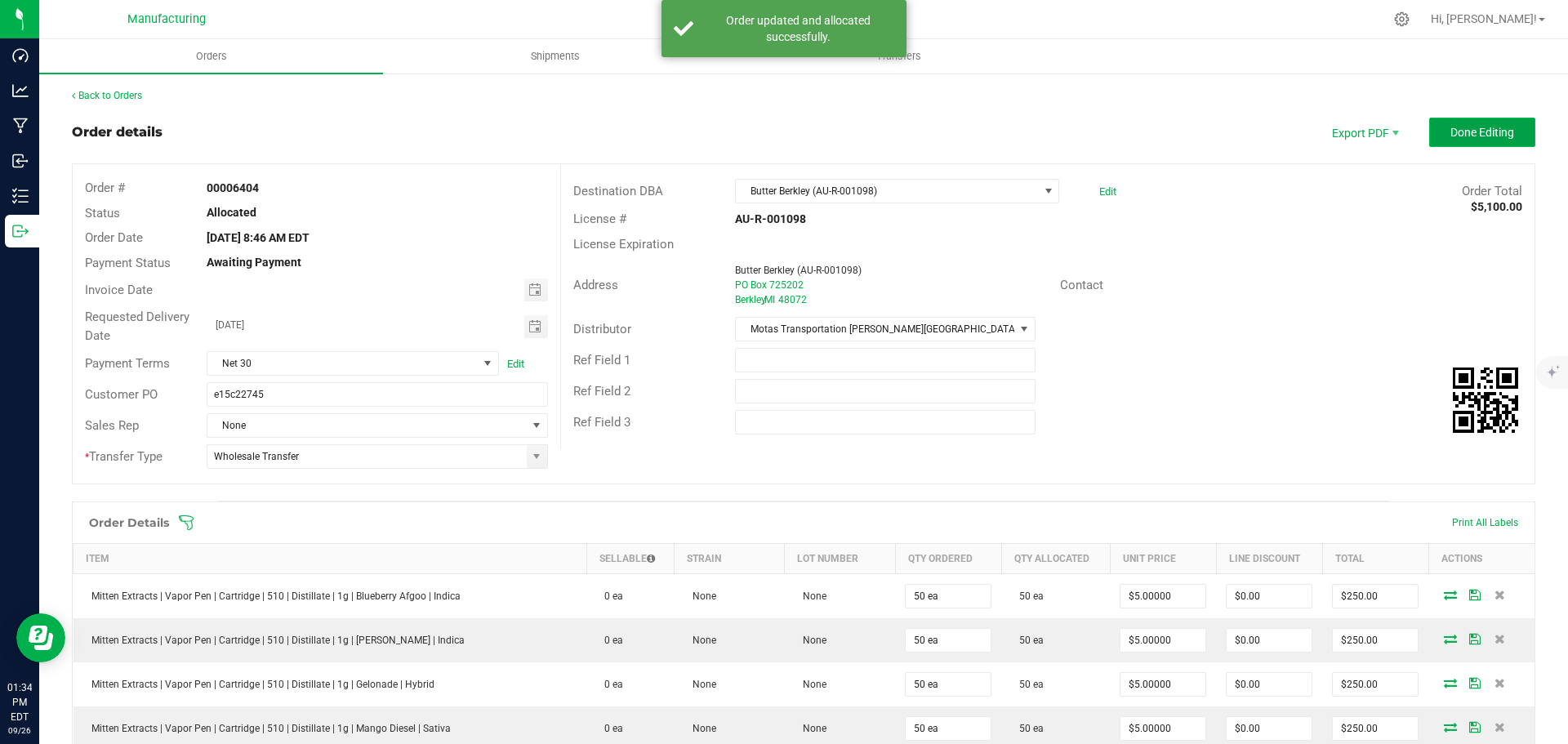
click at [1472, 143] on button "Done Editing" at bounding box center [1482, 132] width 106 height 30
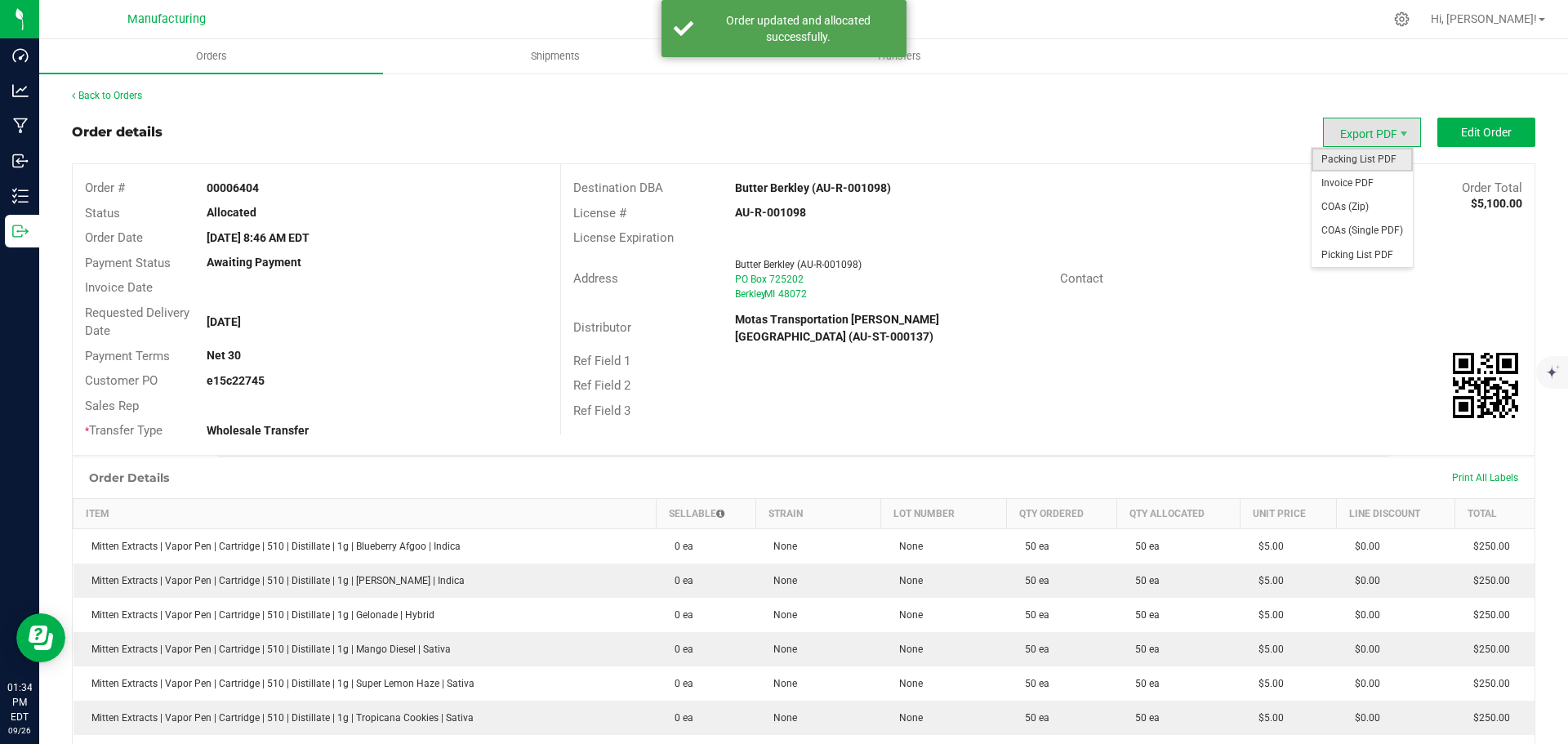
click at [1340, 159] on span "Packing List PDF" at bounding box center [1362, 160] width 102 height 24
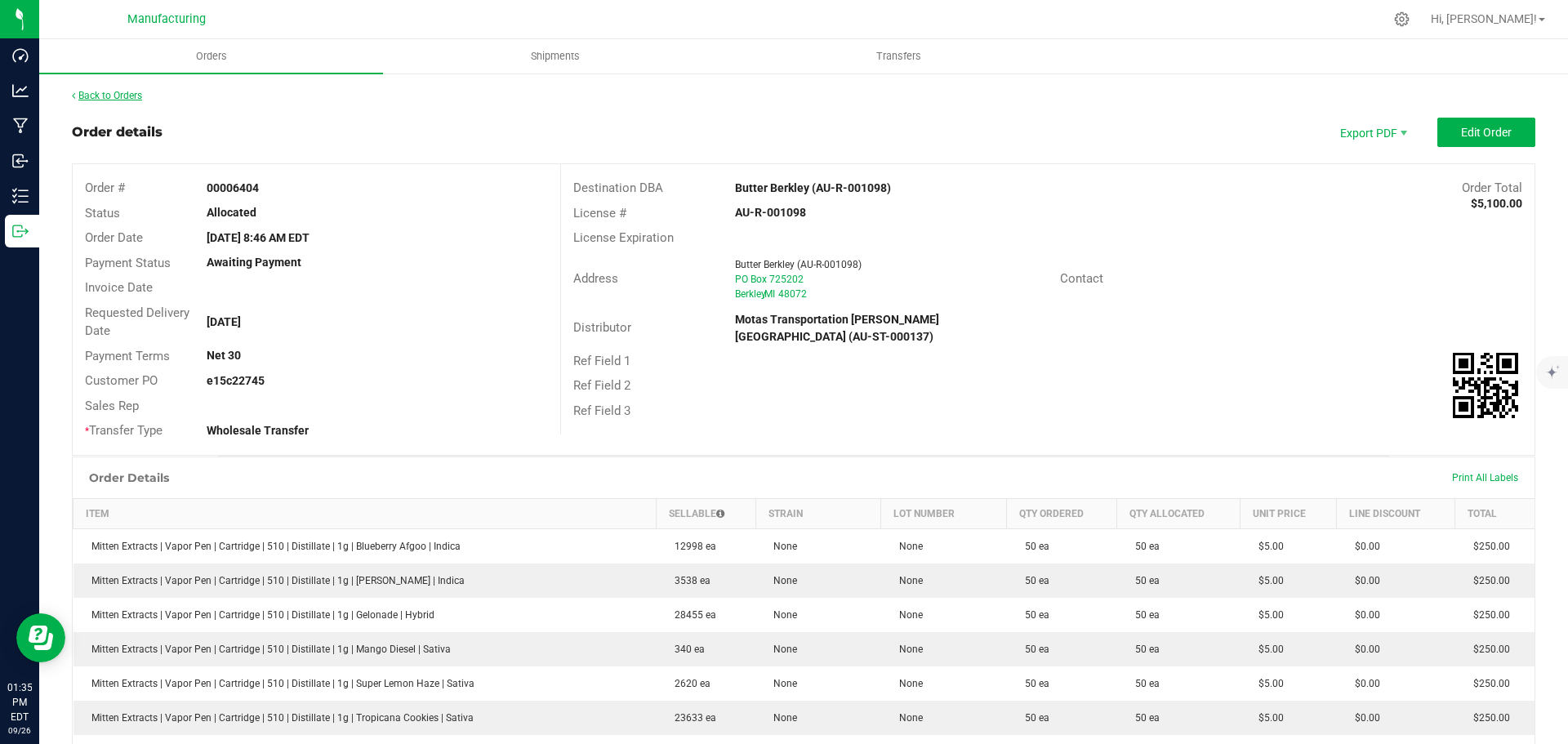
click at [125, 99] on link "Back to Orders" at bounding box center [107, 96] width 70 height 12
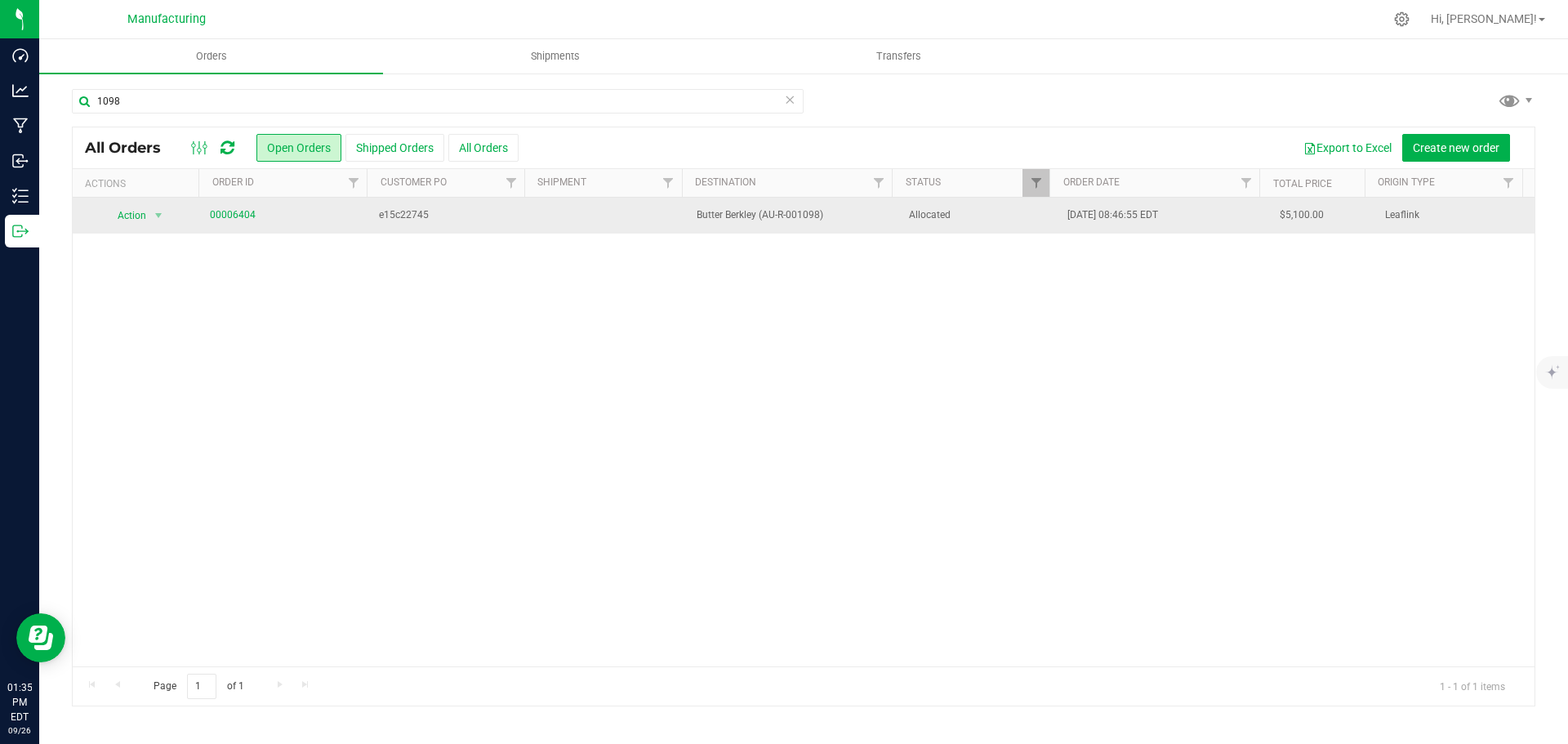
click at [998, 219] on span "Allocated" at bounding box center [978, 215] width 140 height 15
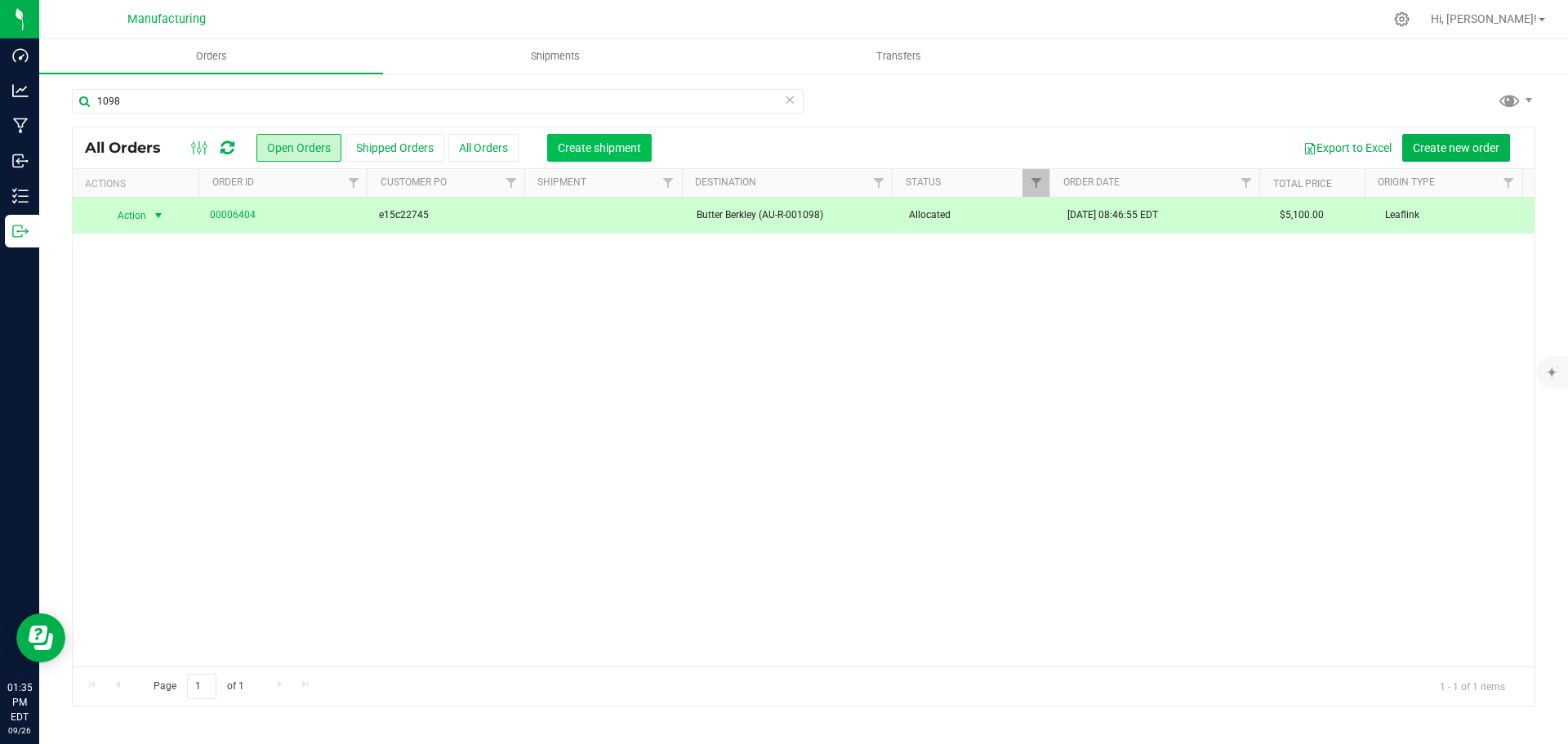
click at [582, 145] on span "Create shipment" at bounding box center [599, 147] width 83 height 13
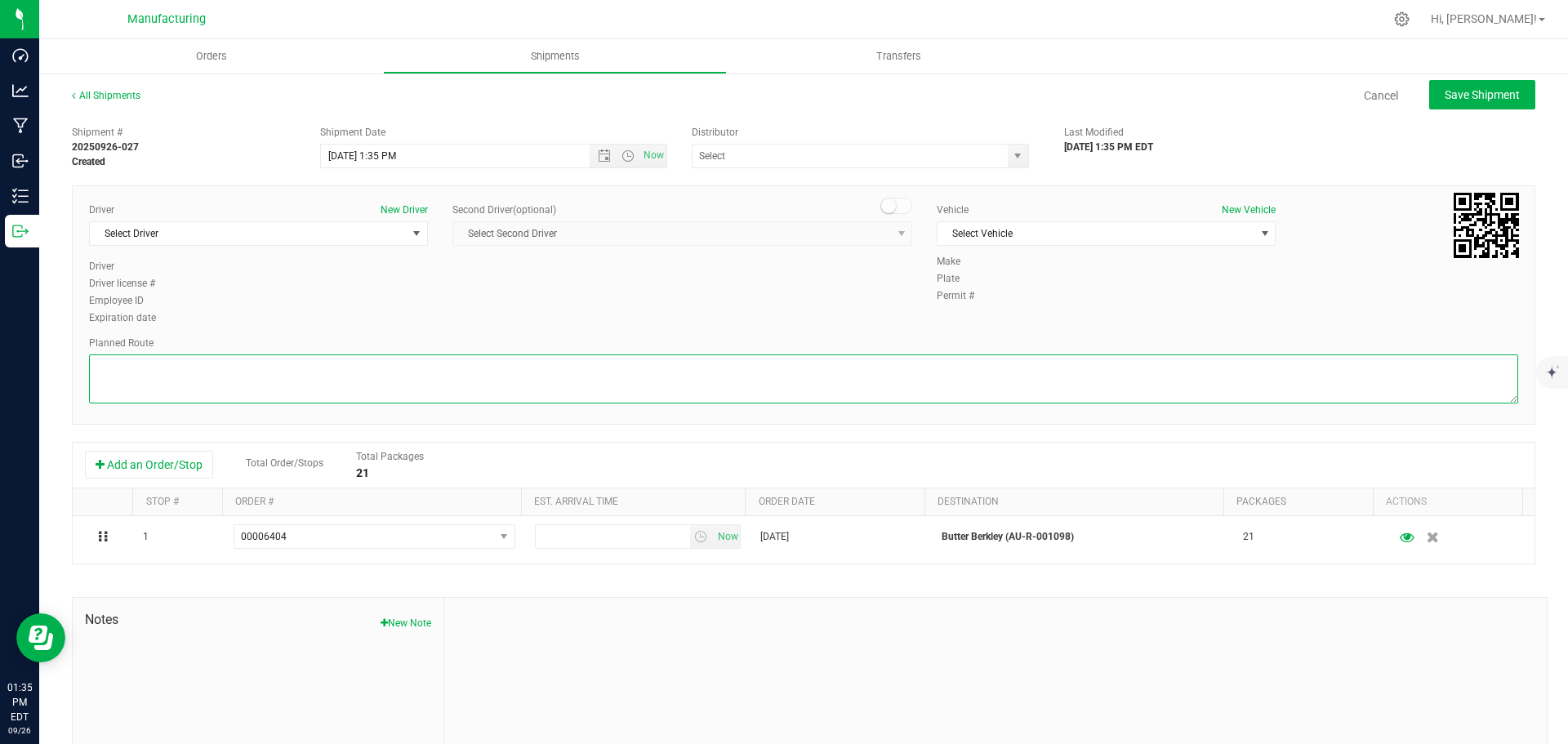
click at [811, 372] on textarea at bounding box center [803, 379] width 1429 height 49
paste textarea "Mitten Distro Dimondale To Motas -- Head south 246 ft -- Turn right 325 ft -- T…"
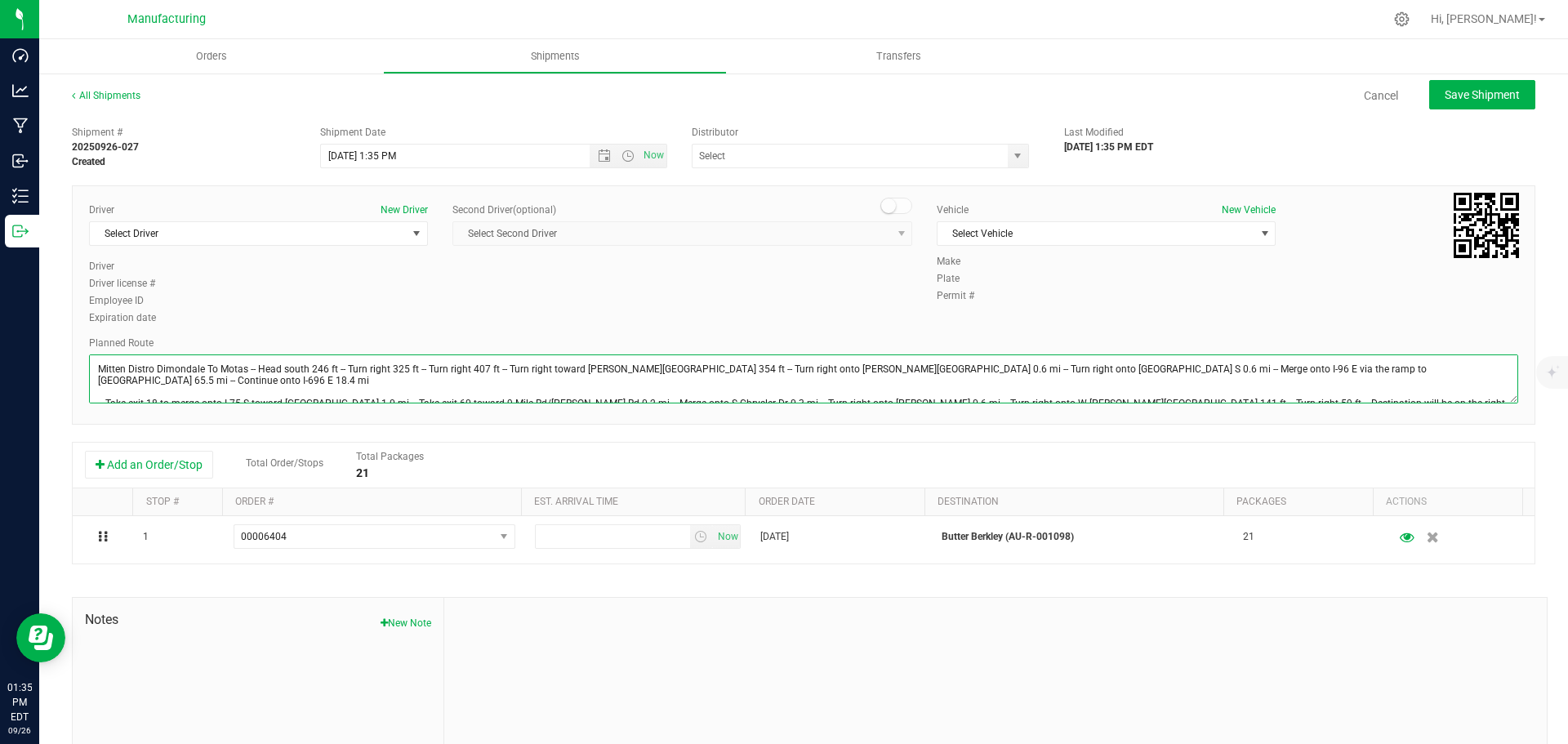
scroll to position [18, 0]
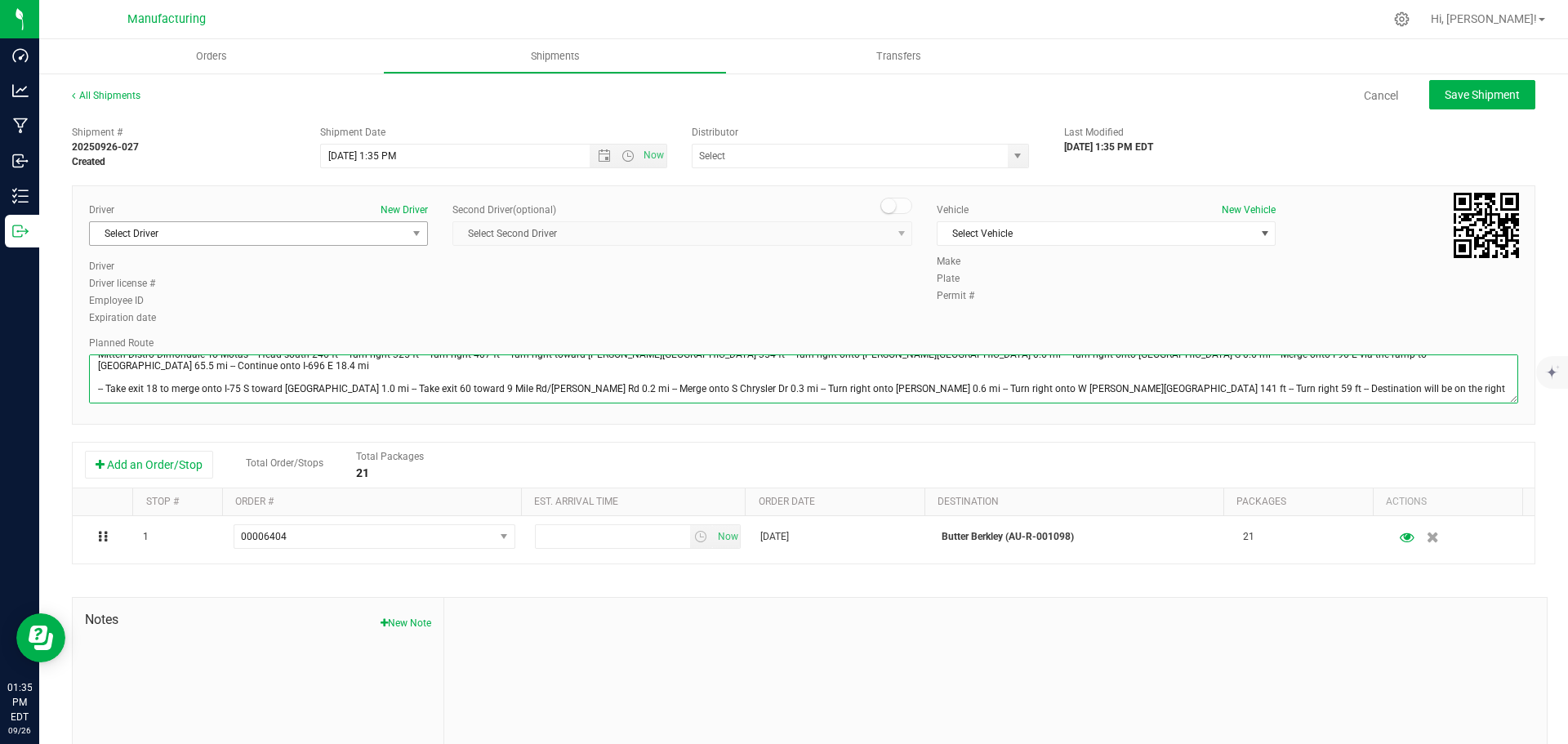
type textarea "Mitten Distro Dimondale To Motas -- Head south 246 ft -- Turn right 325 ft -- T…"
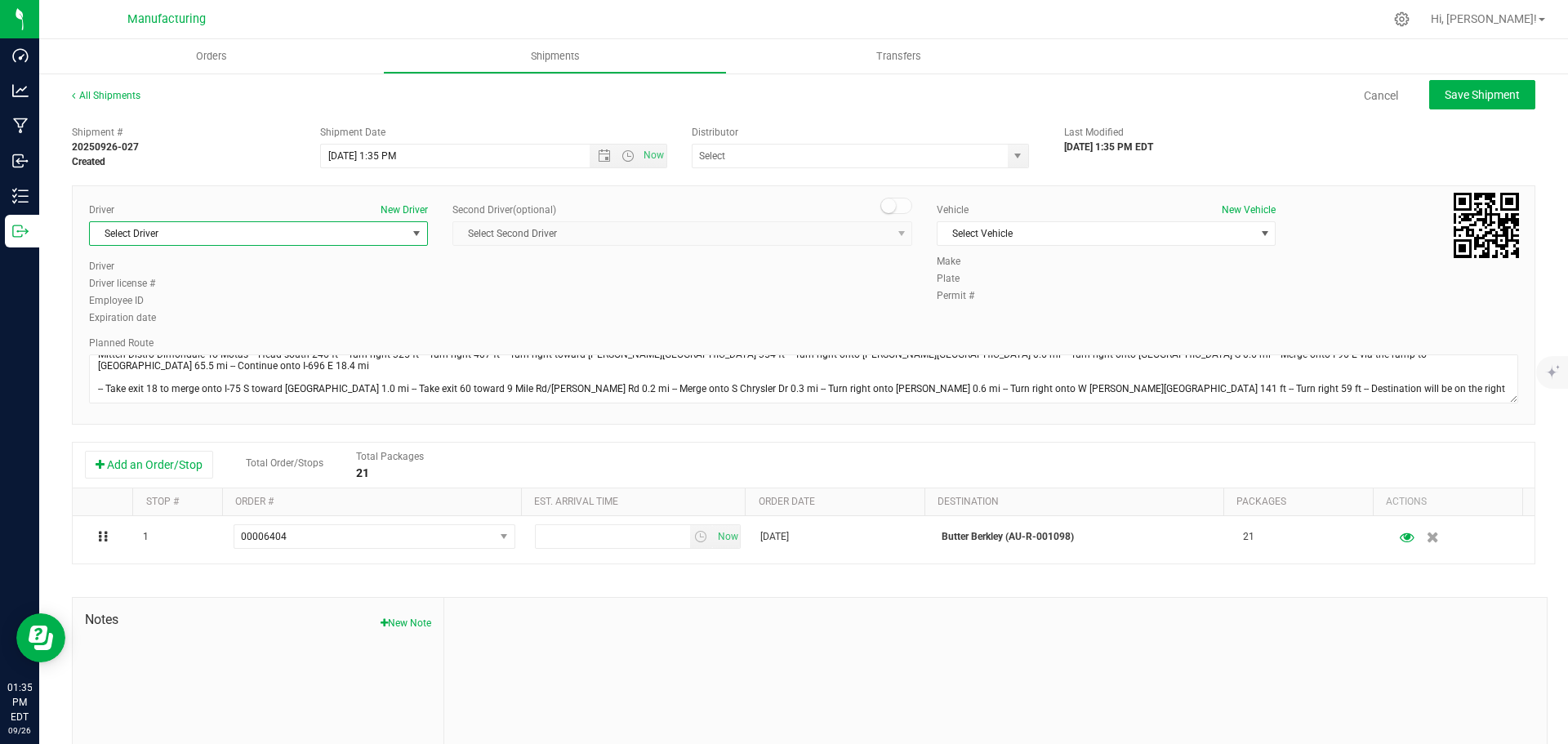
click at [323, 231] on span "Select Driver" at bounding box center [248, 233] width 317 height 23
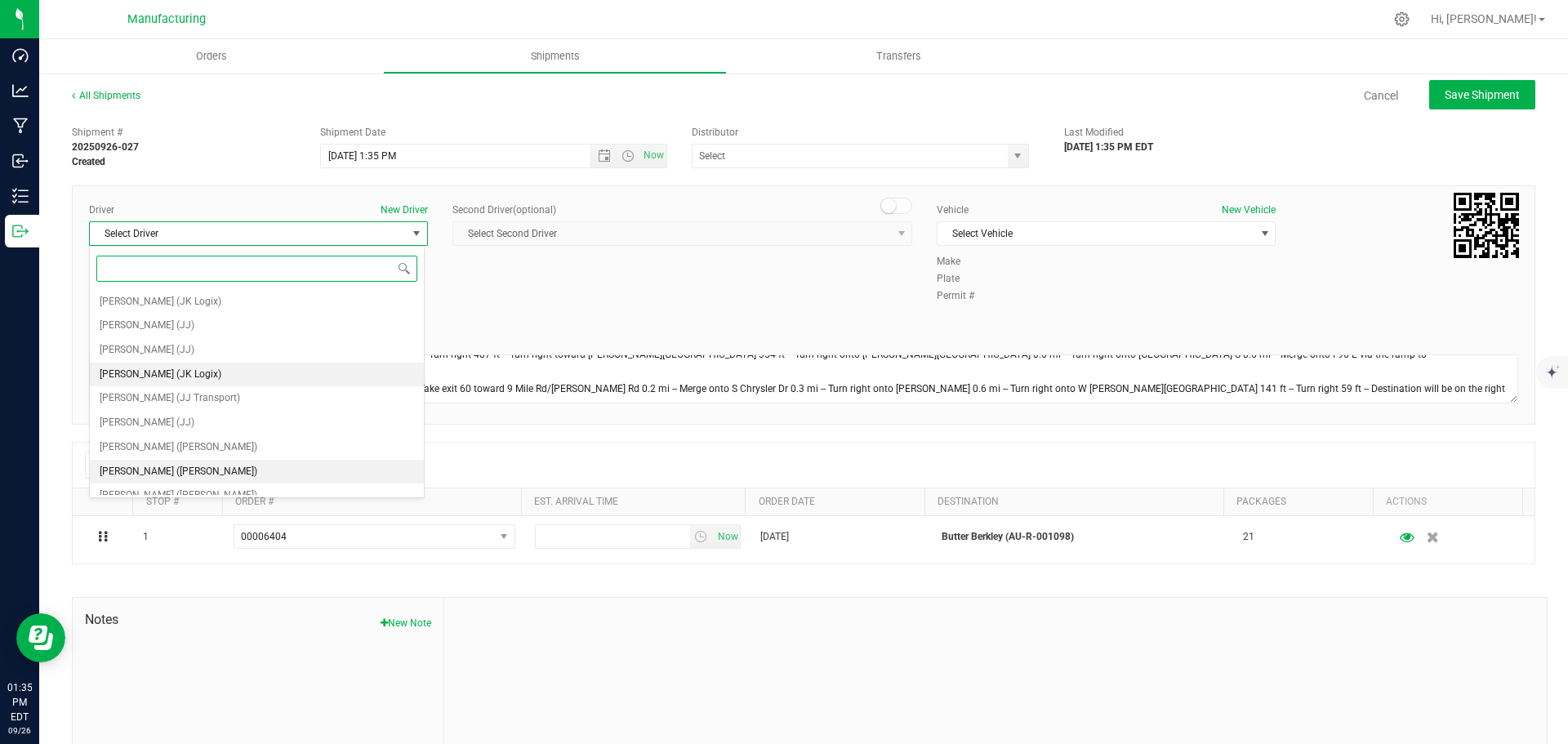
scroll to position [85, 0]
click at [193, 381] on li "[PERSON_NAME] ([PERSON_NAME])" at bounding box center [257, 386] width 334 height 25
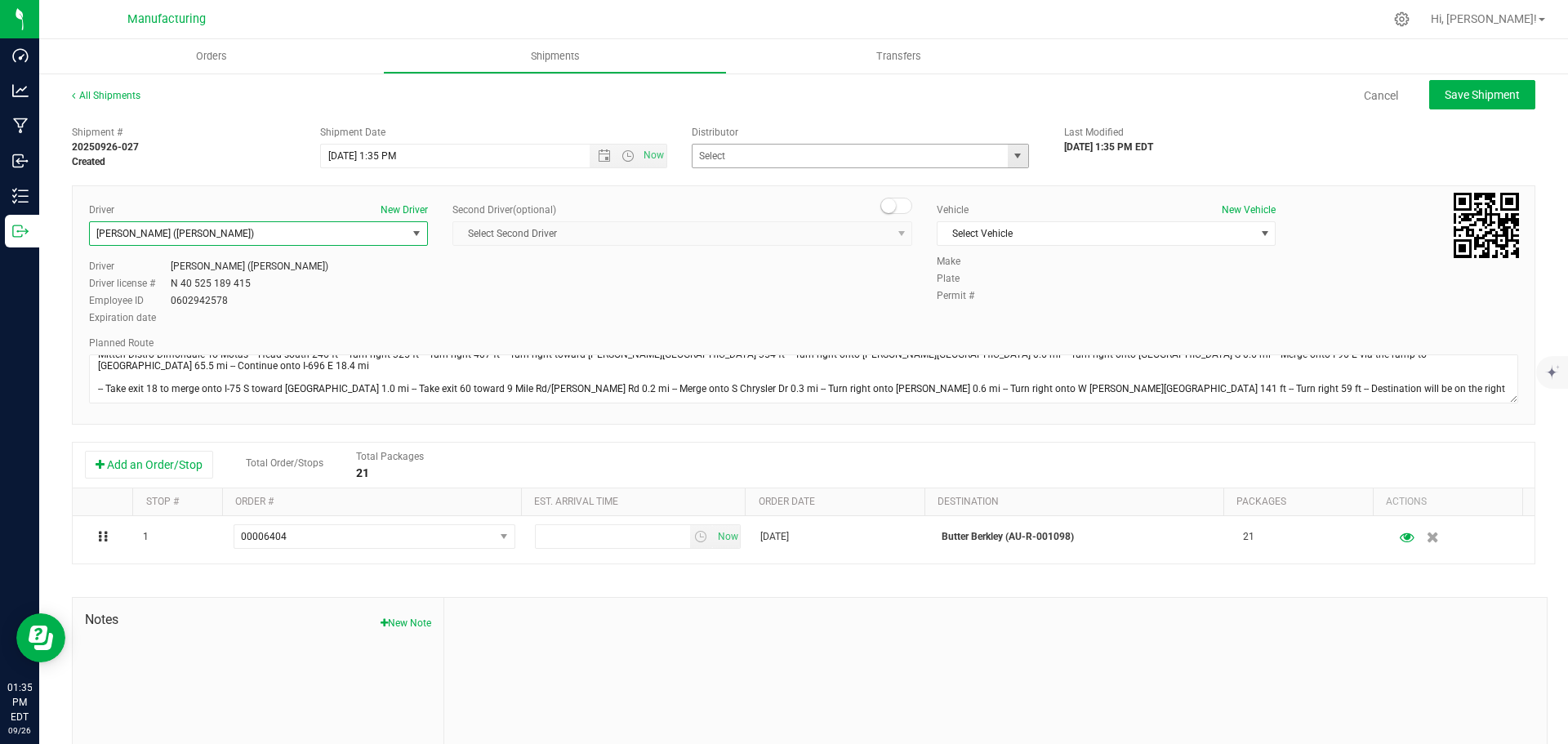
click at [1013, 152] on span "select" at bounding box center [1017, 155] width 13 height 13
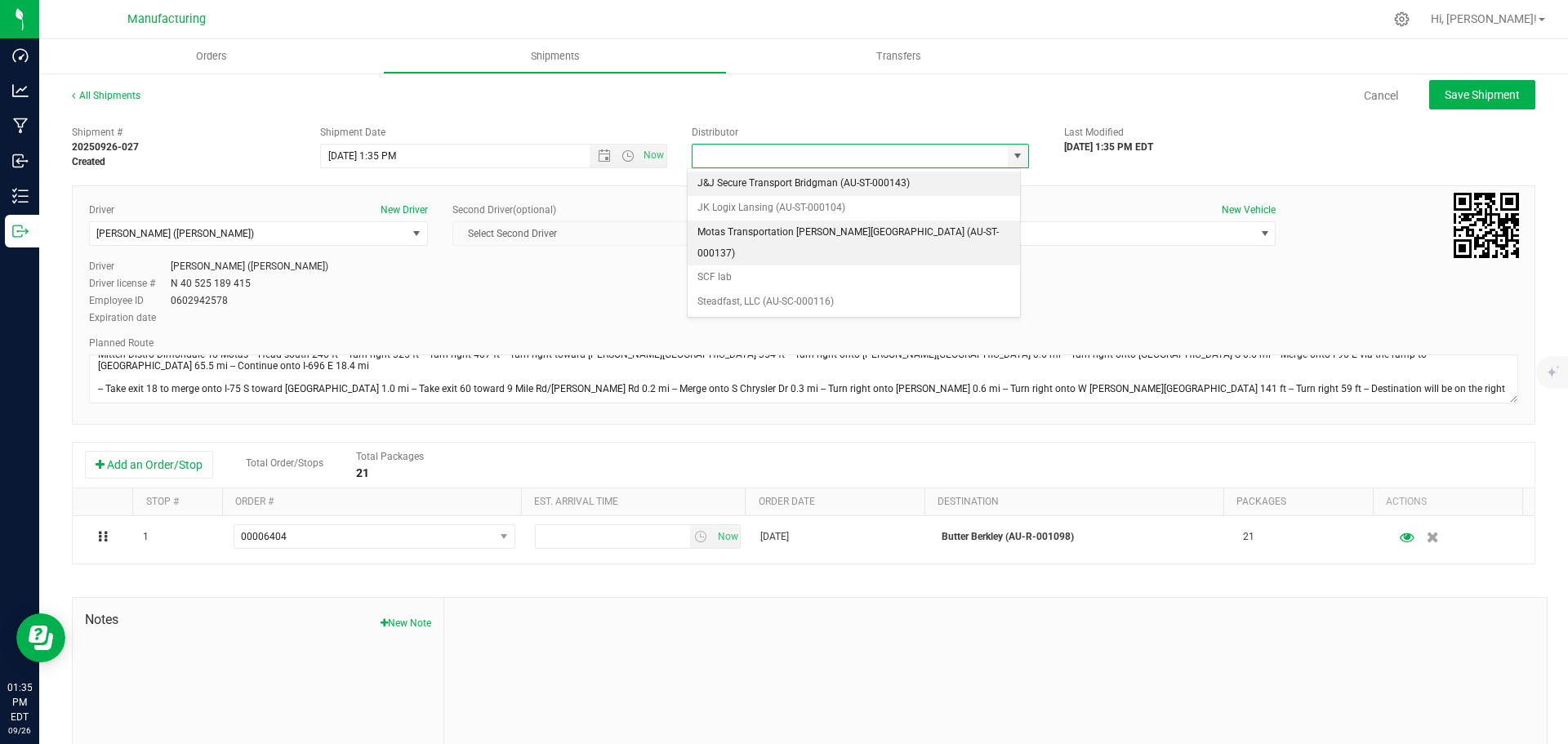
click at [781, 231] on li "Motas Transportation [PERSON_NAME][GEOGRAPHIC_DATA] (AU-ST-000137)" at bounding box center [853, 242] width 333 height 45
type input "Motas Transportation [PERSON_NAME][GEOGRAPHIC_DATA] (AU-ST-000137)"
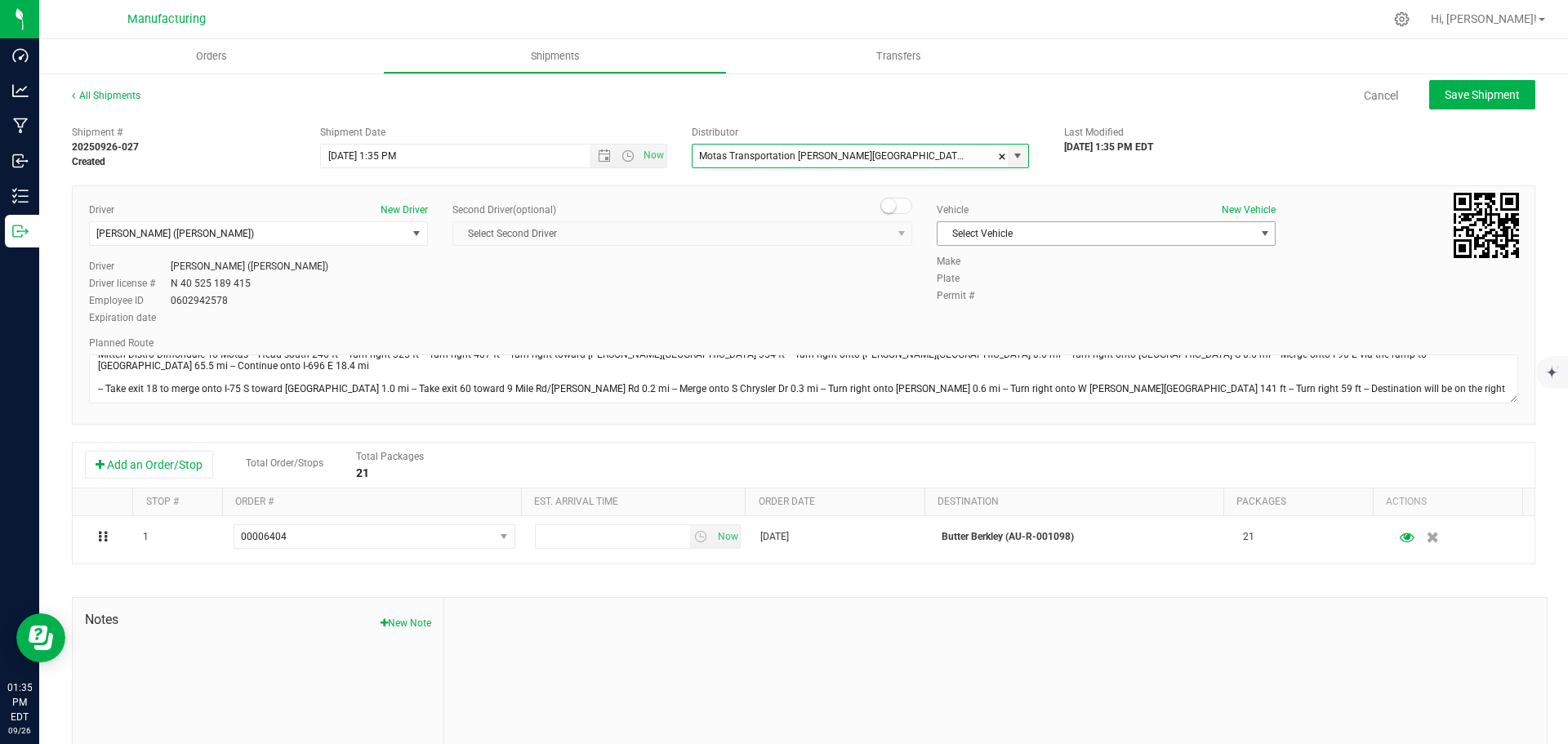
click at [1063, 238] on span "Select Vehicle" at bounding box center [1096, 233] width 317 height 23
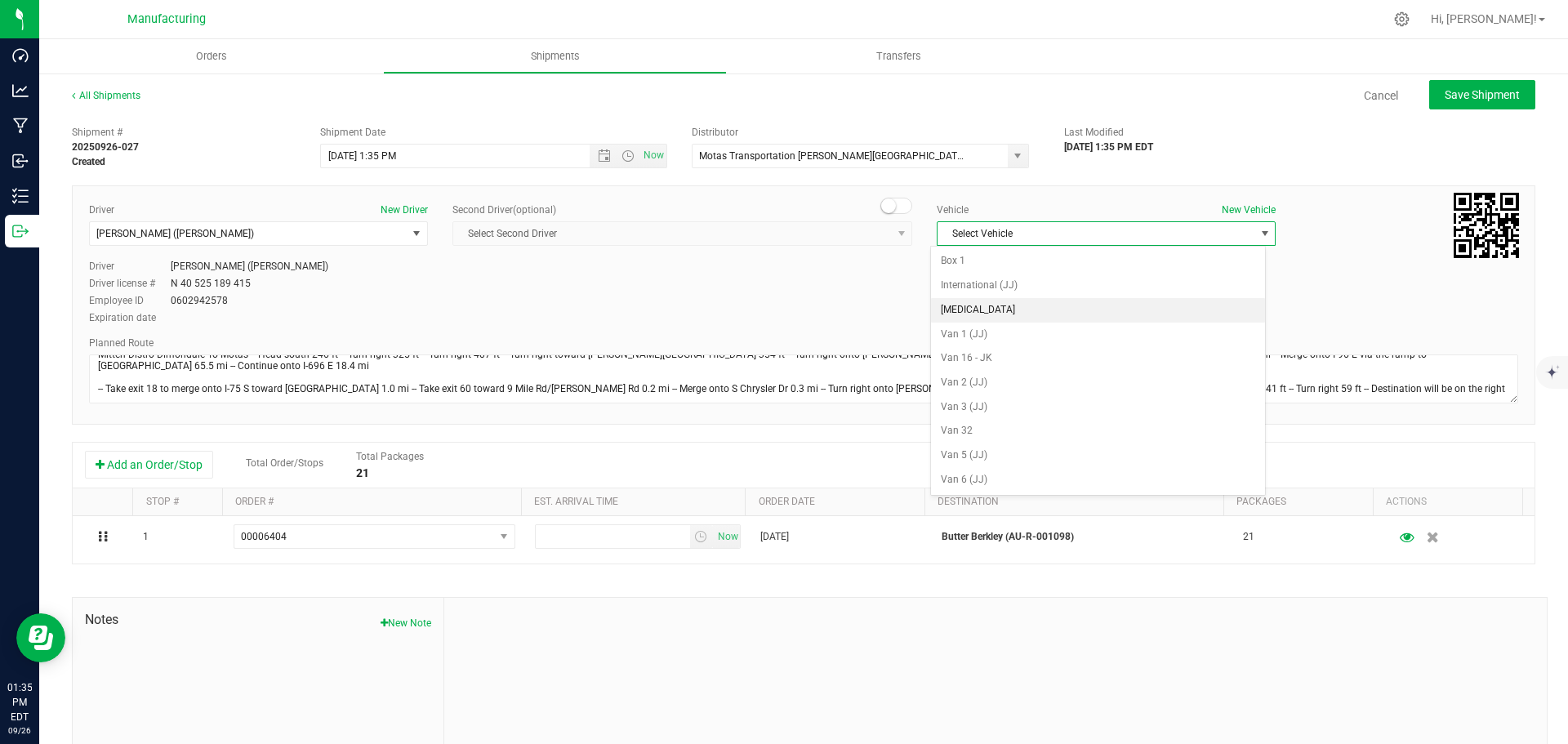
click at [958, 306] on li "[MEDICAL_DATA]" at bounding box center [1097, 310] width 334 height 25
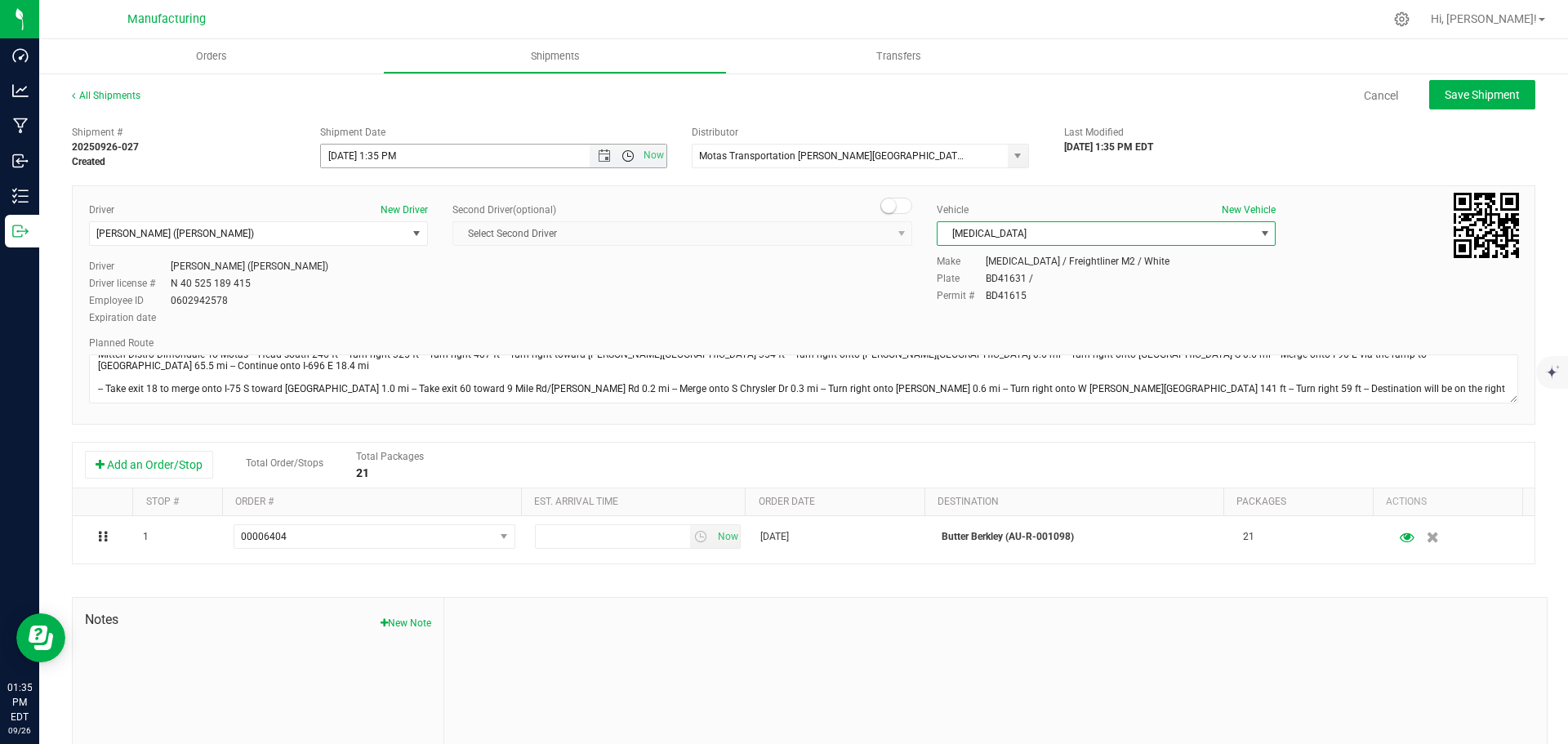
click at [627, 157] on span "Open the time view" at bounding box center [627, 155] width 13 height 13
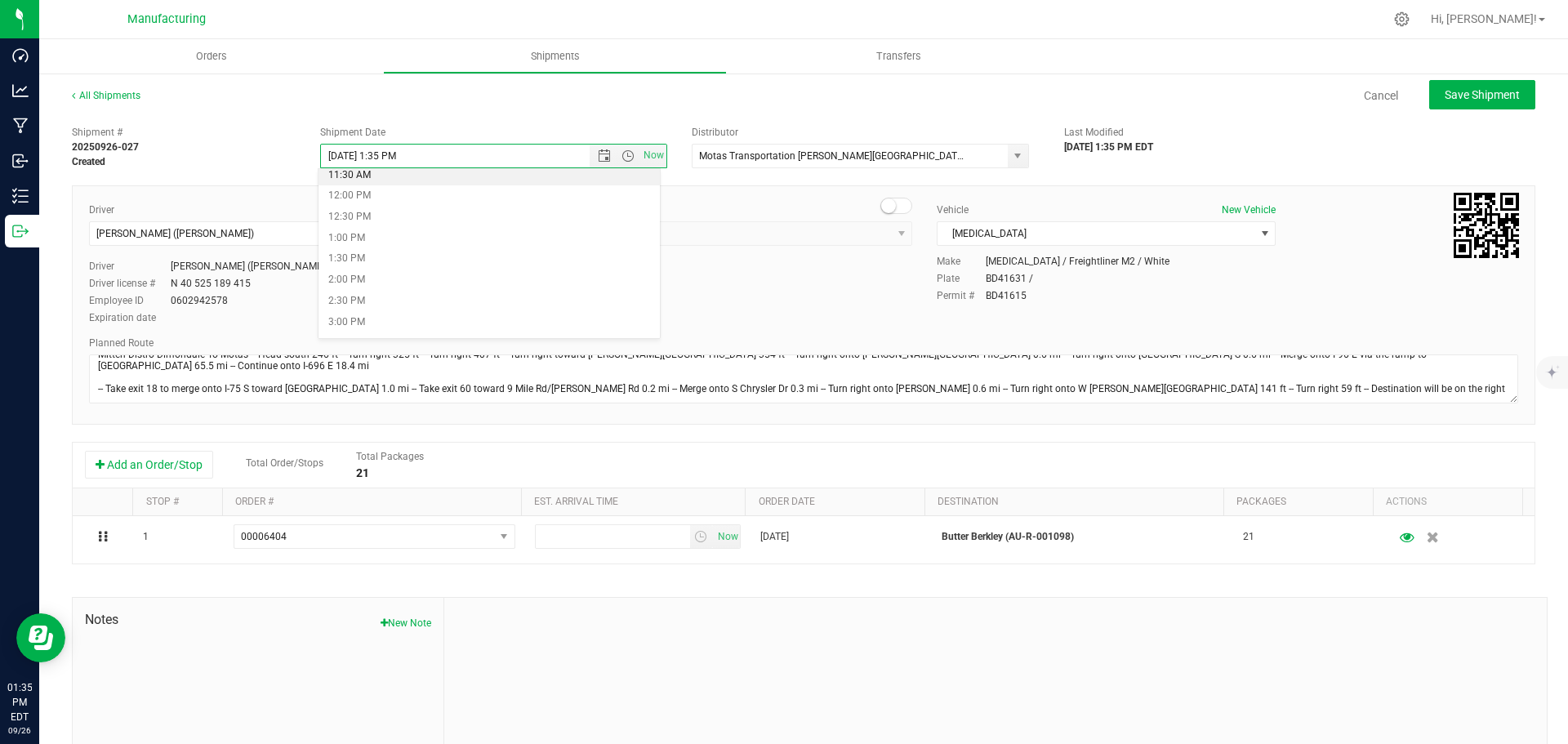
click at [378, 176] on li "11:30 AM" at bounding box center [489, 175] width 341 height 21
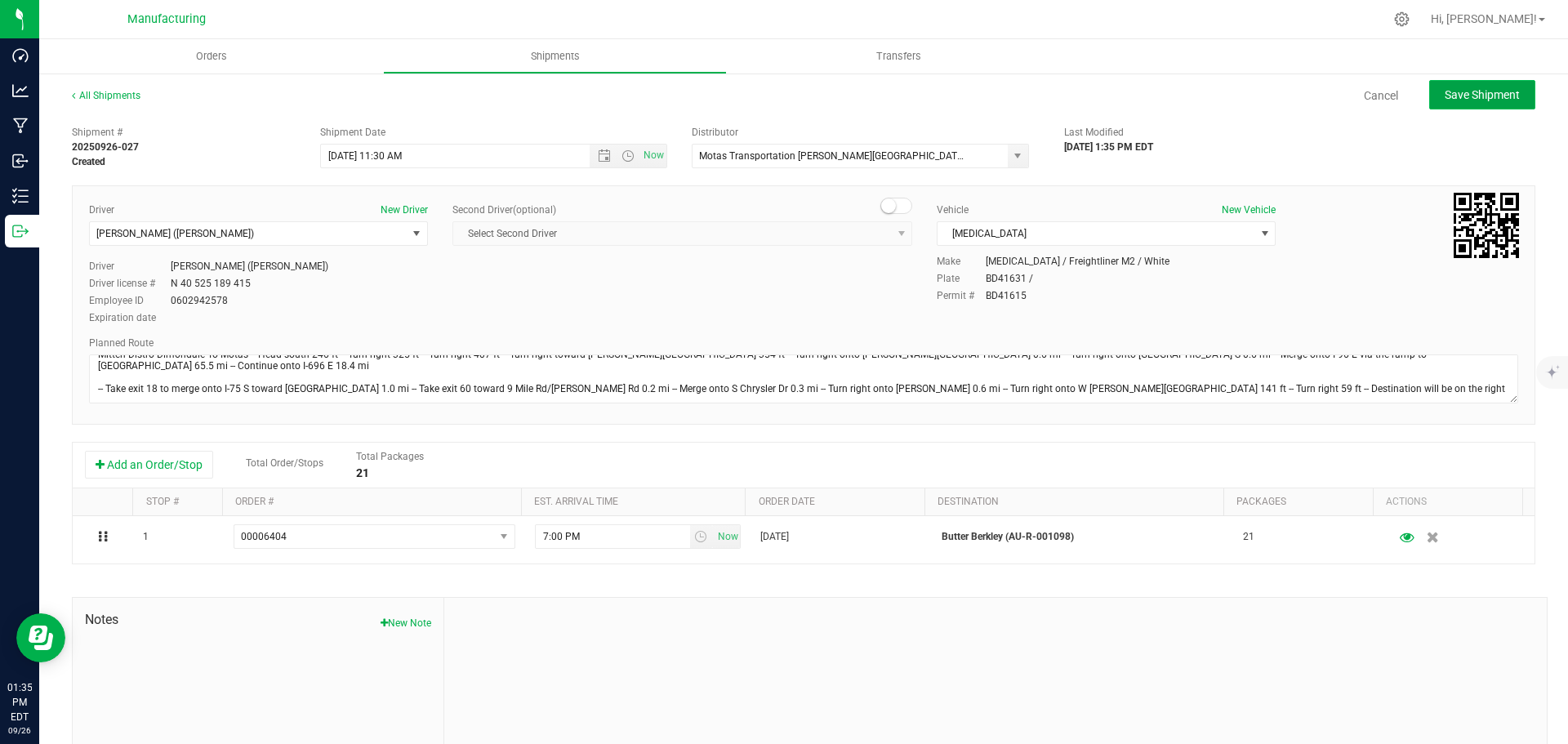
click at [1462, 97] on span "Save Shipment" at bounding box center [1482, 94] width 75 height 13
type input "[DATE] 3:30 PM"
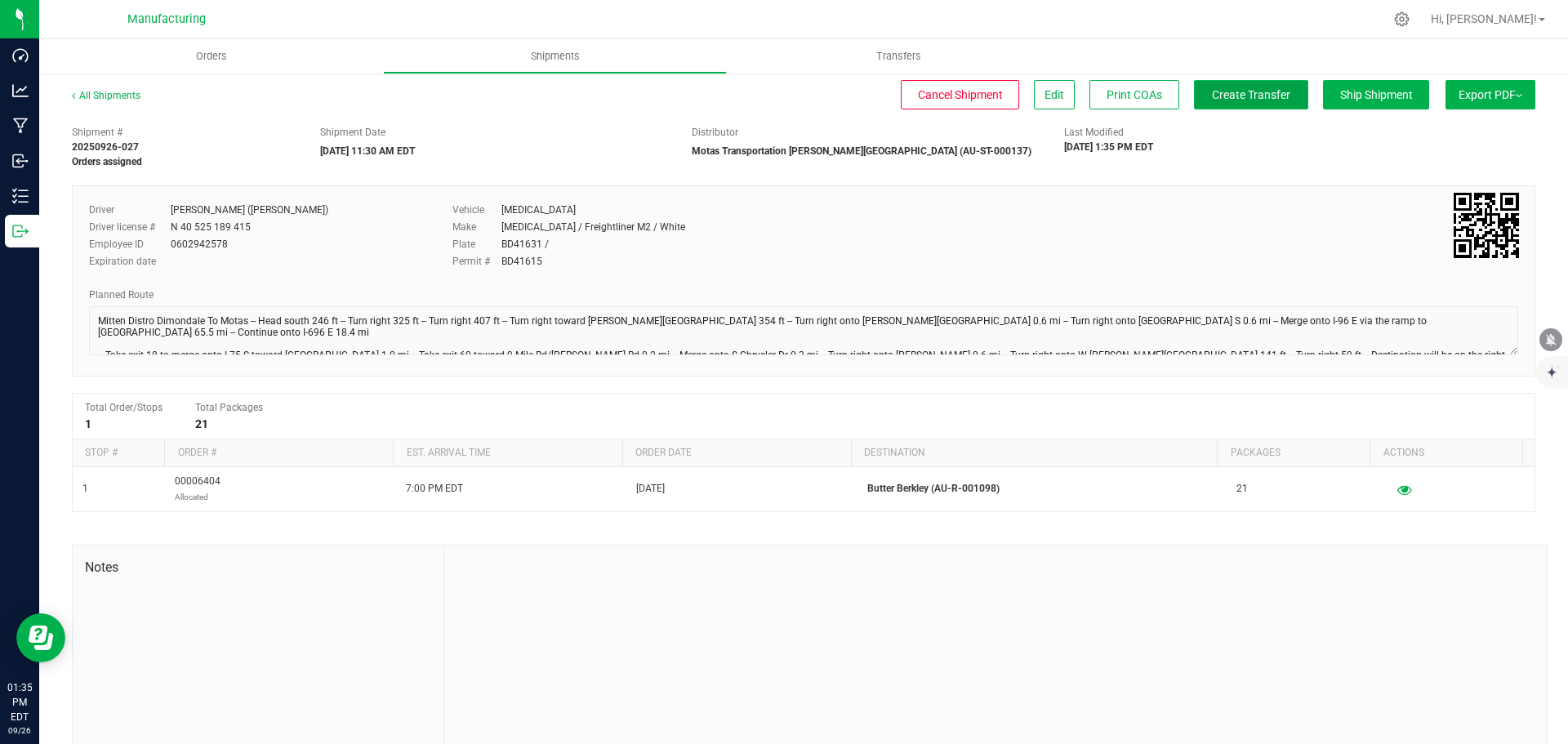
click at [1254, 96] on span "Create Transfer" at bounding box center [1251, 94] width 79 height 13
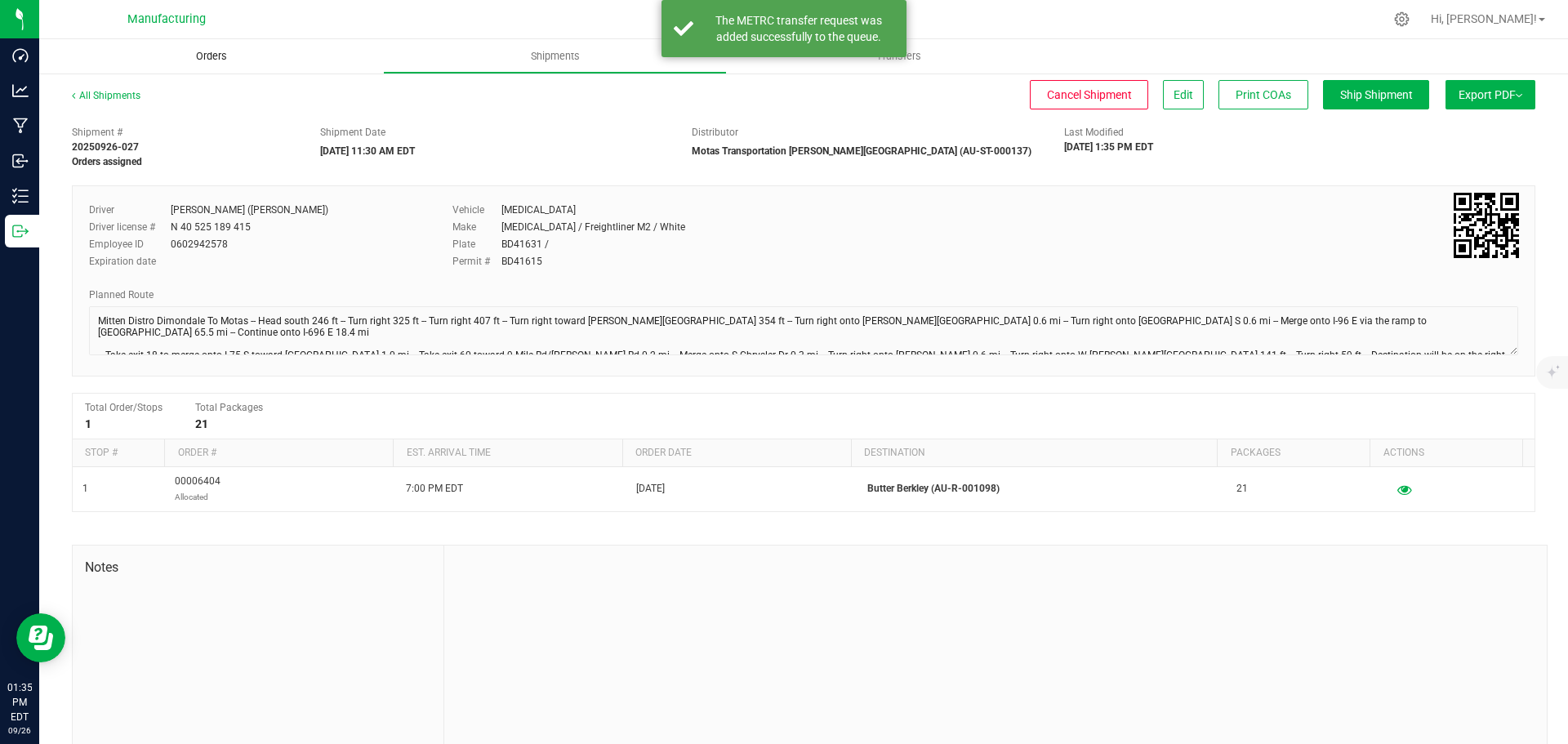
click at [211, 61] on span "Orders" at bounding box center [211, 56] width 75 height 14
